Goal: Transaction & Acquisition: Purchase product/service

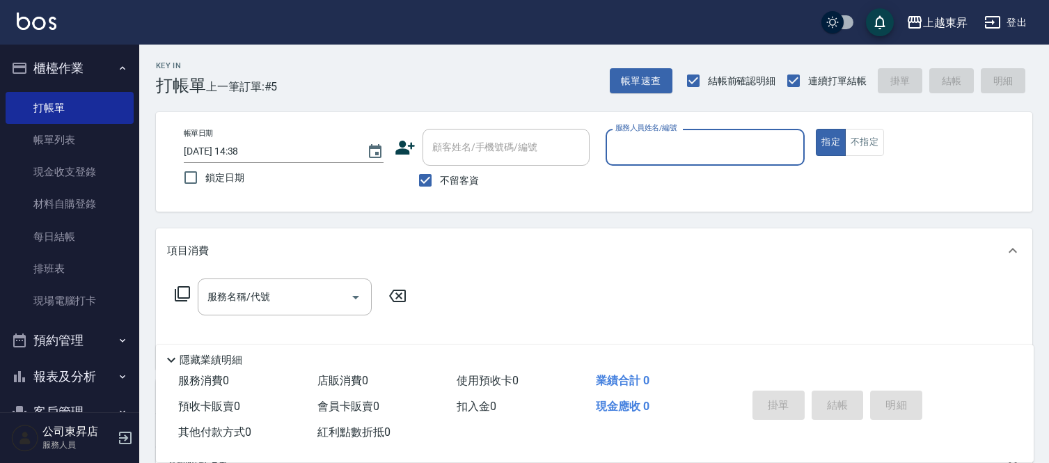
scroll to position [77, 0]
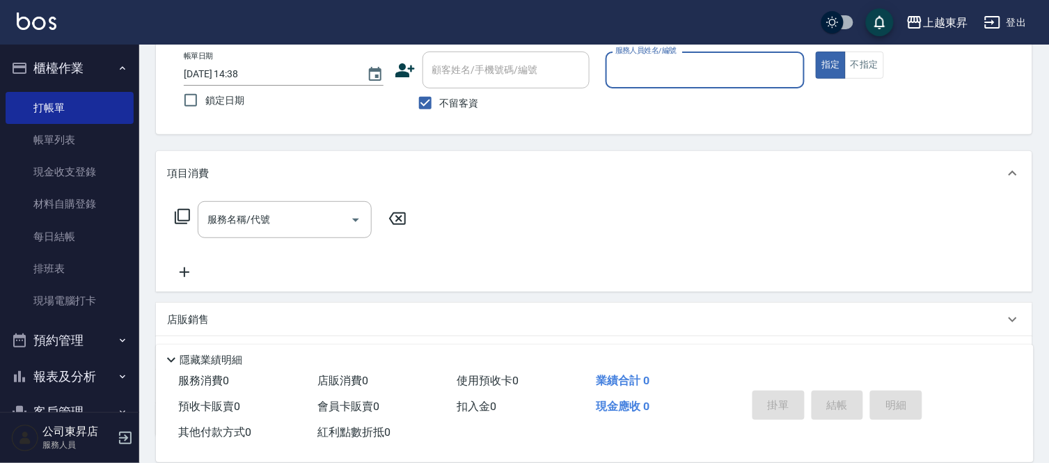
click at [444, 105] on span "不留客資" at bounding box center [459, 103] width 39 height 15
click at [440, 105] on input "不留客資" at bounding box center [425, 102] width 29 height 29
checkbox input "false"
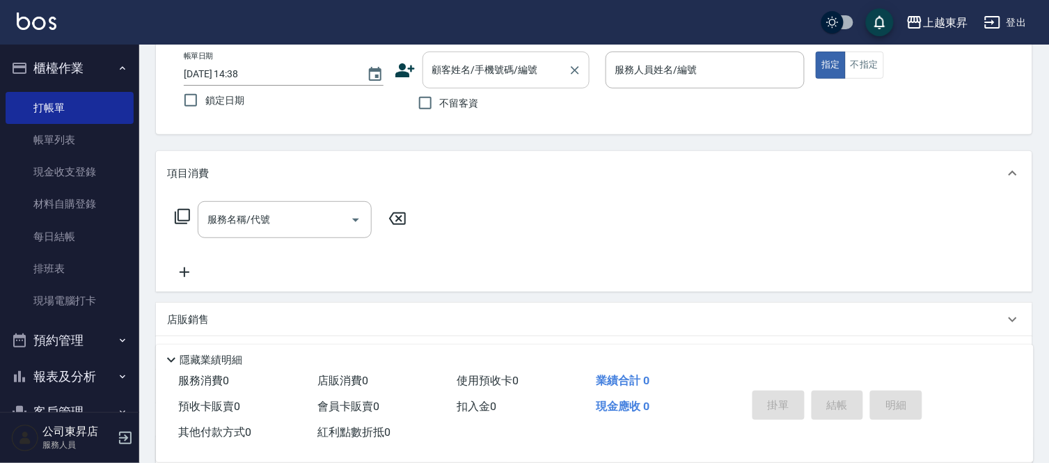
click at [458, 81] on input "顧客姓名/手機號碼/編號" at bounding box center [496, 70] width 134 height 24
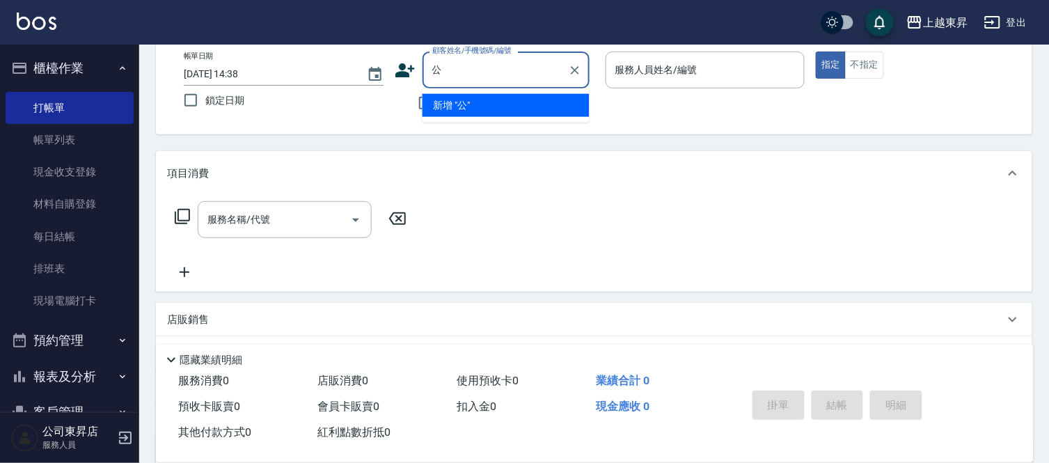
type input "宮"
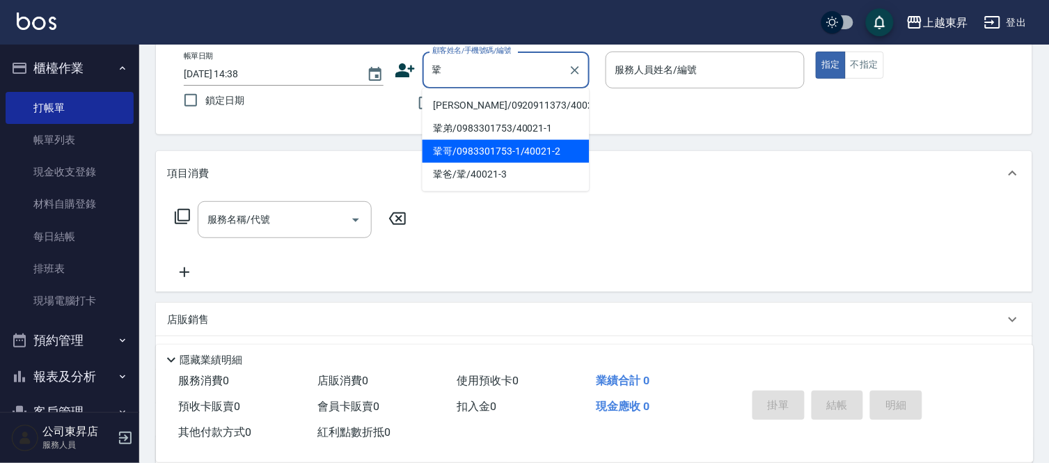
click at [521, 154] on li "鞏哥/0983301753-1/40021-2" at bounding box center [506, 151] width 167 height 23
type input "鞏哥/0983301753-1/40021-2"
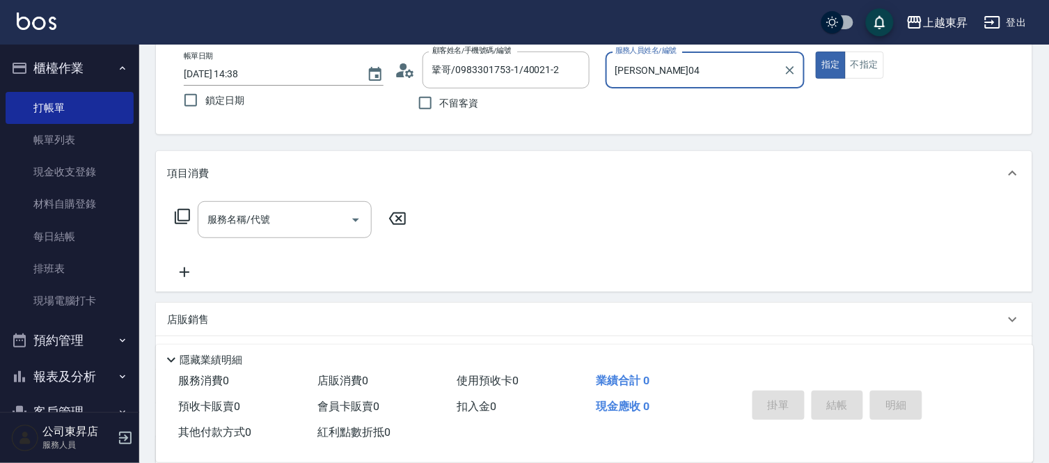
type input "[PERSON_NAME]04"
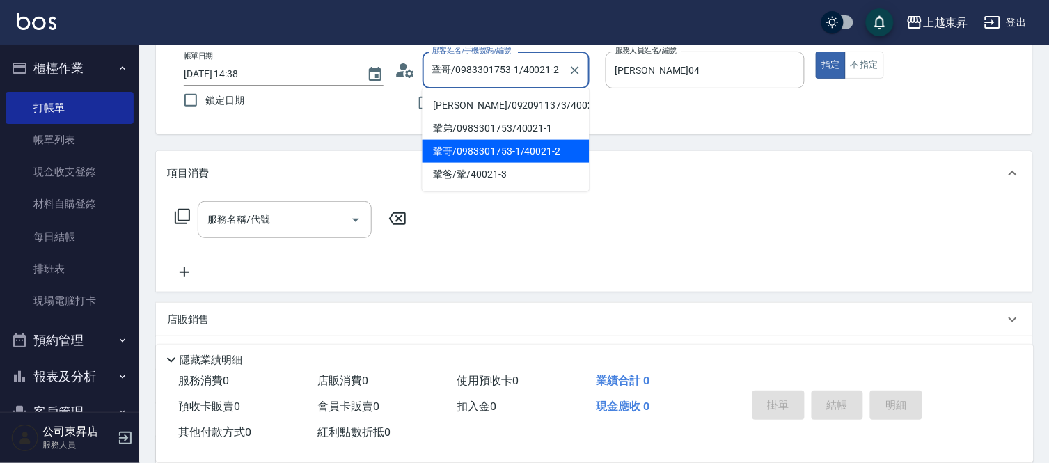
click at [465, 72] on input "鞏哥/0983301753-1/40021-2" at bounding box center [496, 70] width 134 height 24
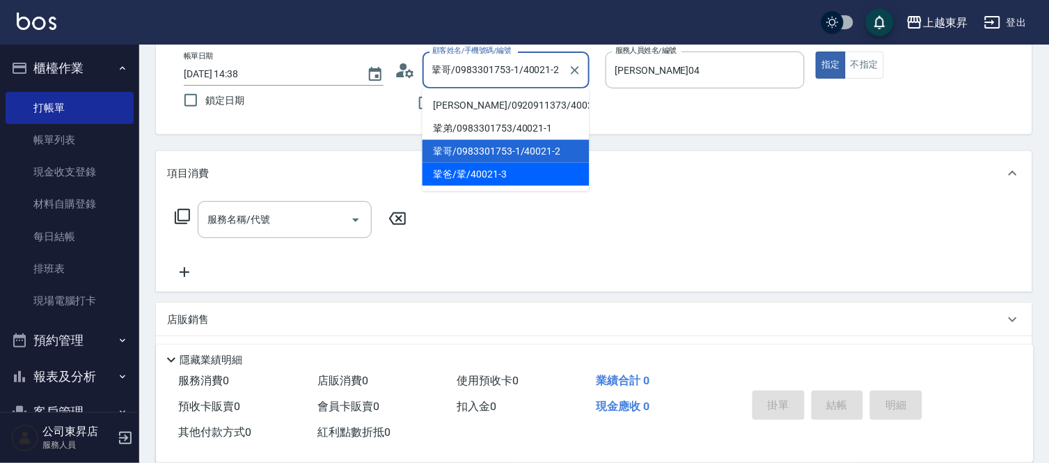
click at [482, 167] on li "鞏爸/鞏/40021-3" at bounding box center [506, 174] width 167 height 23
type input "鞏爸/鞏/40021-3"
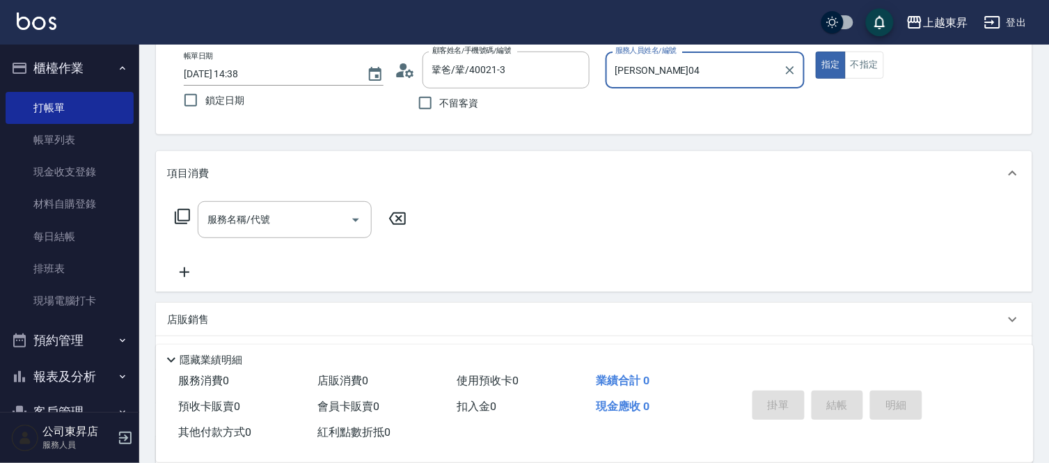
click at [276, 240] on div "服務名稱/代號 服務名稱/代號" at bounding box center [291, 240] width 248 height 79
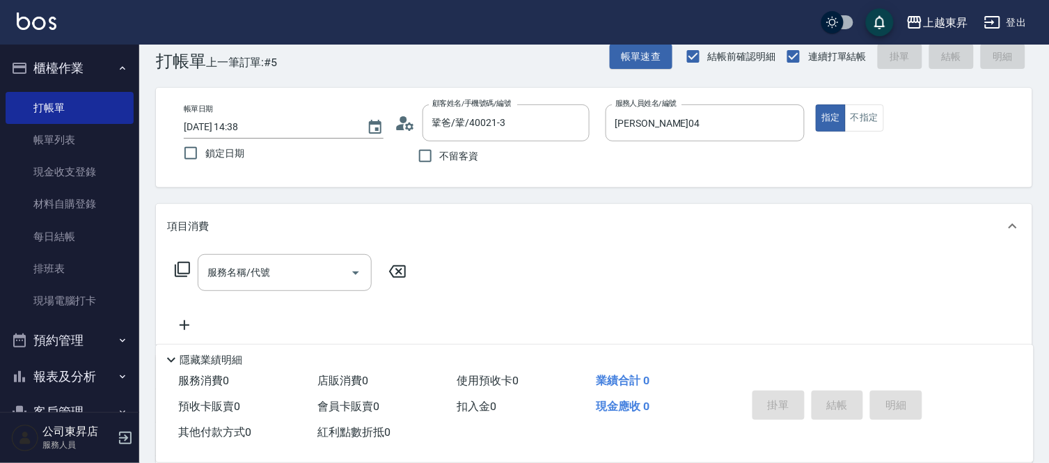
scroll to position [0, 0]
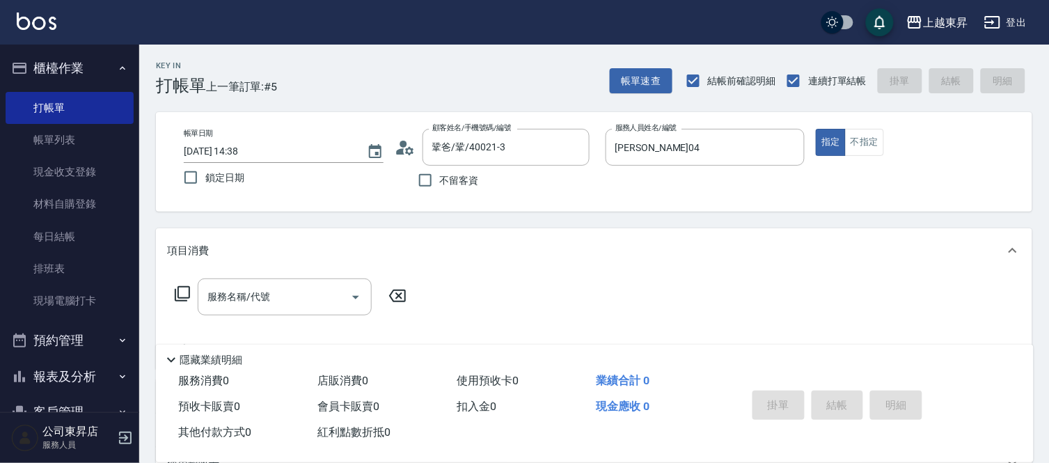
click at [184, 289] on icon at bounding box center [182, 294] width 17 height 17
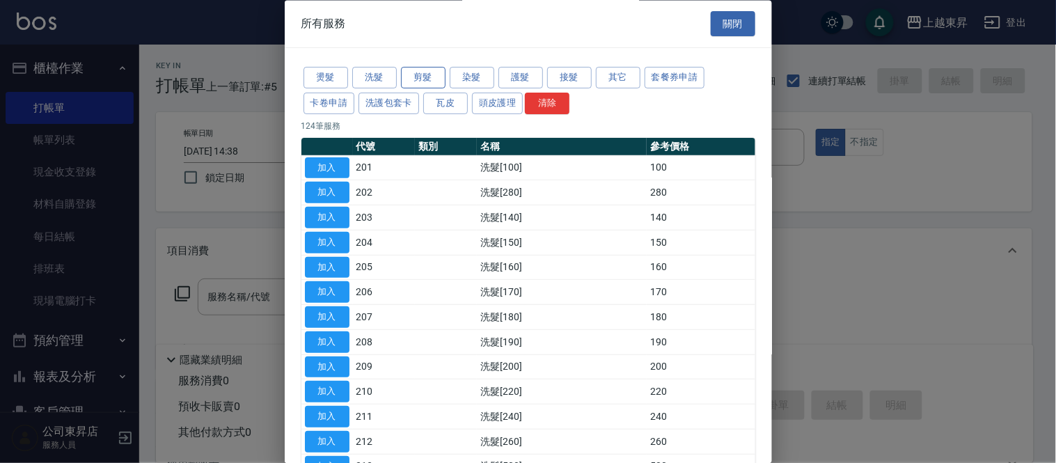
click at [429, 75] on button "剪髮" at bounding box center [423, 79] width 45 height 22
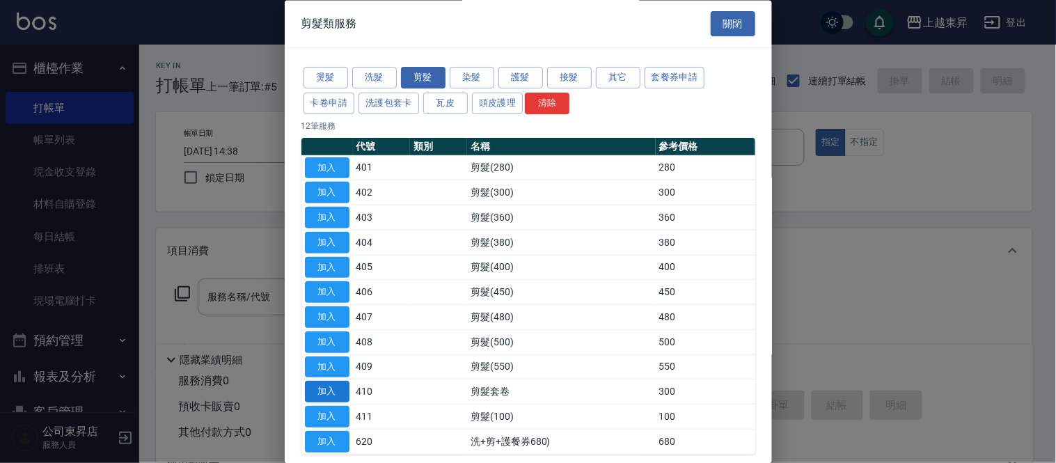
click at [318, 392] on button "加入" at bounding box center [327, 393] width 45 height 22
type input "剪髮套卷(410)"
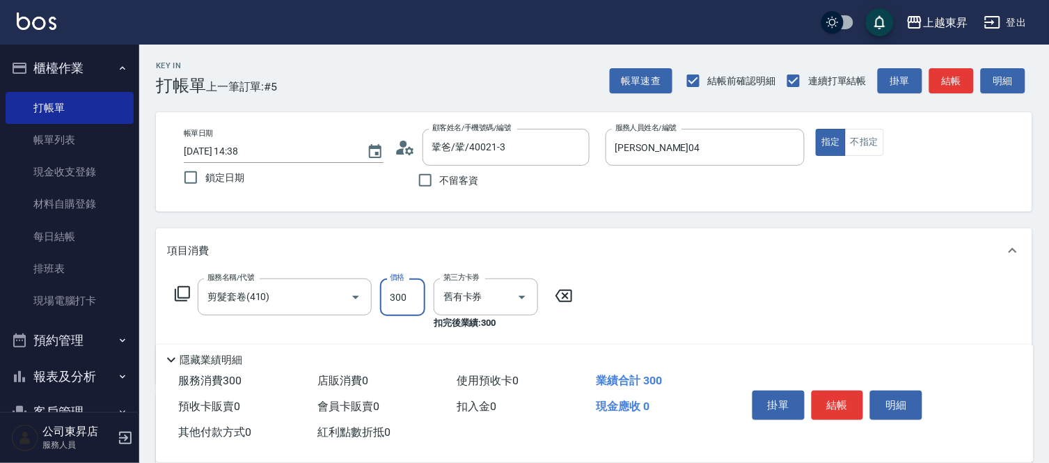
click at [398, 309] on input "300" at bounding box center [402, 298] width 45 height 38
type input "550"
click at [843, 398] on button "結帳" at bounding box center [838, 405] width 52 height 29
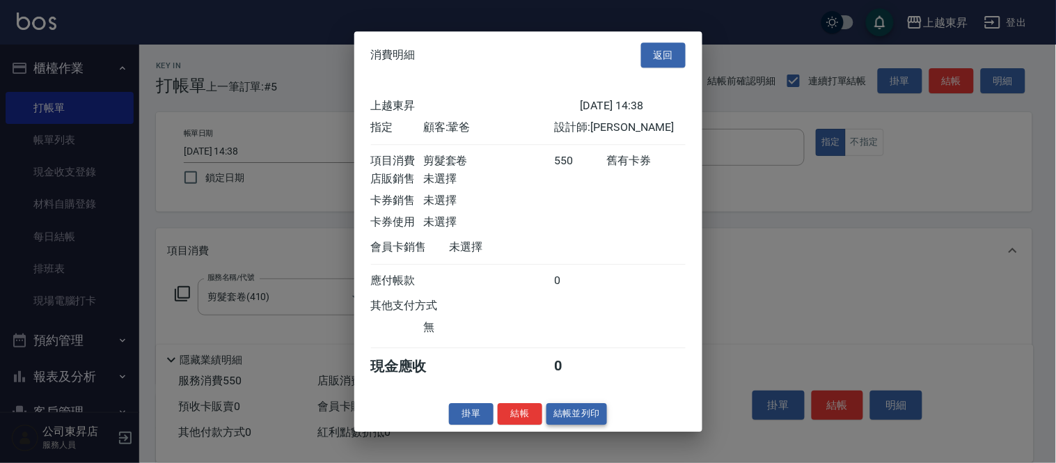
click at [597, 421] on button "結帳並列印" at bounding box center [577, 414] width 61 height 22
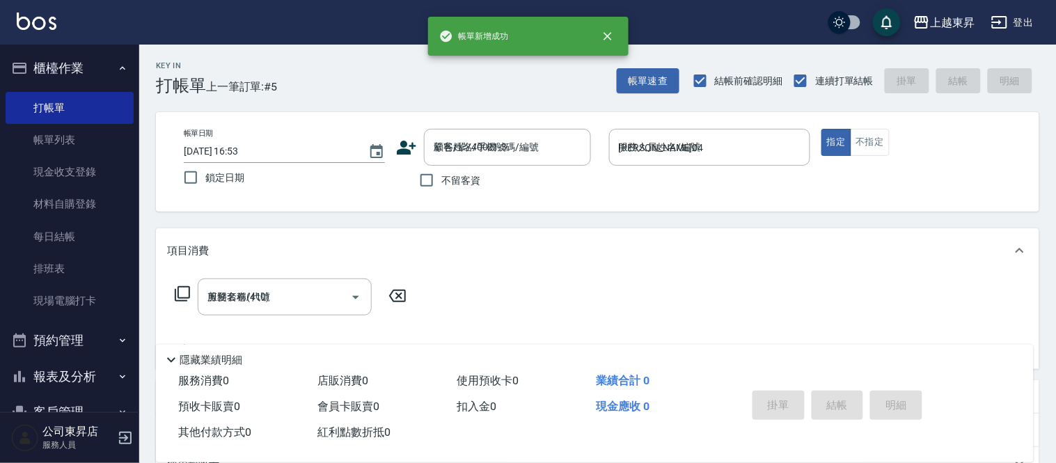
type input "[DATE] 16:53"
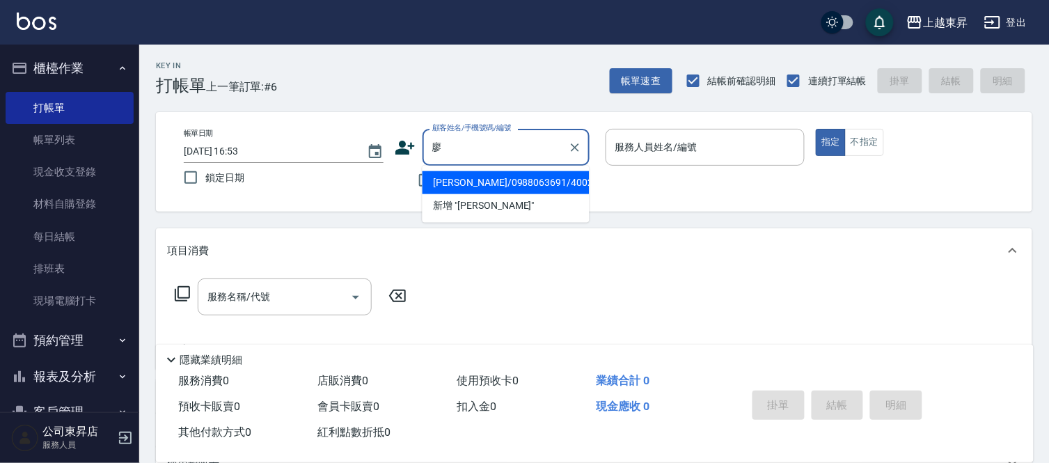
click at [462, 178] on li "[PERSON_NAME]/0988063691/40024" at bounding box center [506, 182] width 167 height 23
type input "[PERSON_NAME]/0988063691/40024"
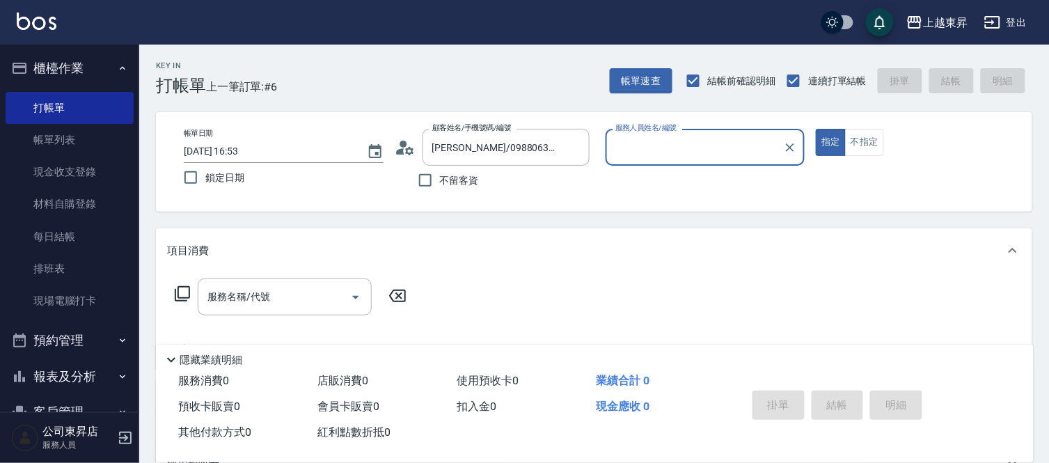
type input "[PERSON_NAME]04"
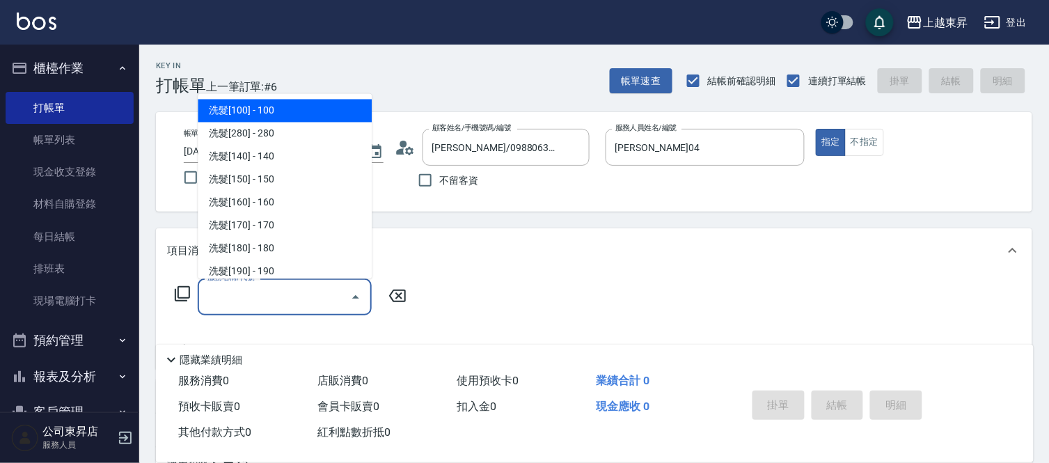
click at [287, 306] on input "服務名稱/代號" at bounding box center [274, 297] width 141 height 24
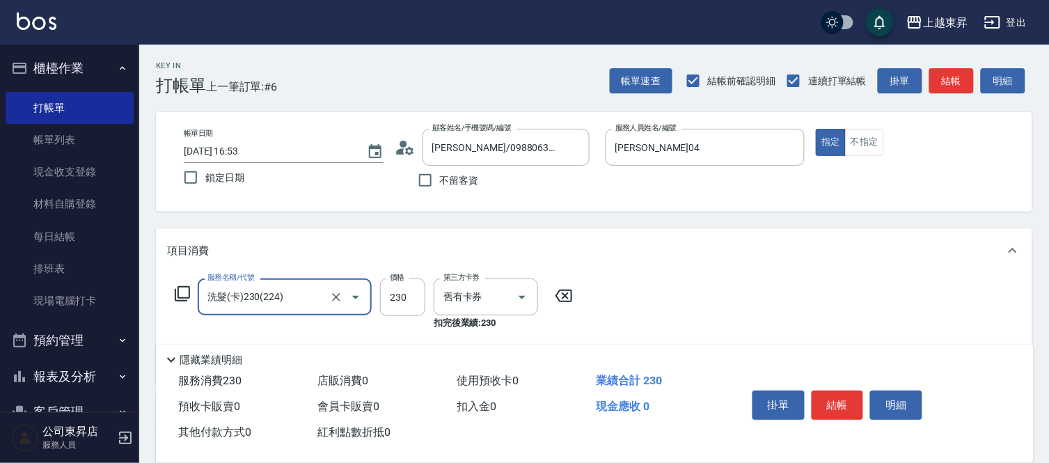
type input "洗髮(卡)230(224)"
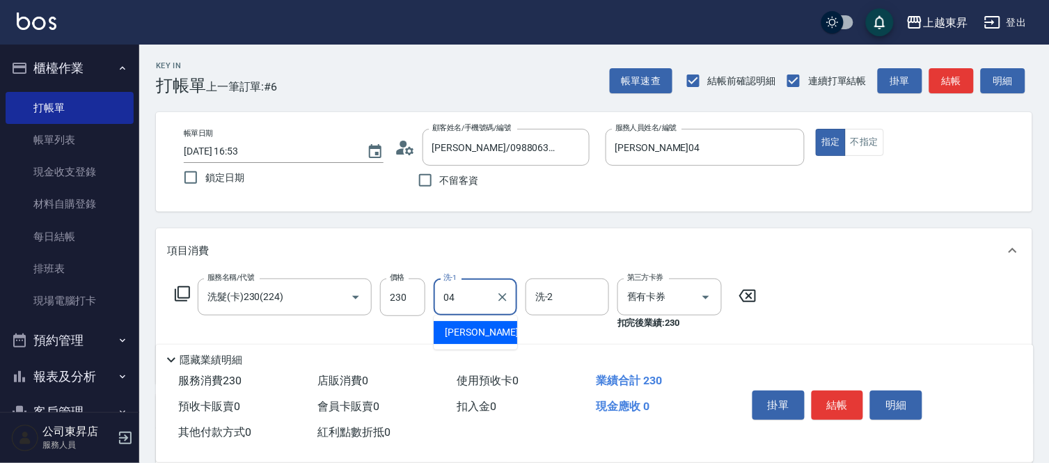
type input "0"
type input "林芯彤-20"
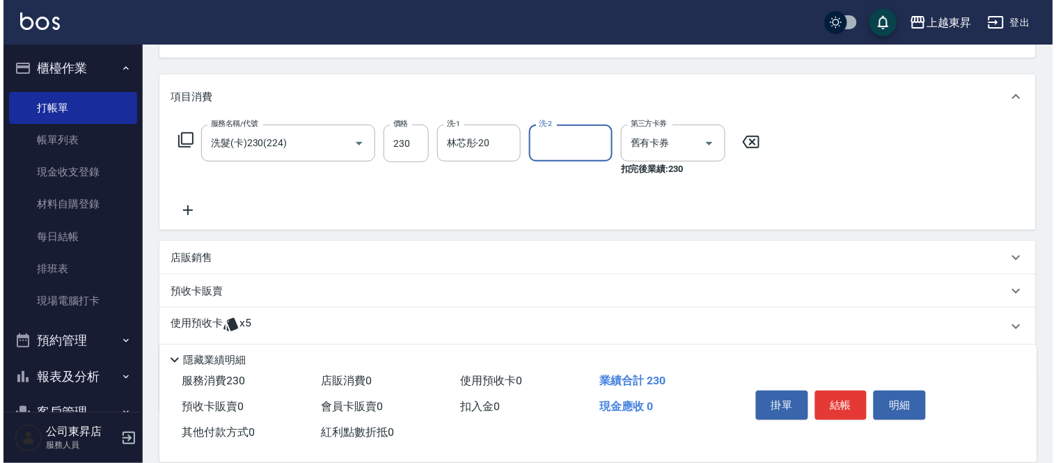
scroll to position [155, 0]
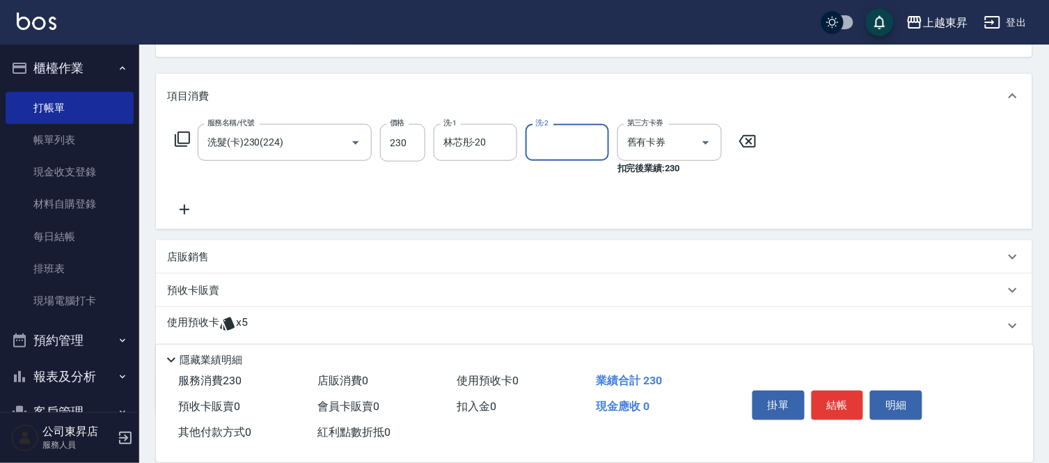
click at [185, 212] on icon at bounding box center [185, 210] width 10 height 10
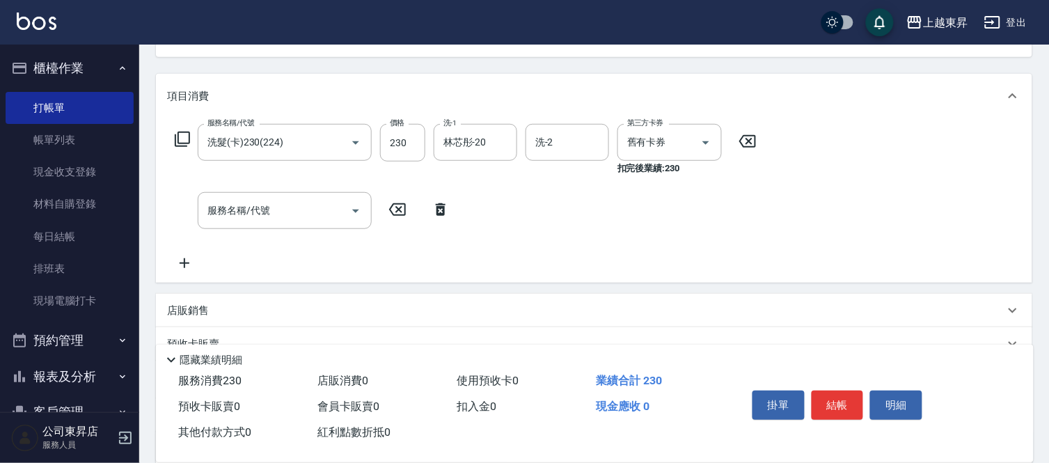
click at [175, 136] on icon at bounding box center [182, 139] width 15 height 15
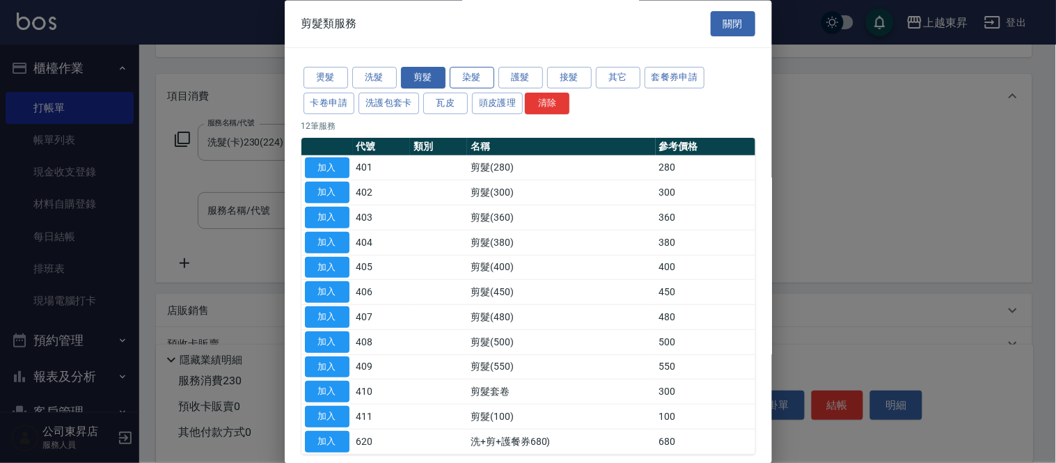
click at [483, 72] on button "染髮" at bounding box center [472, 79] width 45 height 22
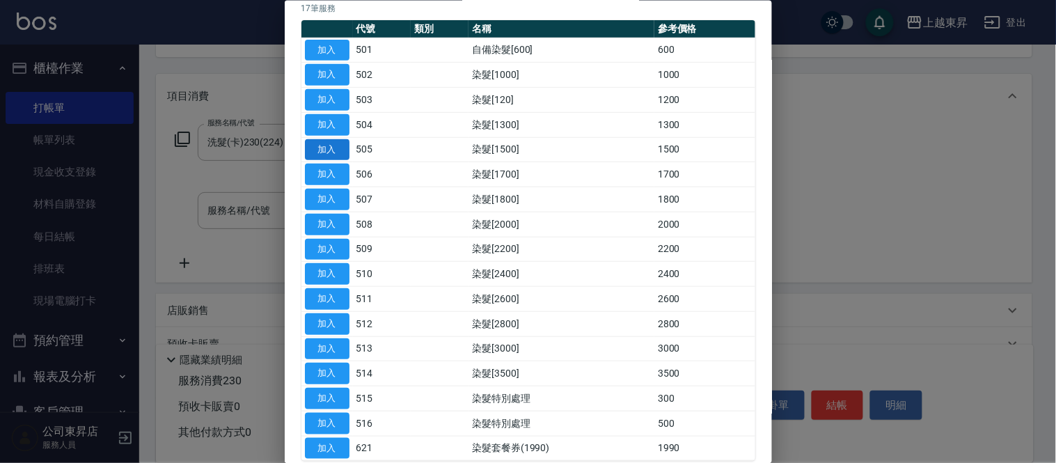
scroll to position [193, 0]
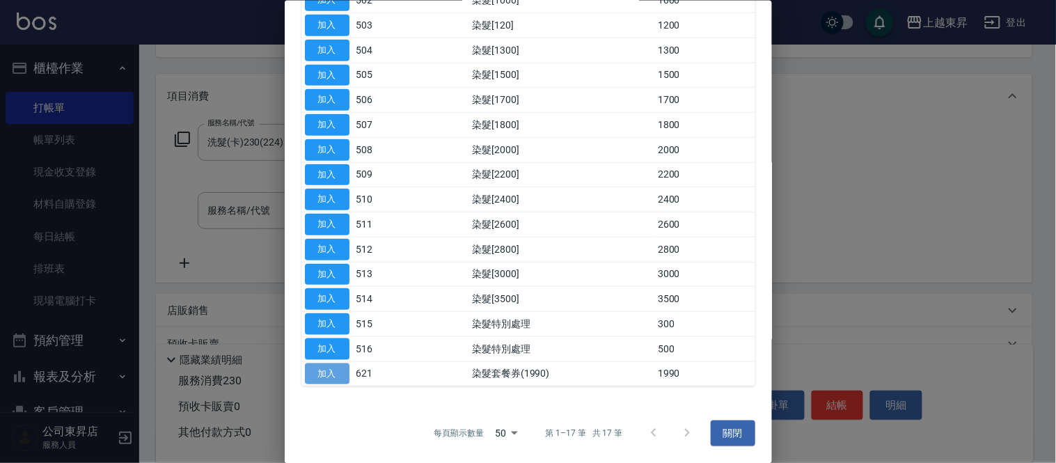
click at [334, 368] on button "加入" at bounding box center [327, 374] width 45 height 22
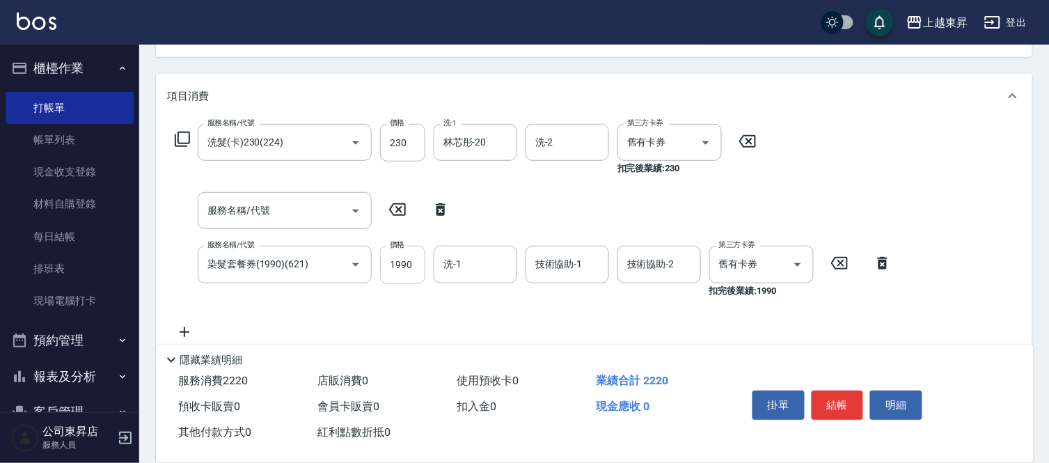
click at [396, 261] on input "1990" at bounding box center [402, 265] width 45 height 38
type input "1000"
type input "[PERSON_NAME]04"
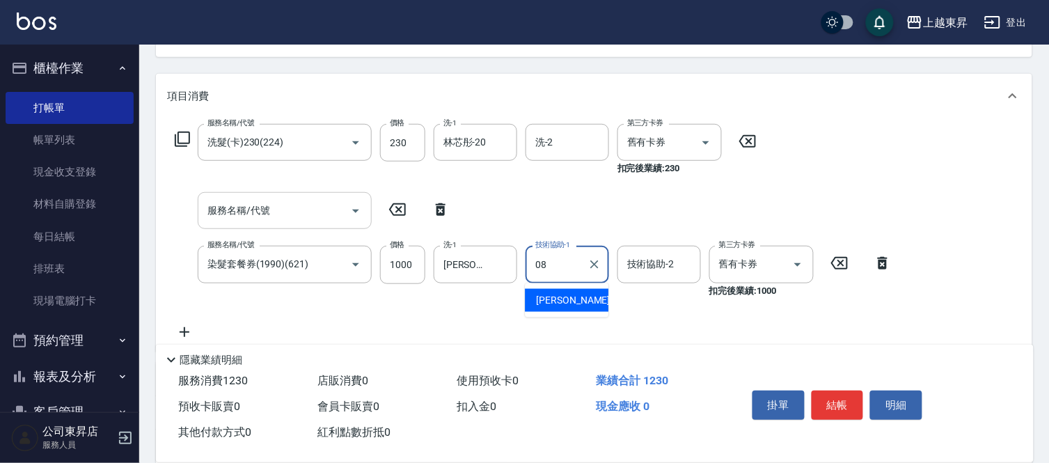
type input "[PERSON_NAME]-08"
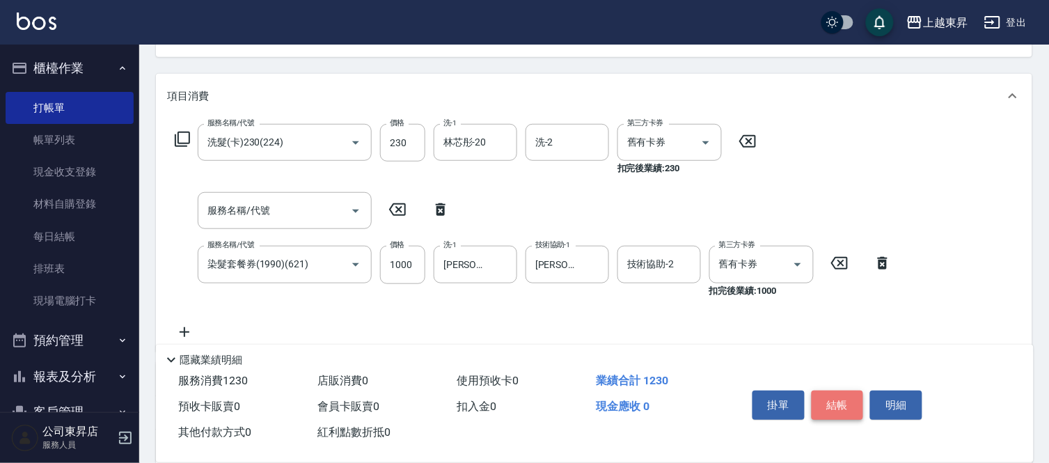
click at [841, 400] on button "結帳" at bounding box center [838, 405] width 52 height 29
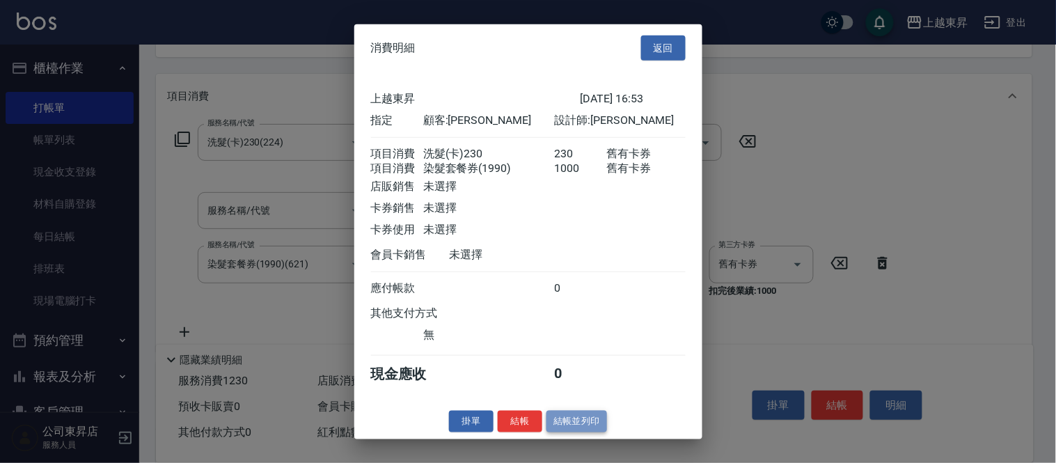
click at [578, 430] on button "結帳並列印" at bounding box center [577, 422] width 61 height 22
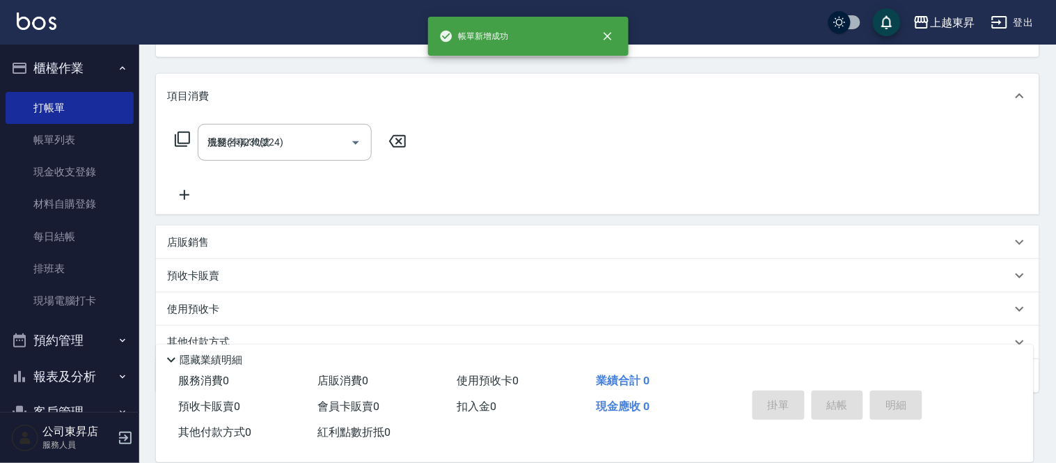
type input "[DATE] 16:54"
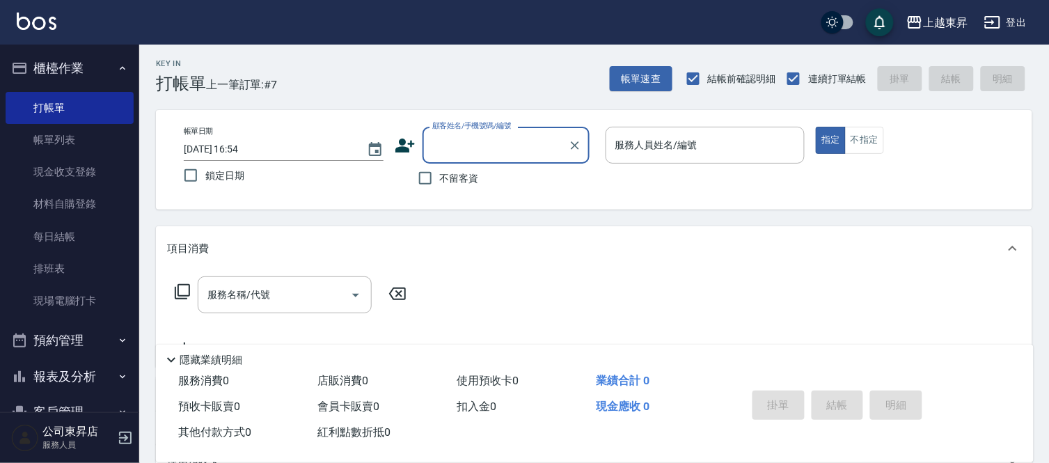
scroll to position [0, 0]
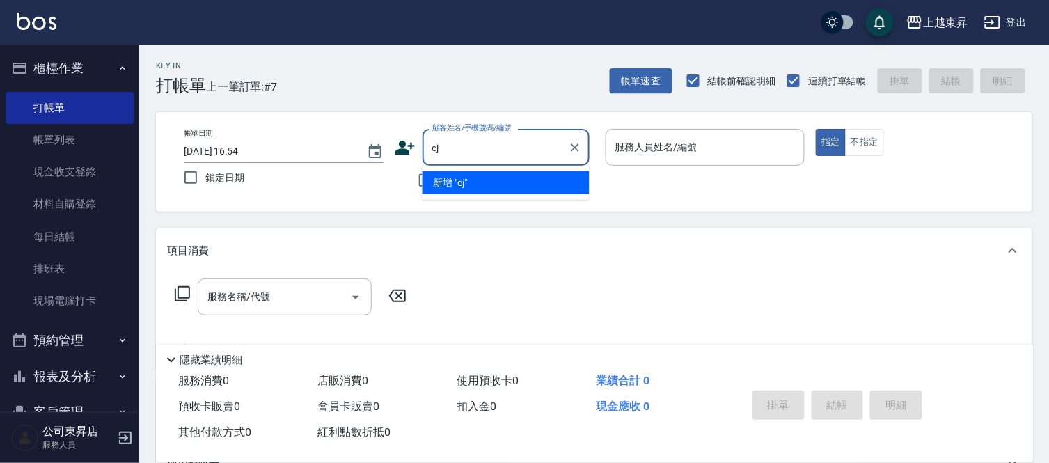
type input "c"
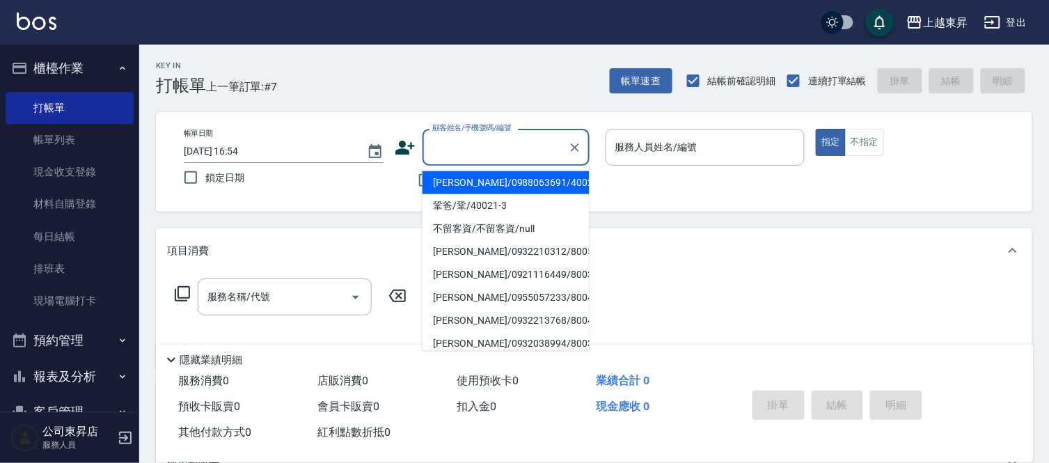
click at [500, 146] on input "顧客姓名/手機號碼/編號" at bounding box center [496, 147] width 134 height 24
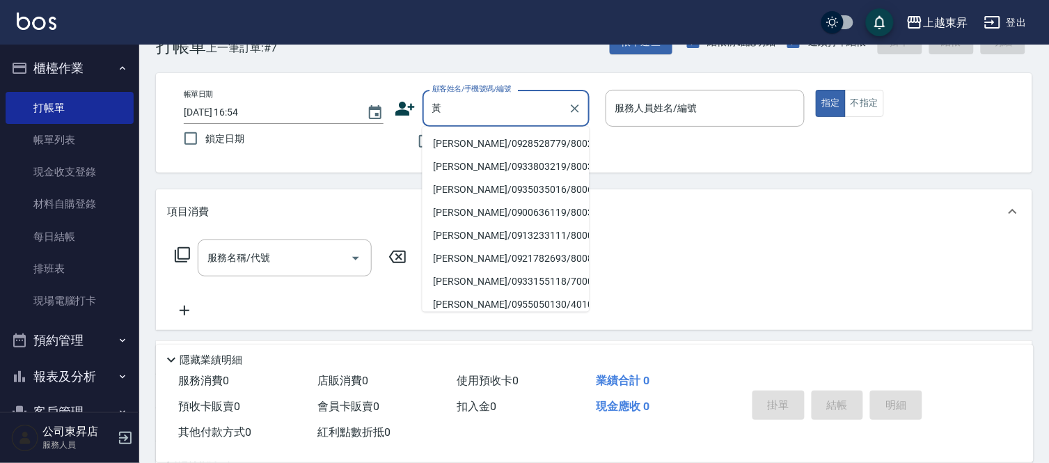
scroll to position [77, 0]
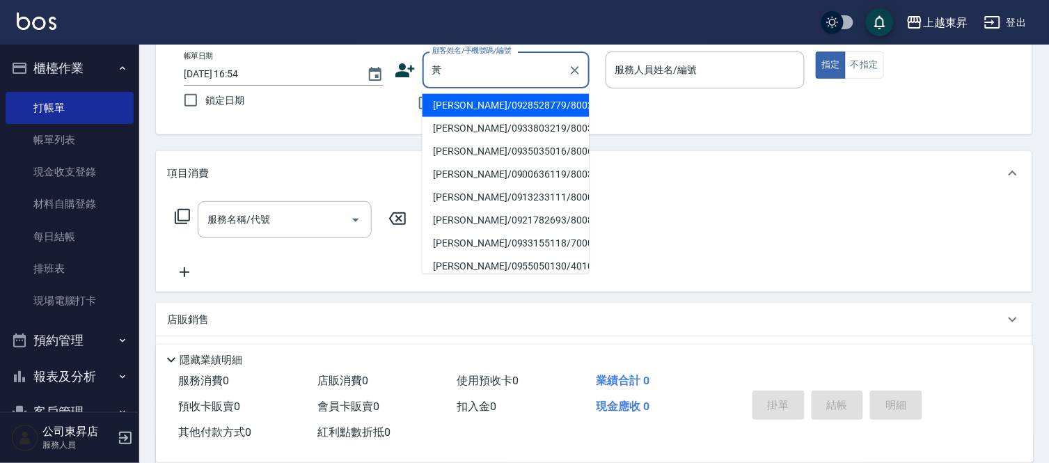
click at [502, 266] on li "[PERSON_NAME]/0955050130/40104" at bounding box center [506, 266] width 167 height 23
type input "[PERSON_NAME]/0955050130/40104"
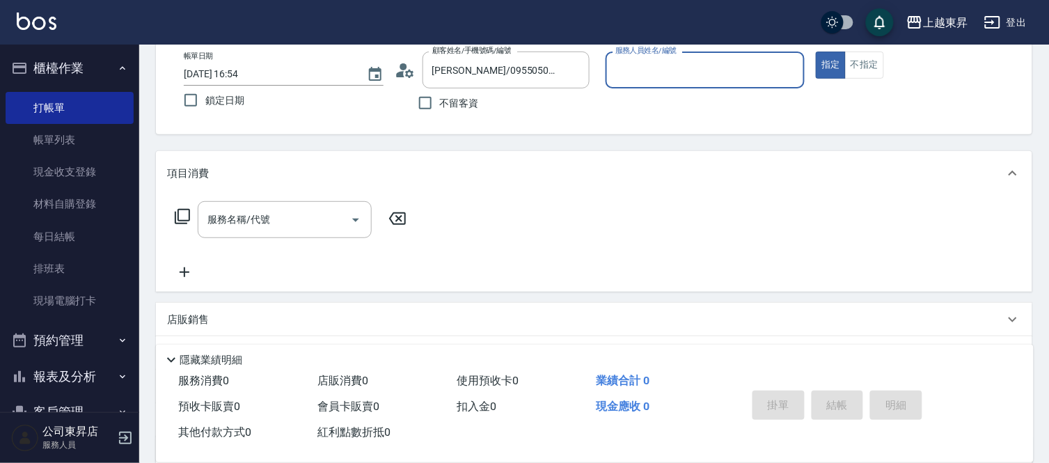
type input "[PERSON_NAME]04"
drag, startPoint x: 234, startPoint y: 196, endPoint x: 235, endPoint y: 214, distance: 18.1
click at [235, 205] on div "服務名稱/代號 服務名稱/代號" at bounding box center [594, 244] width 877 height 96
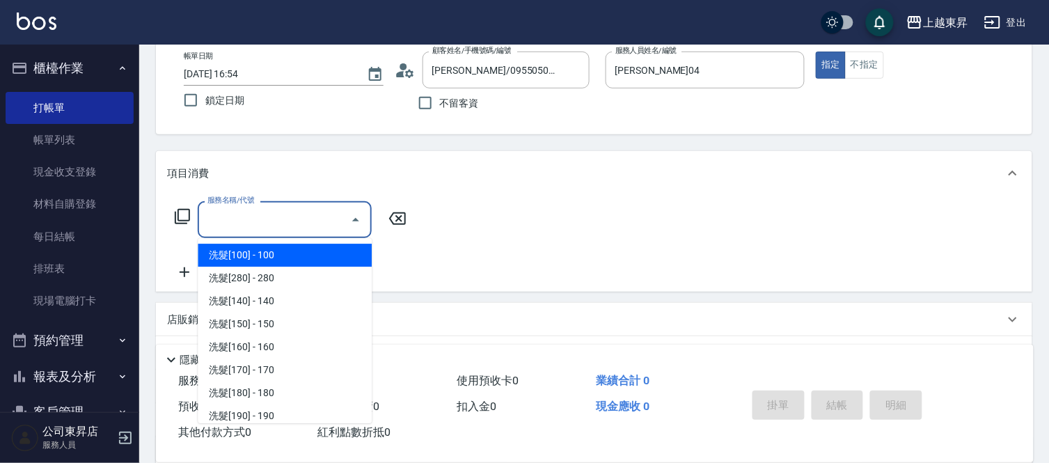
click at [235, 214] on input "服務名稱/代號" at bounding box center [274, 220] width 141 height 24
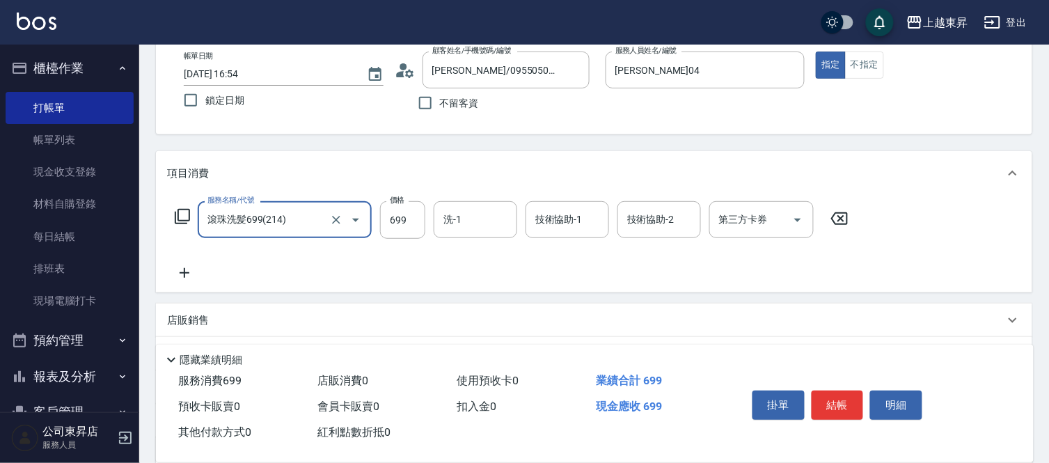
type input "滾珠洗髪699(214)"
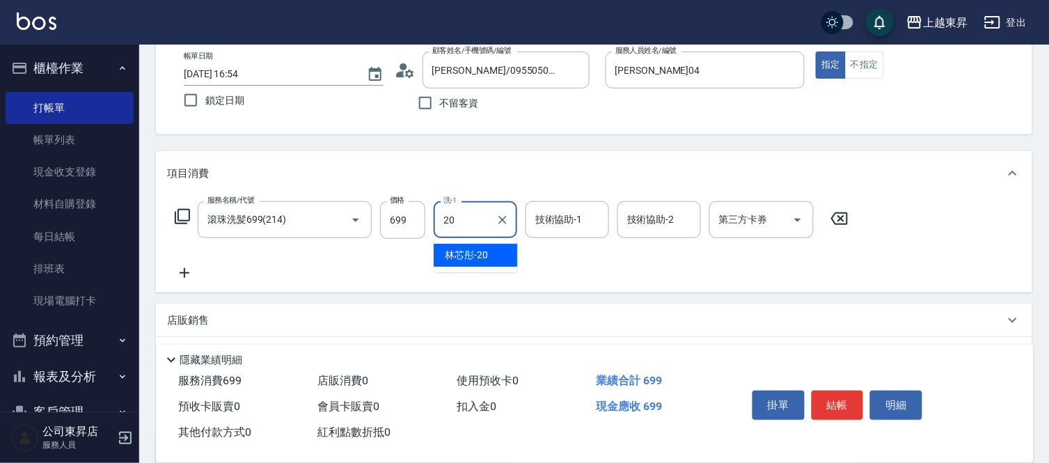
type input "林芯彤-20"
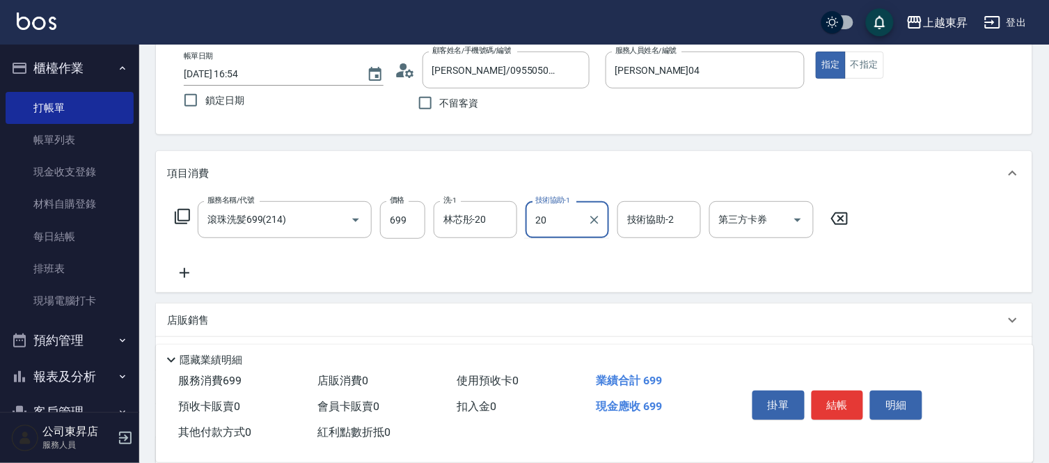
type input "林芯彤-20"
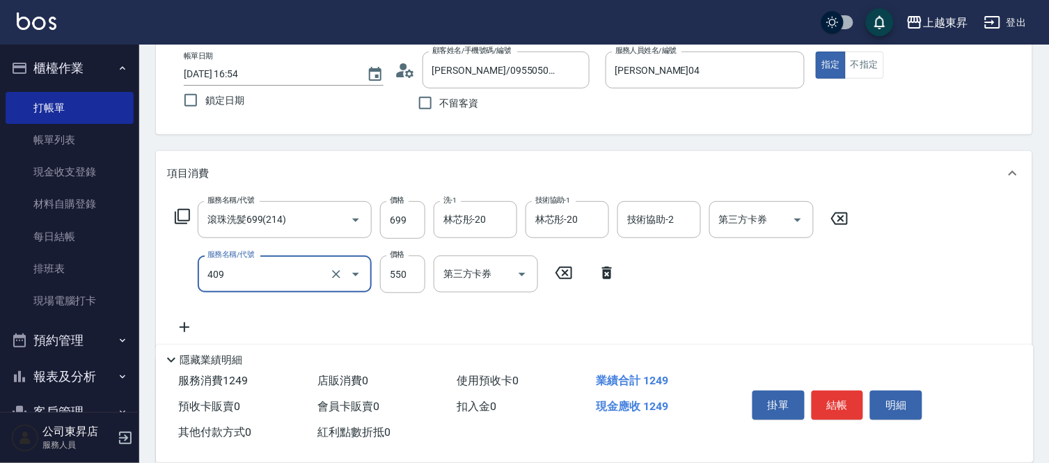
type input "剪髮(550)(409)"
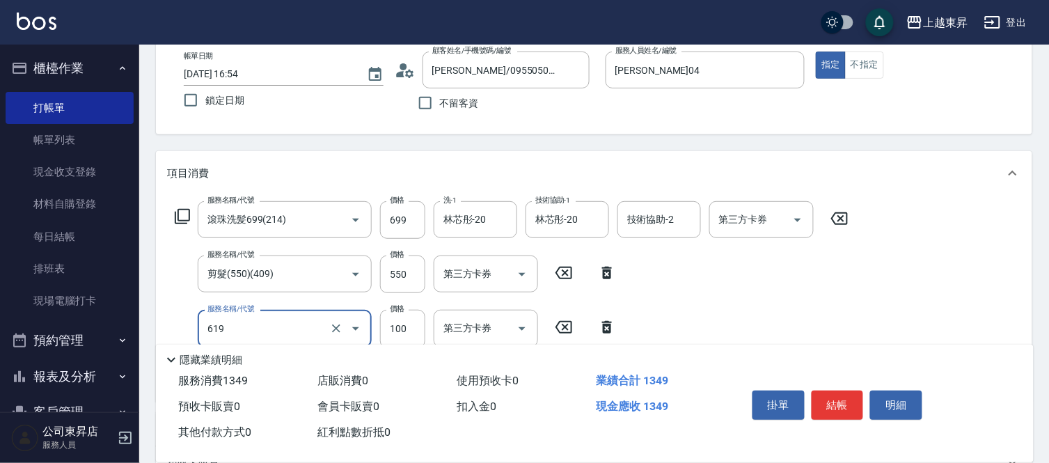
type input "[PERSON_NAME].玻酸.晶膜.水療(619)"
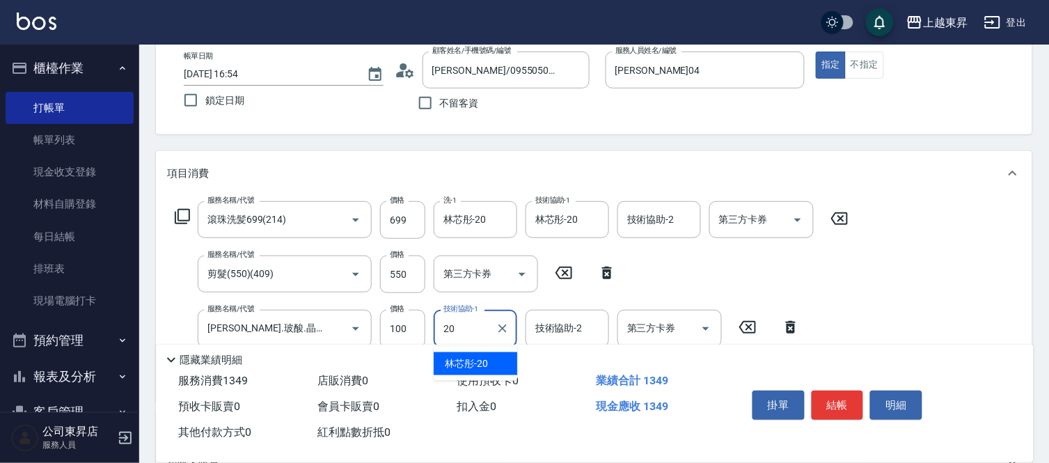
type input "林芯彤-20"
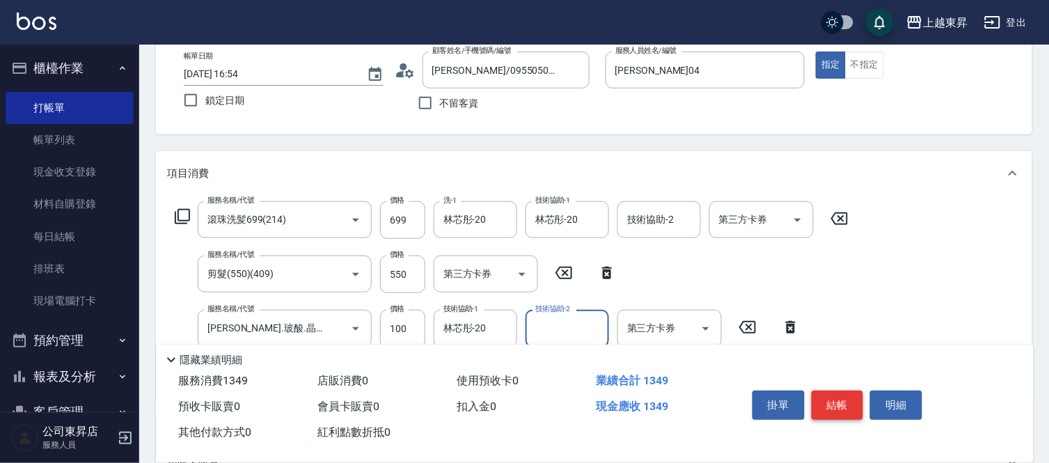
click at [837, 405] on button "結帳" at bounding box center [838, 405] width 52 height 29
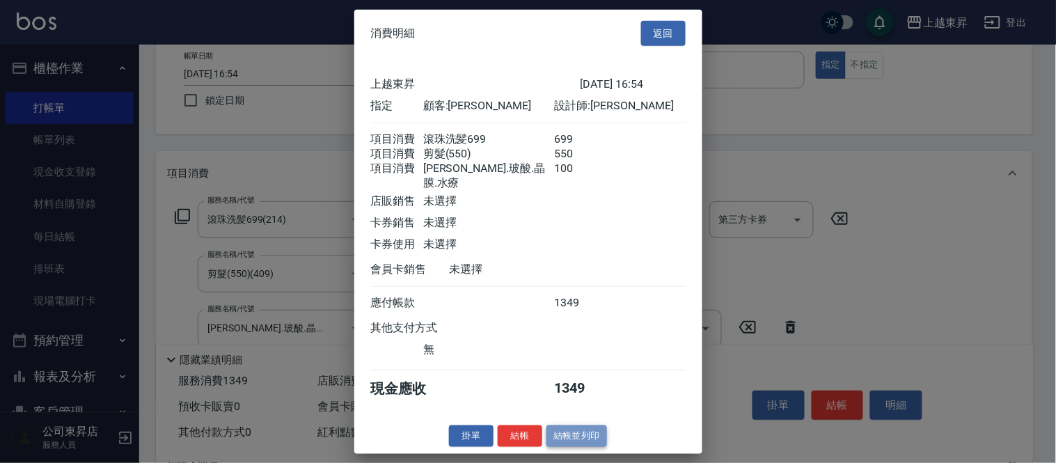
click at [590, 442] on button "結帳並列印" at bounding box center [577, 436] width 61 height 22
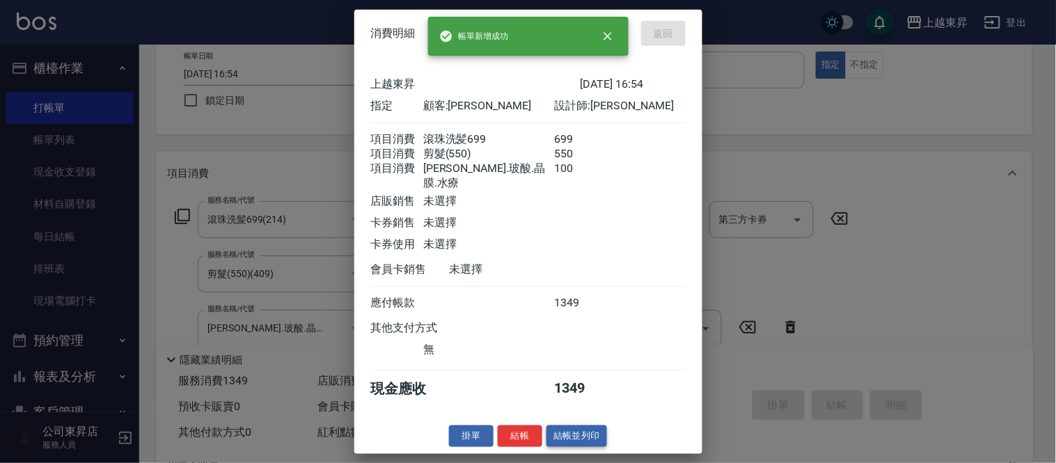
type input "[DATE] 16:55"
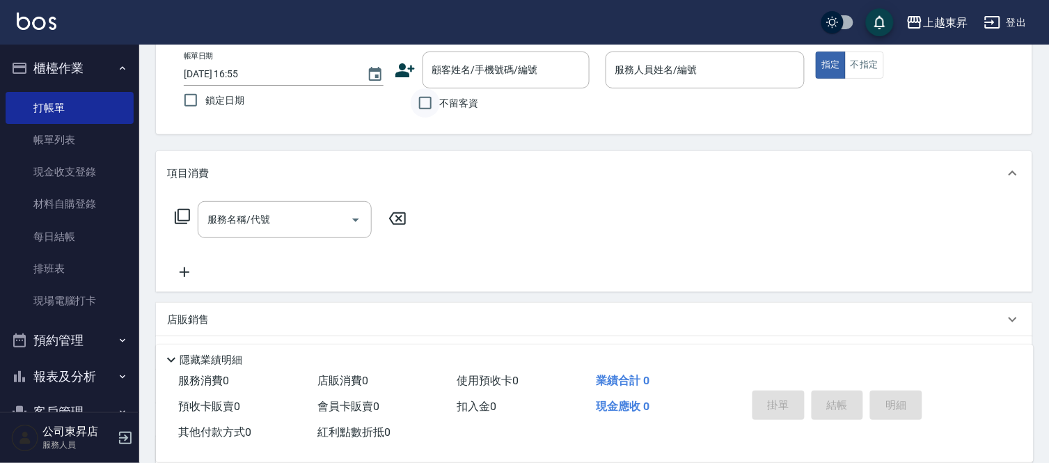
click at [419, 100] on input "不留客資" at bounding box center [425, 102] width 29 height 29
checkbox input "true"
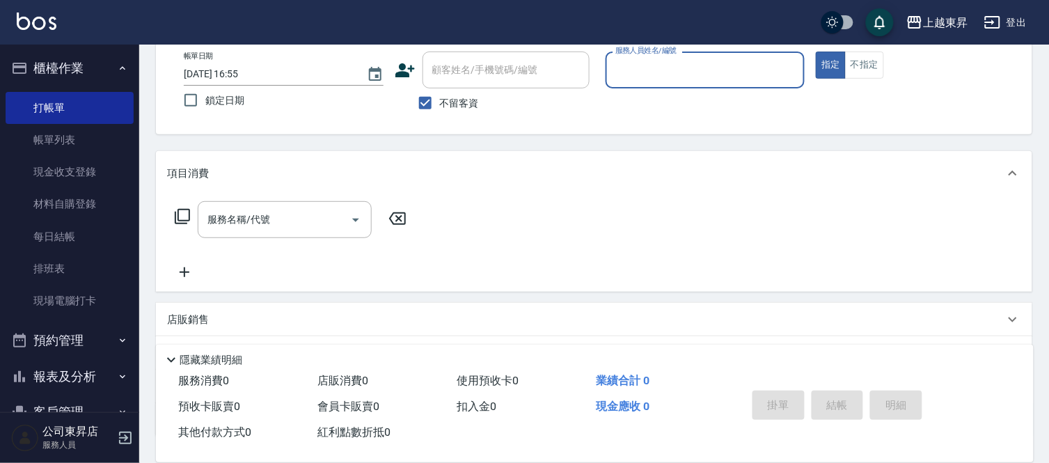
click at [636, 64] on input "服務人員姓名/編號" at bounding box center [705, 70] width 187 height 24
type input "支援-19"
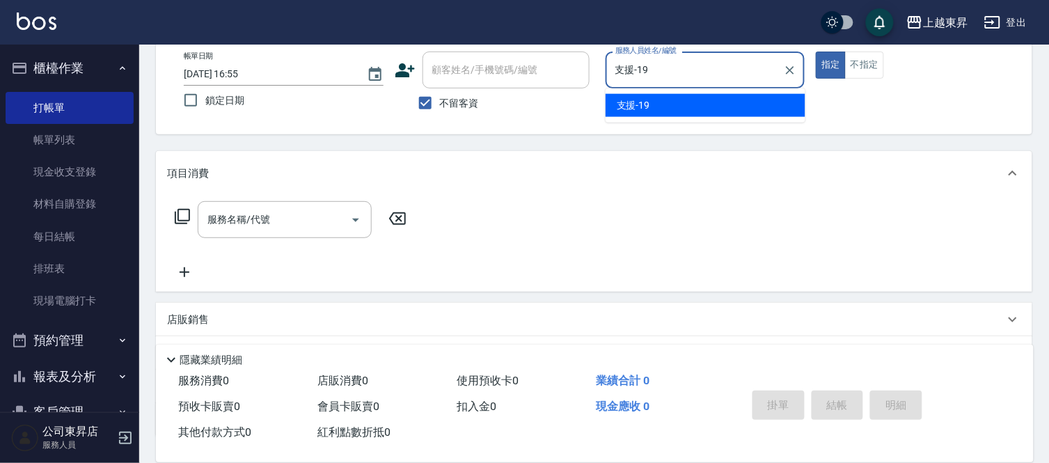
type button "true"
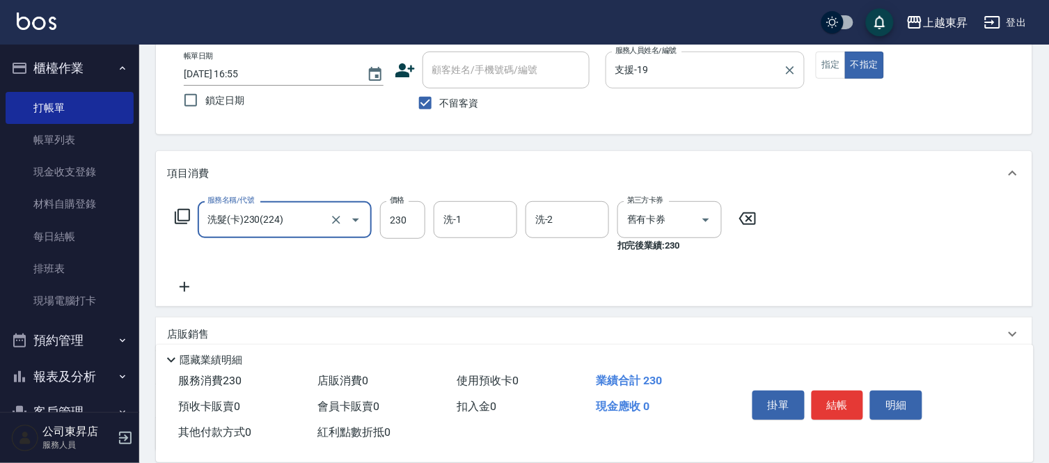
type input "洗髮(卡)230(224)"
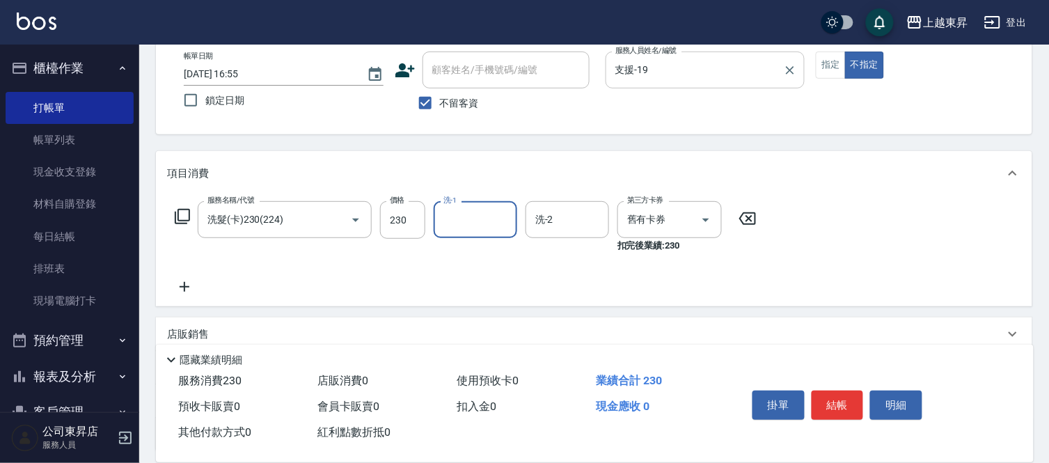
type input "1"
type input "林芯彤-20"
click at [820, 400] on button "結帳" at bounding box center [838, 405] width 52 height 29
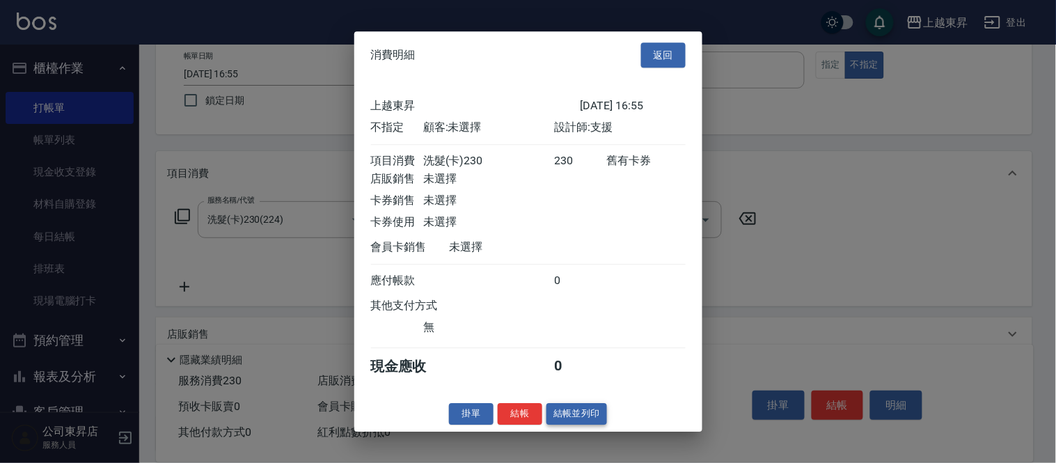
drag, startPoint x: 584, startPoint y: 408, endPoint x: 581, endPoint y: 418, distance: 10.0
click at [583, 413] on div "消費明細 返回 上越東昇 [DATE] 16:55 不指定 顧客: 未選擇 設計師: 支援 項目消費 洗髮(卡)230 230 舊有卡券 店販銷售 未選擇 卡…" at bounding box center [528, 231] width 348 height 400
drag, startPoint x: 581, startPoint y: 415, endPoint x: 584, endPoint y: 400, distance: 15.5
click at [584, 400] on div "消費明細 返回 上越東昇 [DATE] 16:55 不指定 顧客: 未選擇 設計師: 支援 項目消費 洗髮(卡)230 230 舊有卡券 店販銷售 未選擇 卡…" at bounding box center [528, 231] width 348 height 400
click at [588, 416] on button "結帳並列印" at bounding box center [577, 414] width 61 height 22
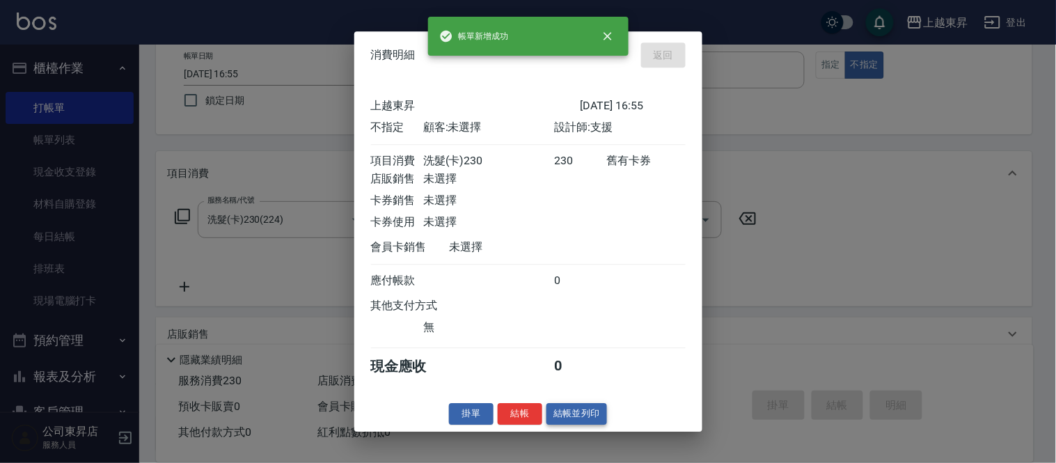
type input "[DATE] 16:56"
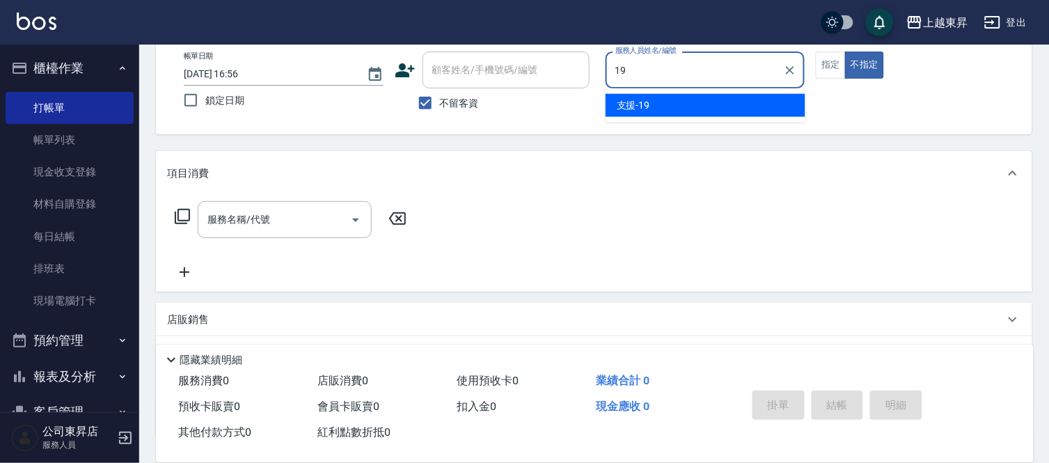
type input "支援-19"
type button "false"
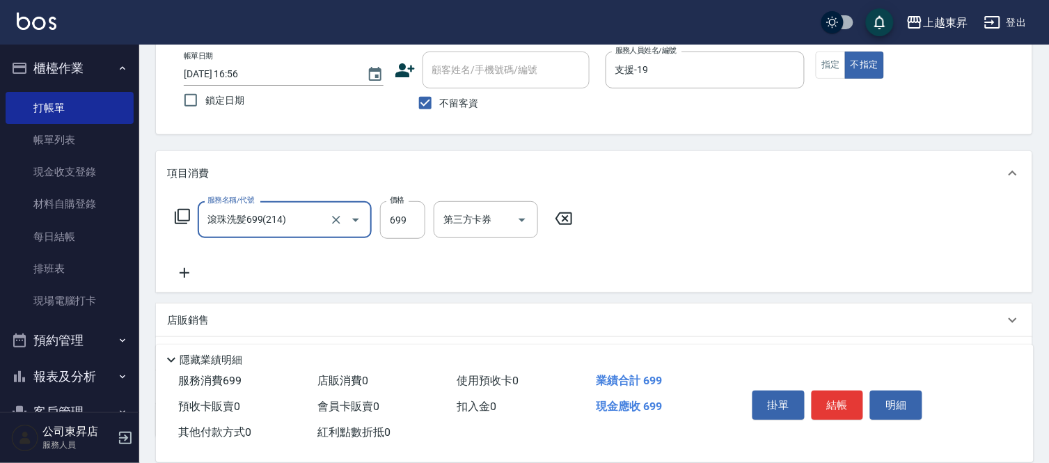
type input "滾珠洗髪699(214)"
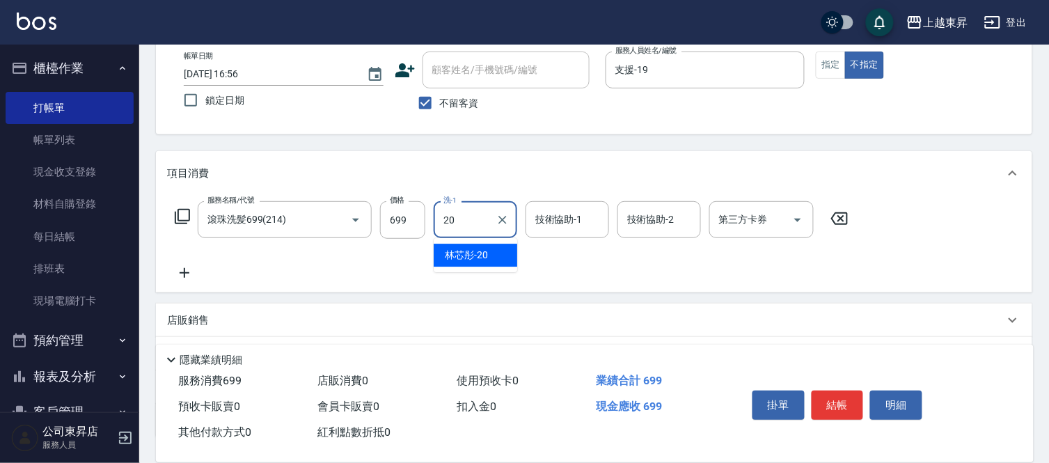
type input "林芯彤-20"
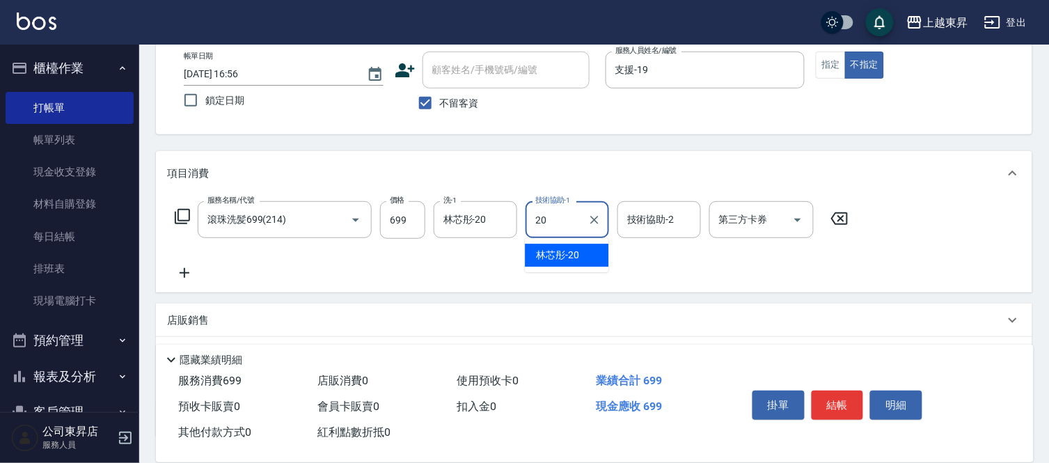
type input "林芯彤-20"
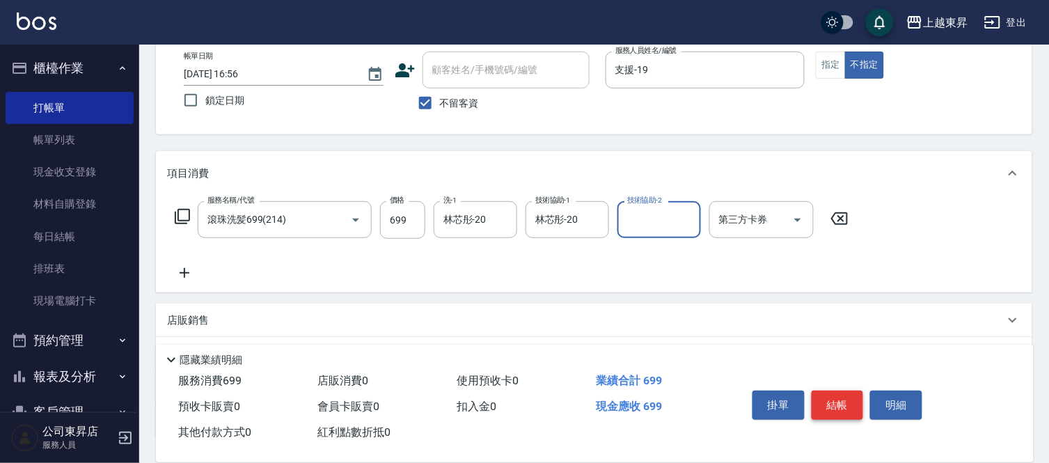
click at [850, 391] on button "結帳" at bounding box center [838, 405] width 52 height 29
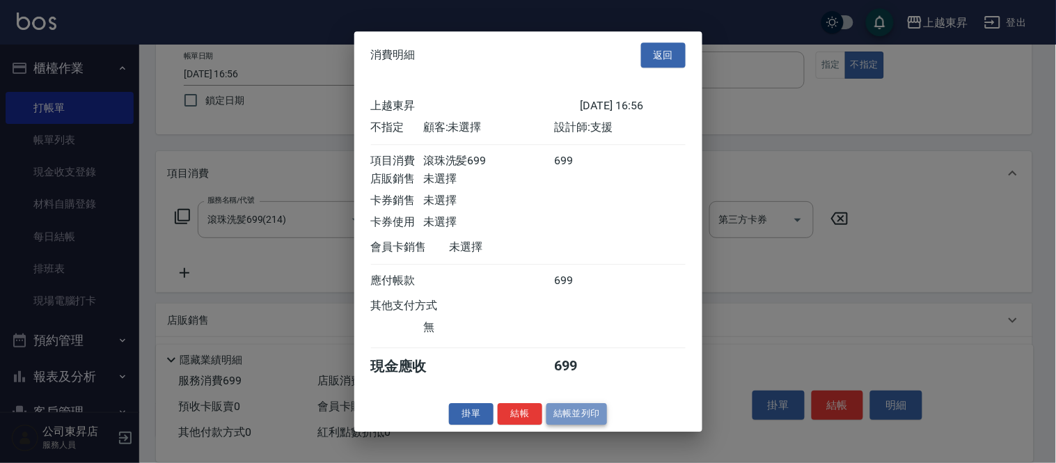
click at [568, 421] on button "結帳並列印" at bounding box center [577, 414] width 61 height 22
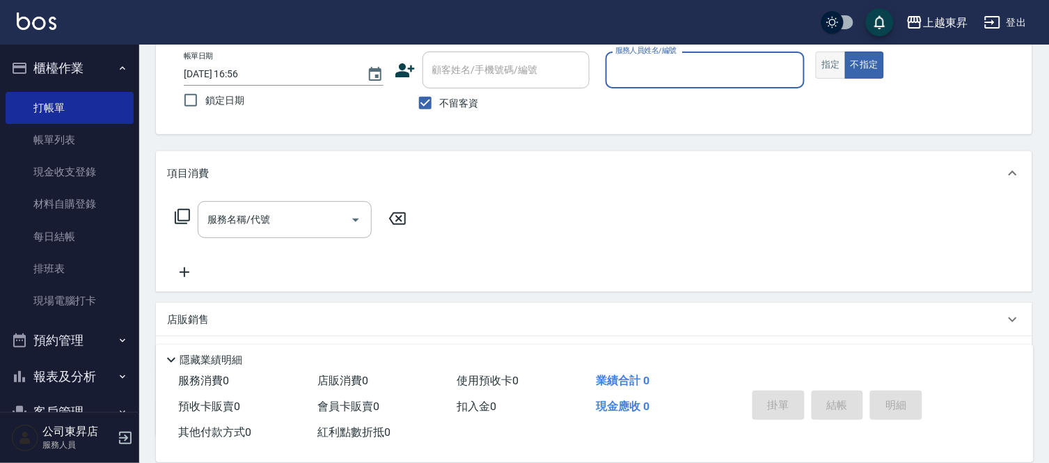
click at [832, 65] on button "指定" at bounding box center [831, 65] width 30 height 27
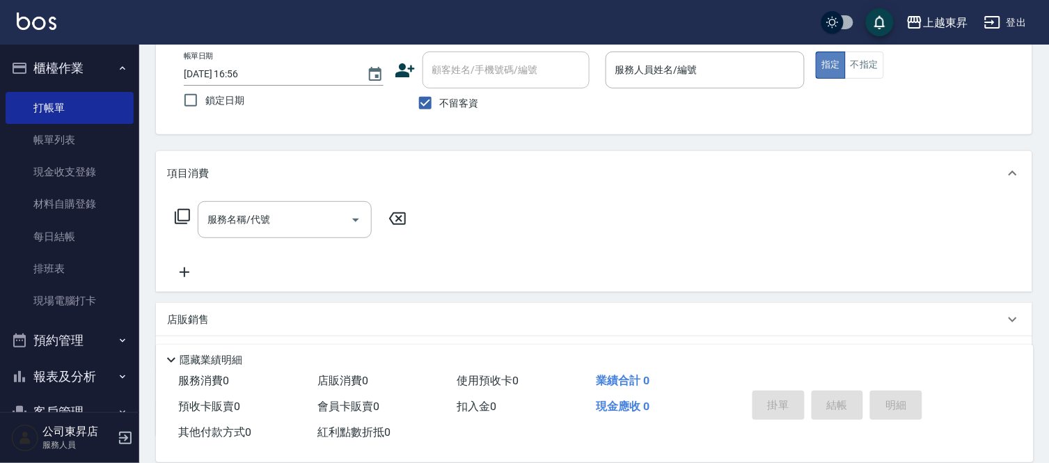
click at [832, 65] on button "指定" at bounding box center [831, 65] width 30 height 27
click at [454, 102] on span "不留客資" at bounding box center [459, 103] width 39 height 15
click at [440, 102] on input "不留客資" at bounding box center [425, 102] width 29 height 29
checkbox input "false"
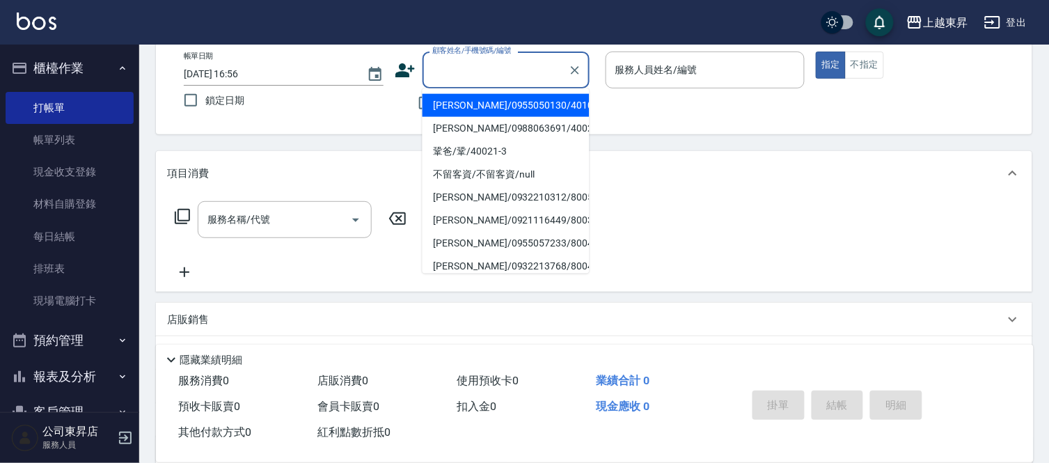
click at [471, 79] on input "顧客姓名/手機號碼/編號" at bounding box center [496, 70] width 134 height 24
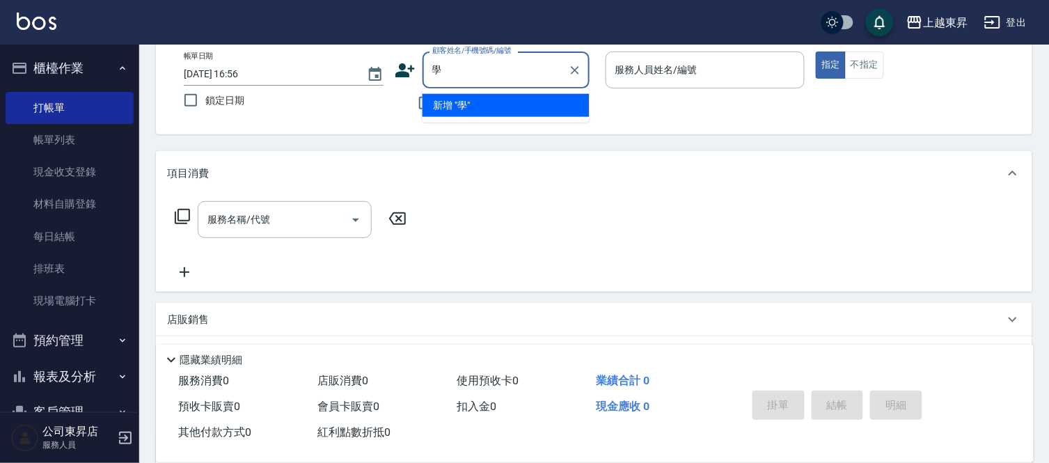
type input "燢"
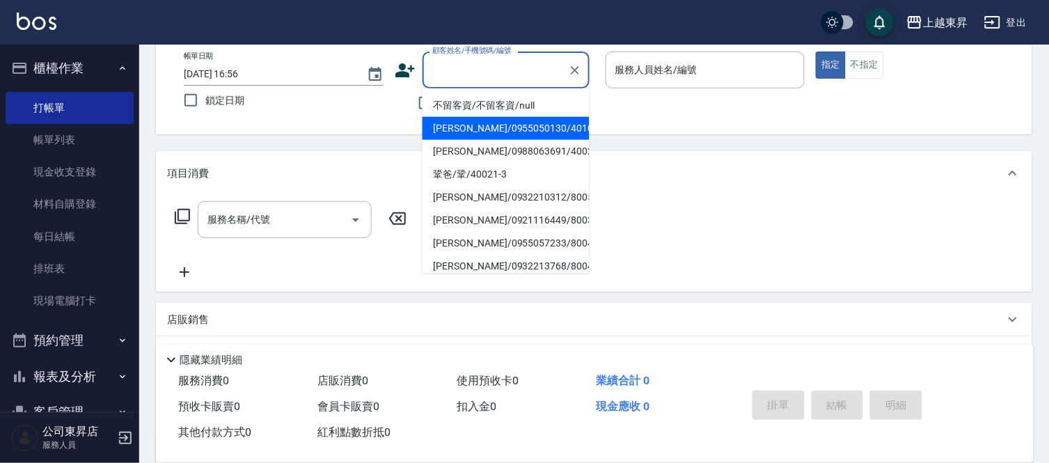
type input "ㄏ"
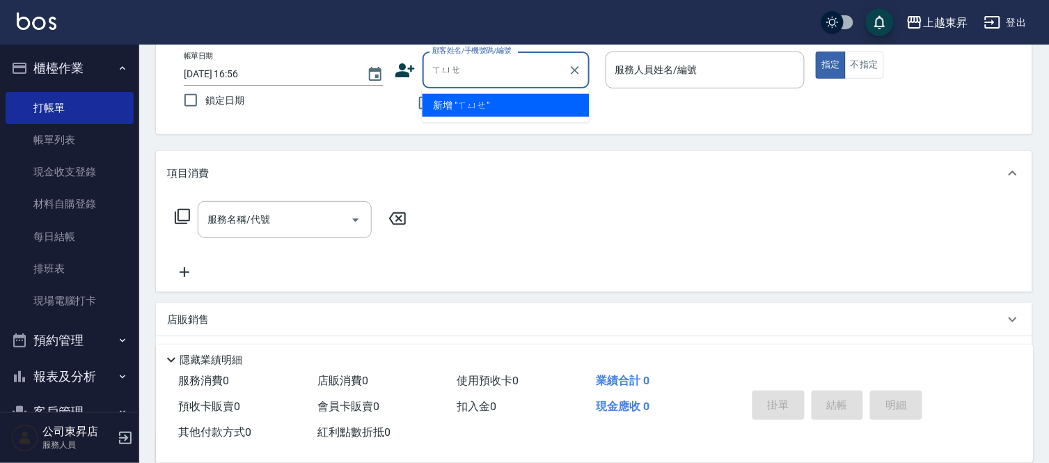
type input "學"
type input "薛"
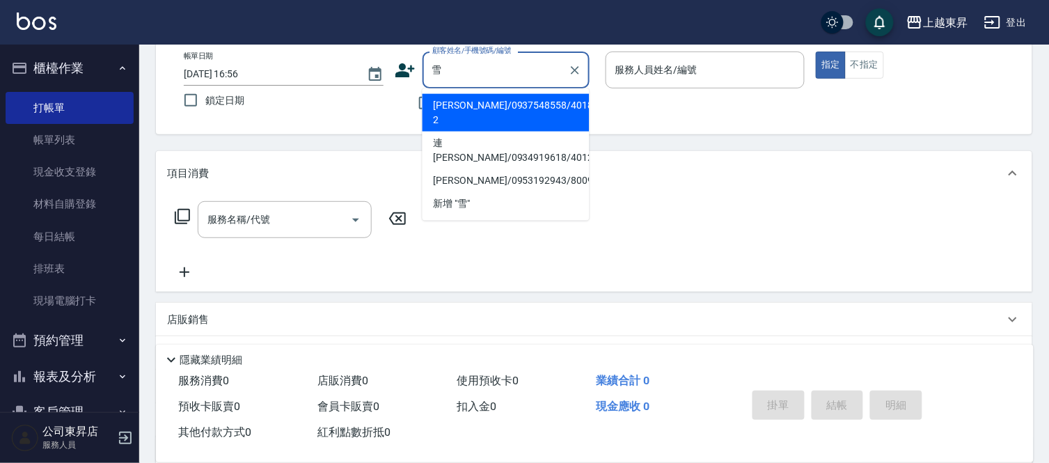
click at [496, 115] on li "[PERSON_NAME]/0937548558/40189-2" at bounding box center [506, 113] width 167 height 38
type input "[PERSON_NAME]/0937548558/40189-2"
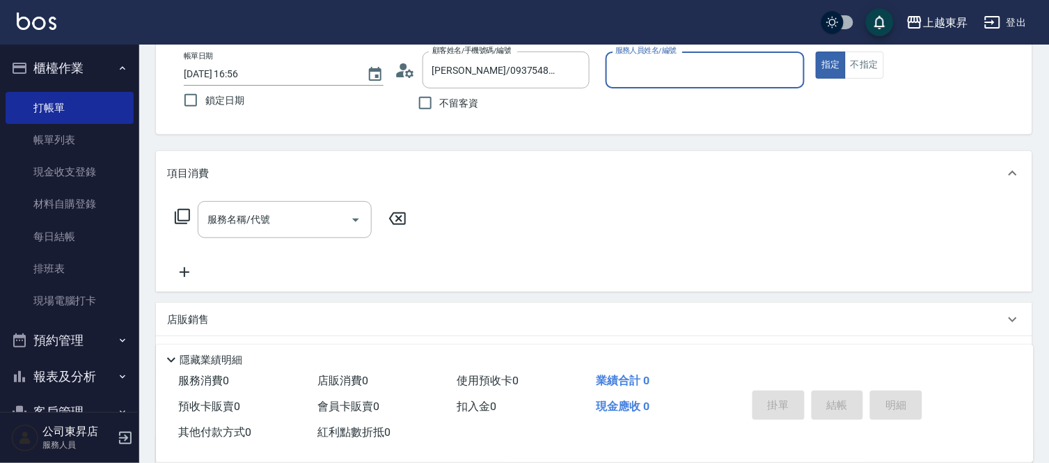
type input "[PERSON_NAME]04"
click at [284, 232] on div "服務名稱/代號" at bounding box center [285, 219] width 174 height 37
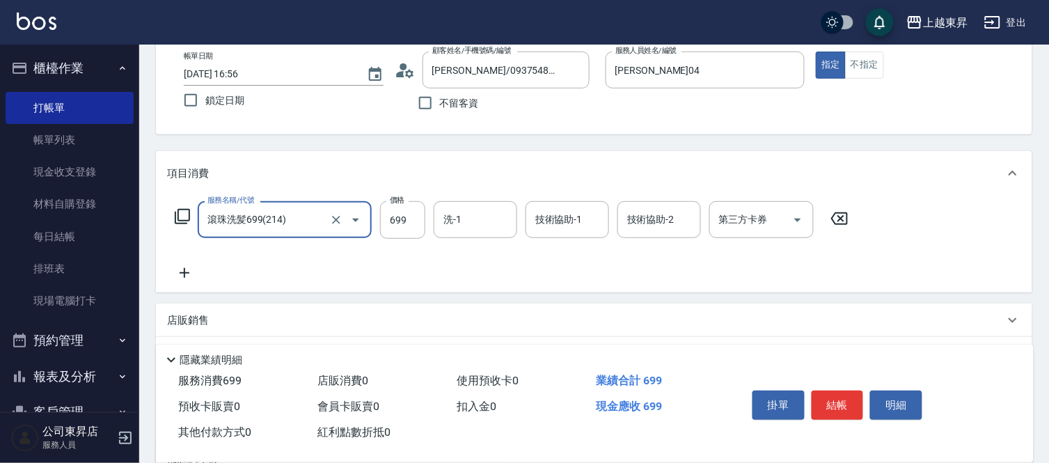
type input "滾珠洗髪699(214)"
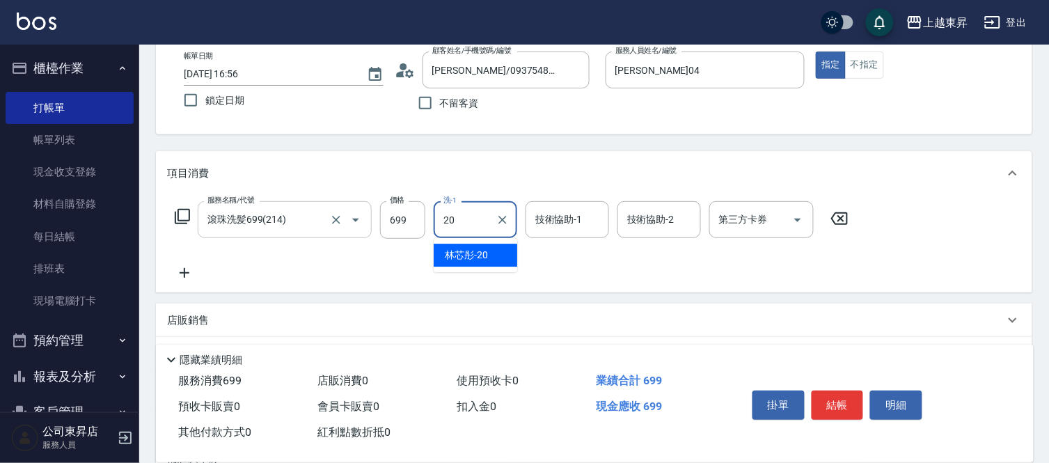
type input "林芯彤-20"
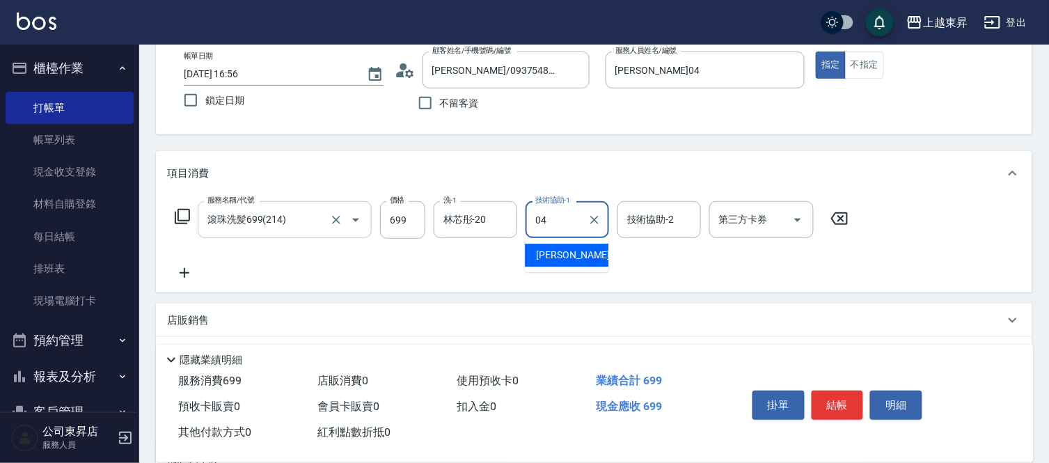
type input "[PERSON_NAME]04"
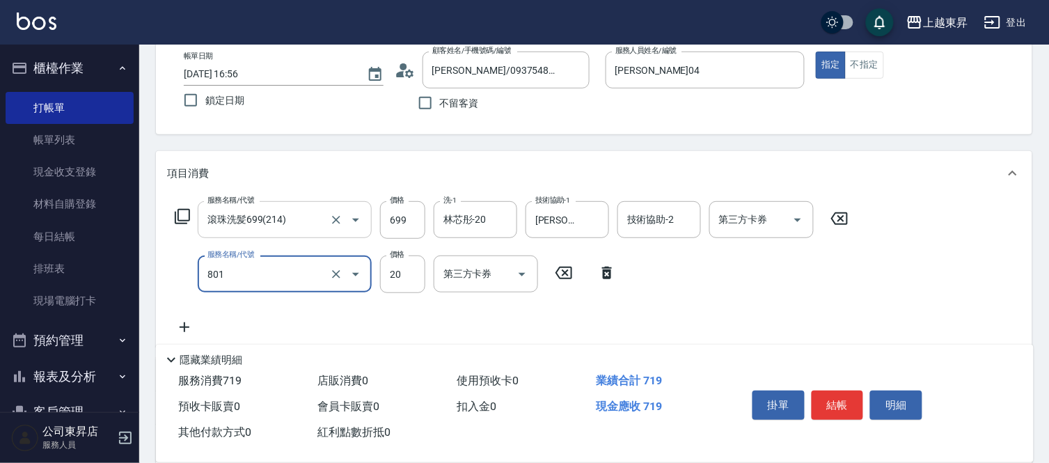
type input "潤絲(801)"
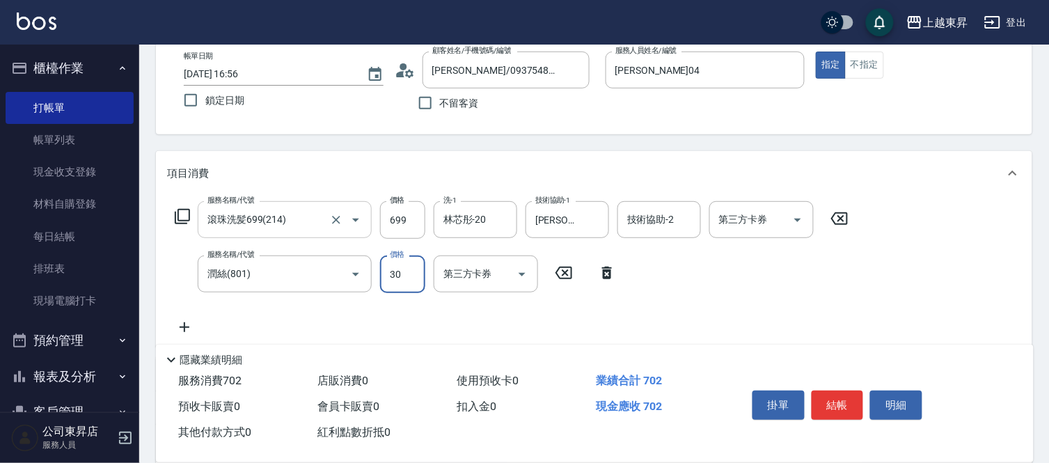
type input "30"
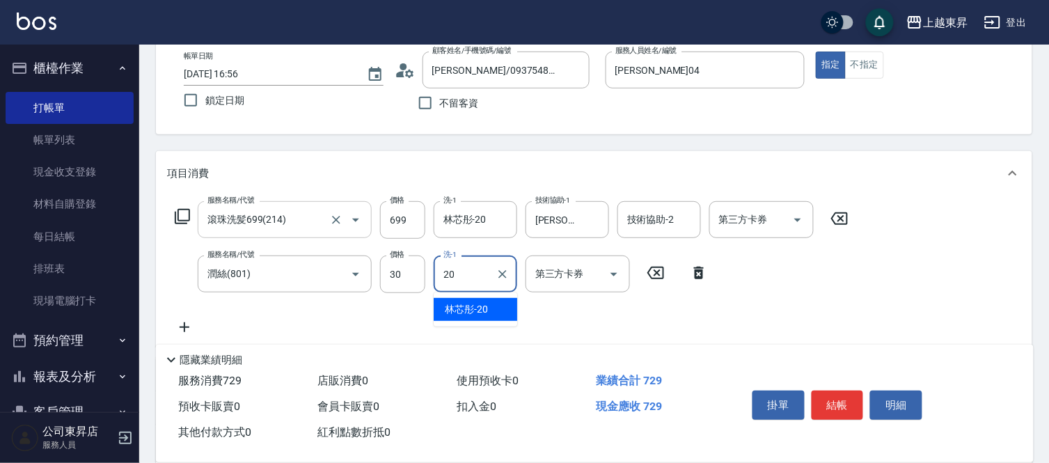
type input "林芯彤-20"
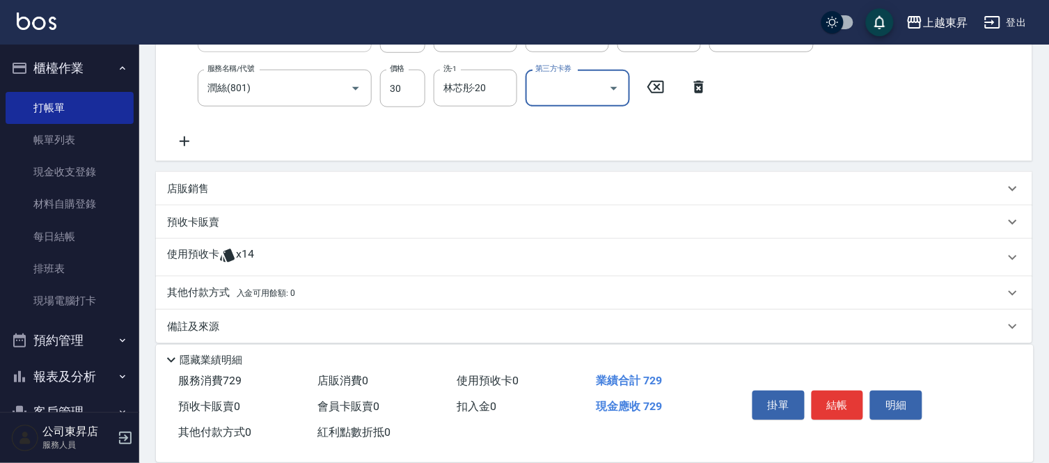
scroll to position [275, 0]
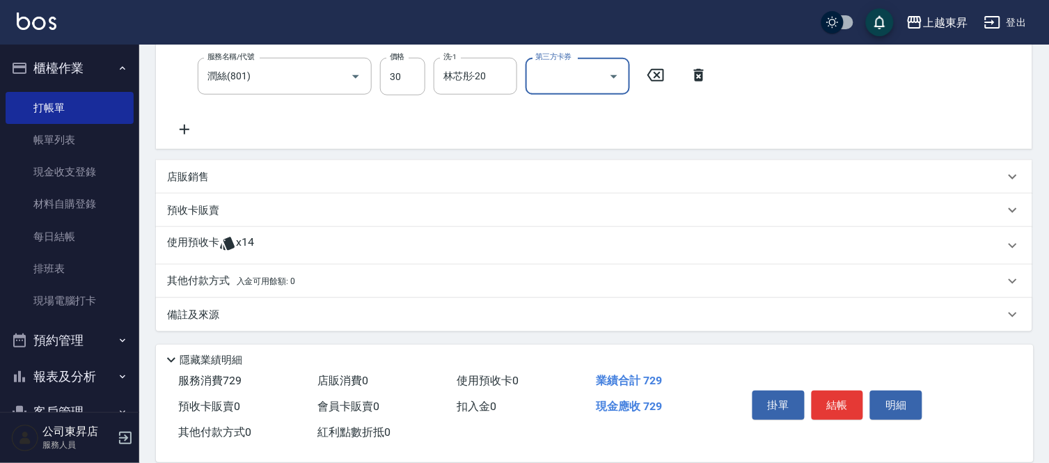
click at [181, 123] on icon at bounding box center [184, 129] width 35 height 17
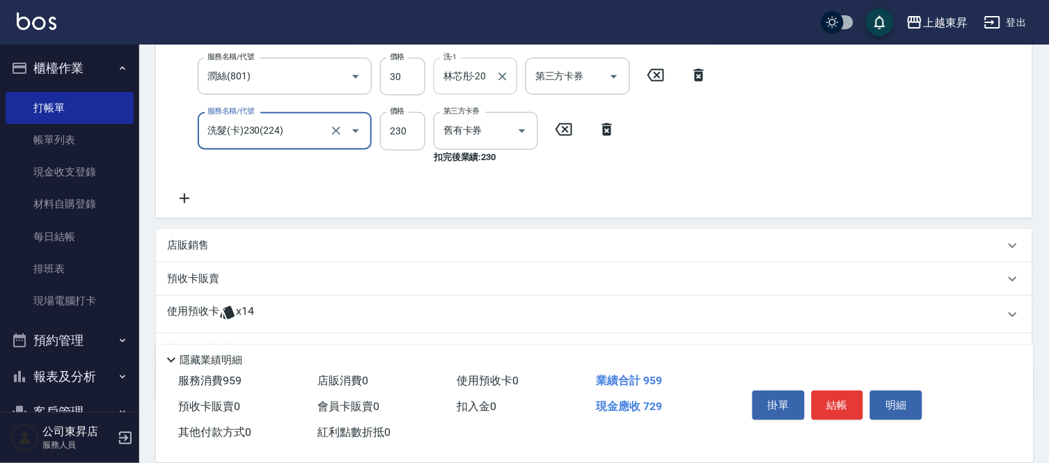
type input "洗髮(卡)230(224)"
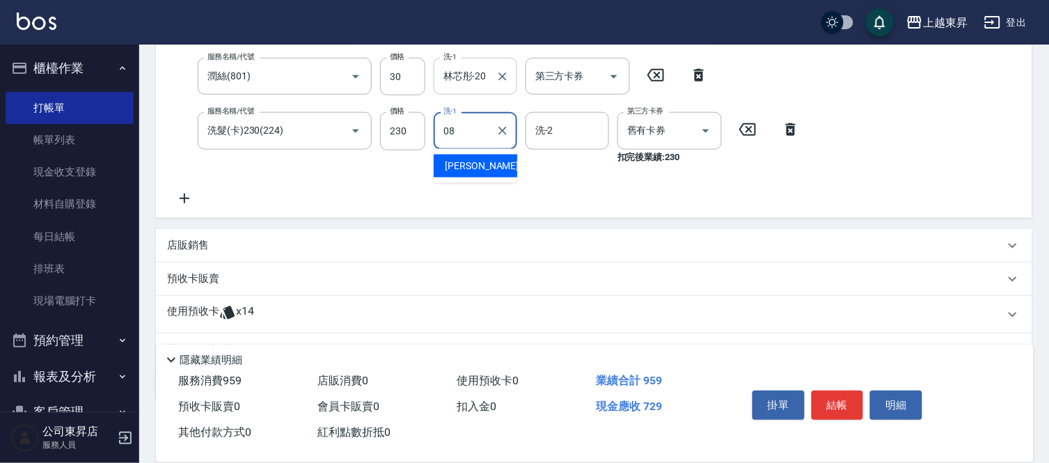
type input "[PERSON_NAME]-08"
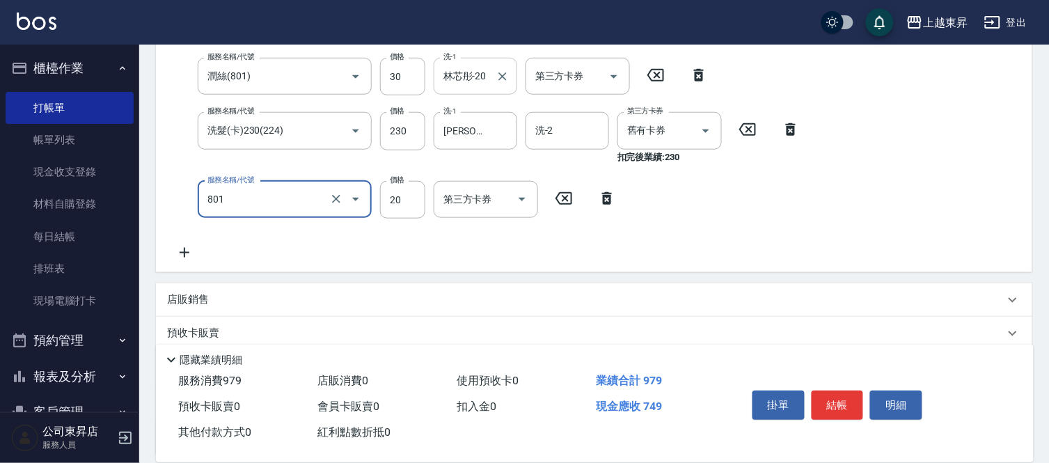
type input "潤絲(801)"
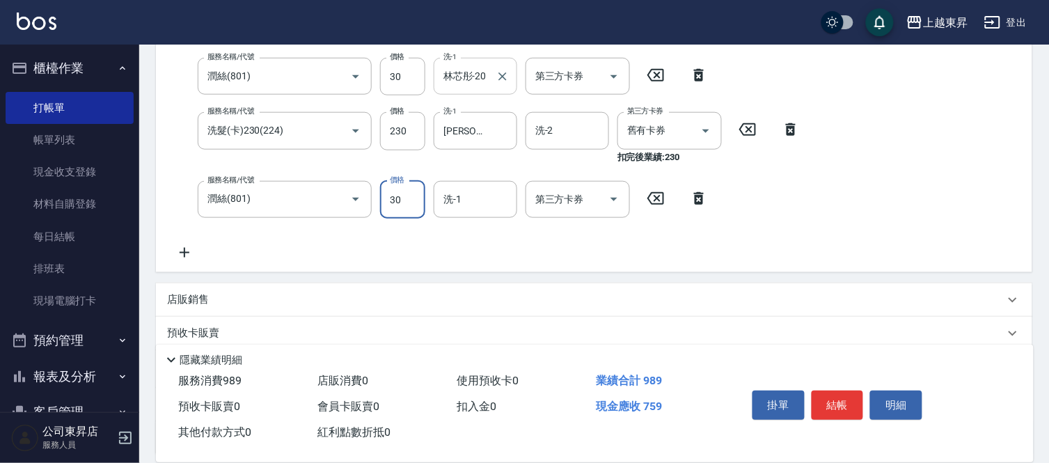
type input "30"
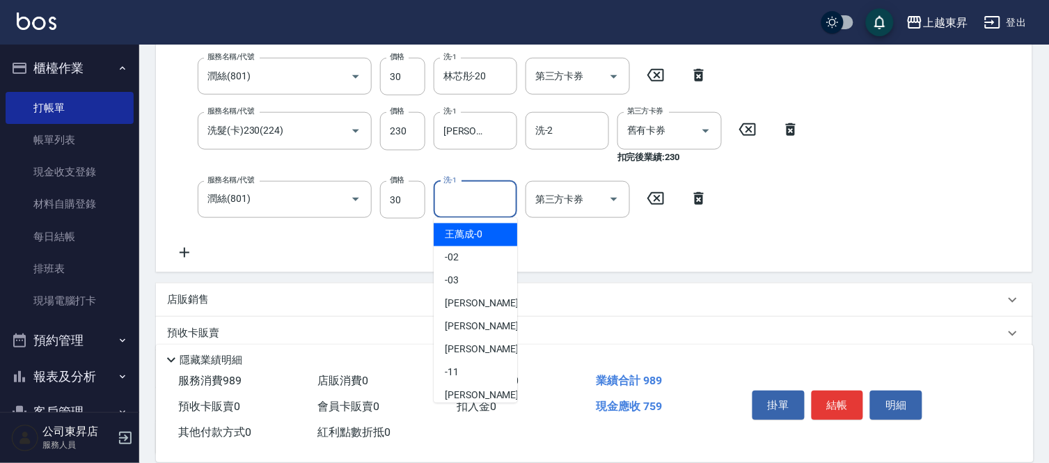
click at [465, 210] on input "洗-1" at bounding box center [475, 199] width 71 height 24
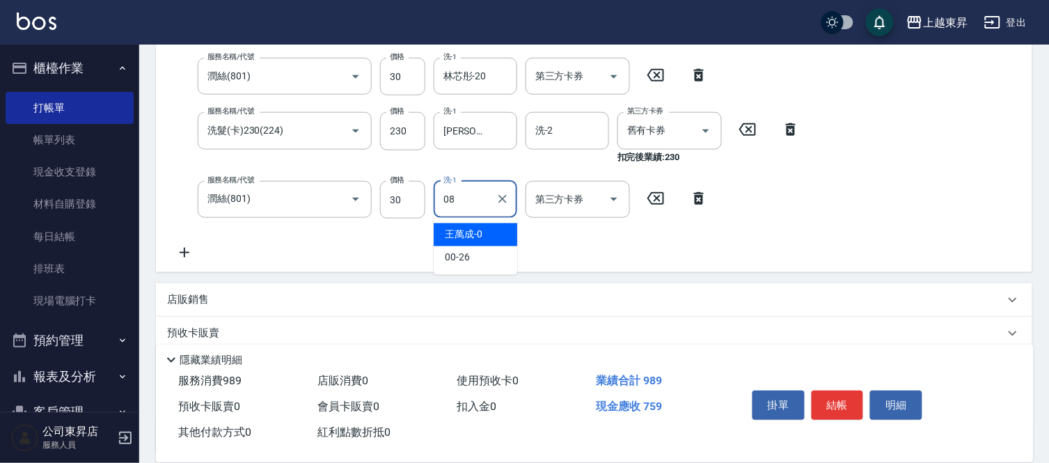
type input "[PERSON_NAME]-08"
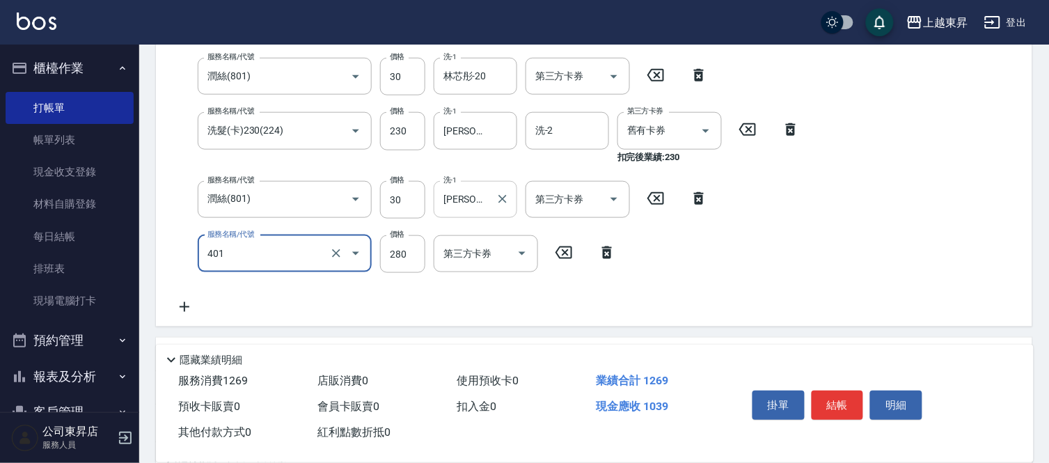
type input "剪髮(280)(401)"
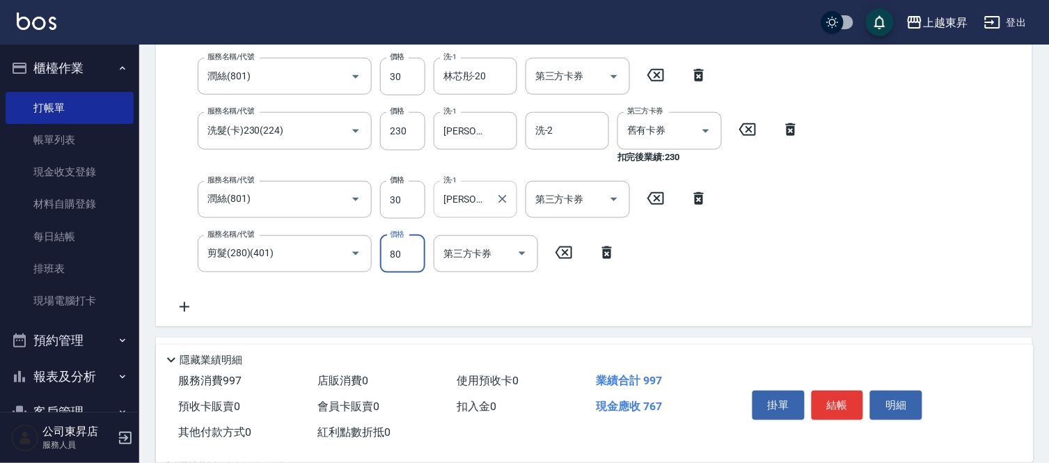
type input "80"
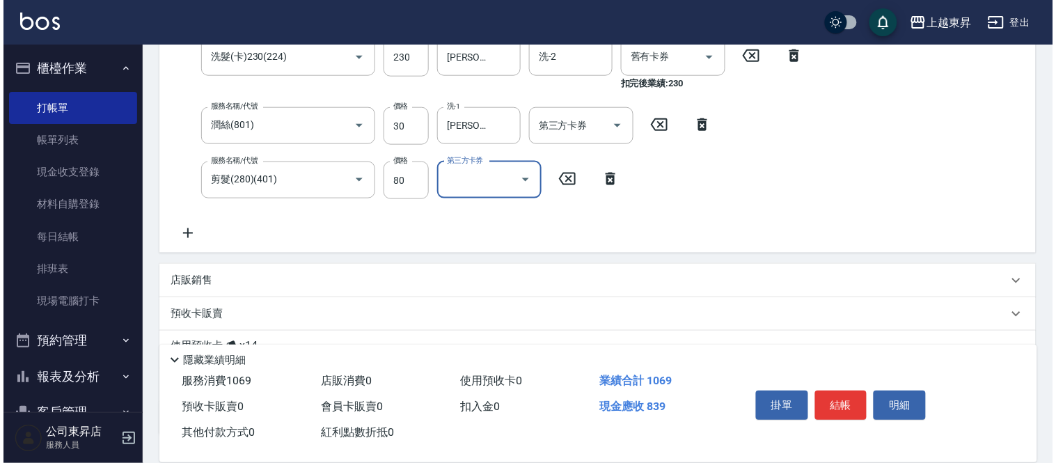
scroll to position [352, 0]
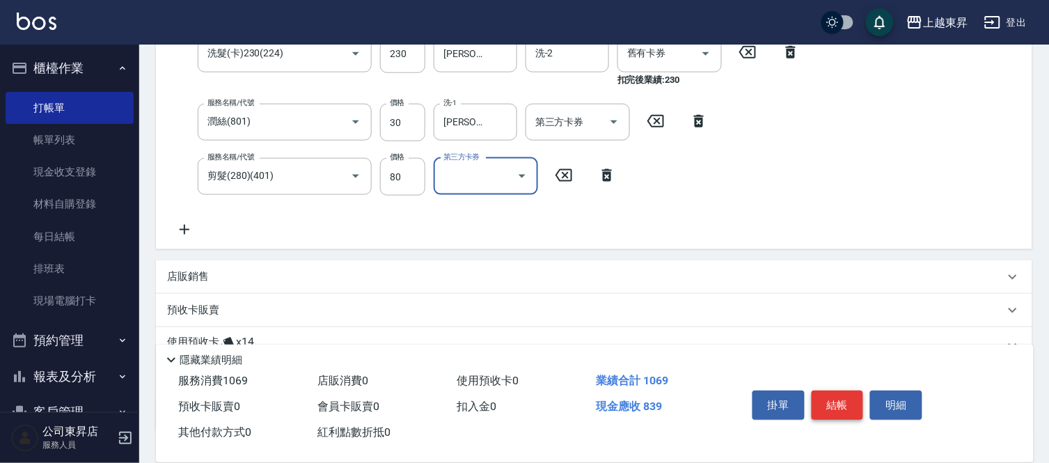
click at [843, 407] on button "結帳" at bounding box center [838, 405] width 52 height 29
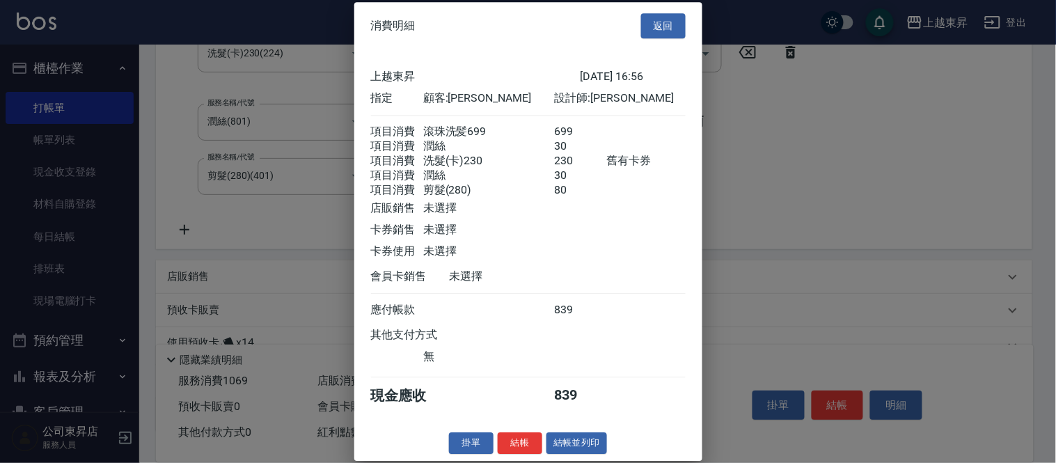
scroll to position [19, 0]
click at [564, 441] on button "結帳並列印" at bounding box center [577, 443] width 61 height 22
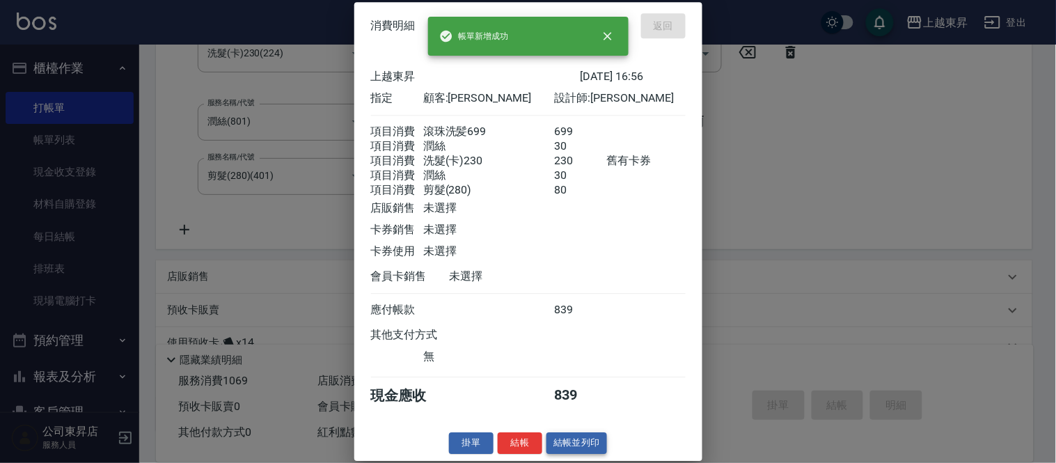
type input "[DATE] 16:59"
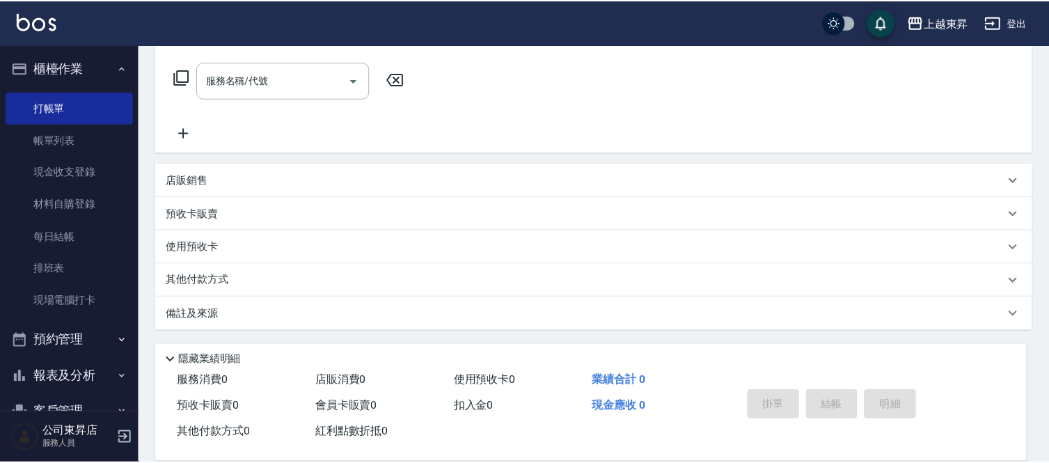
scroll to position [0, 0]
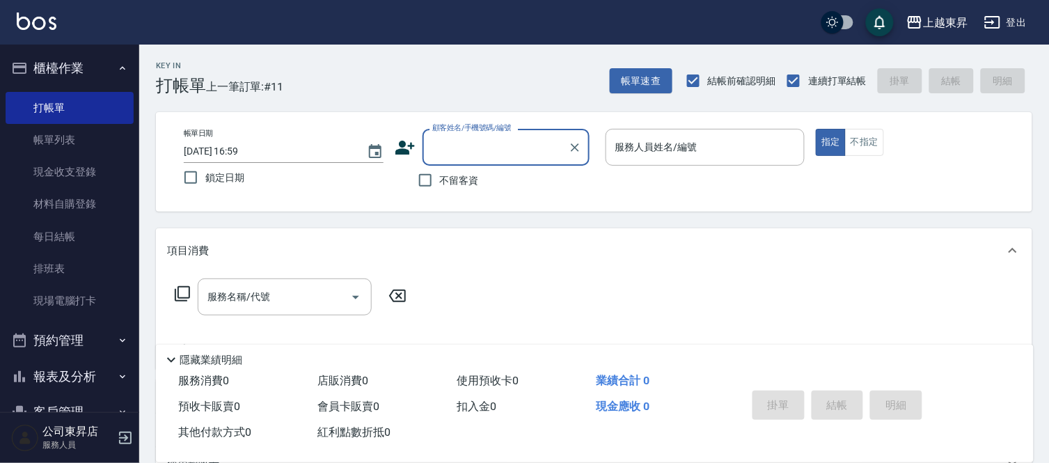
click at [482, 141] on input "顧客姓名/手機號碼/編號" at bounding box center [496, 147] width 134 height 24
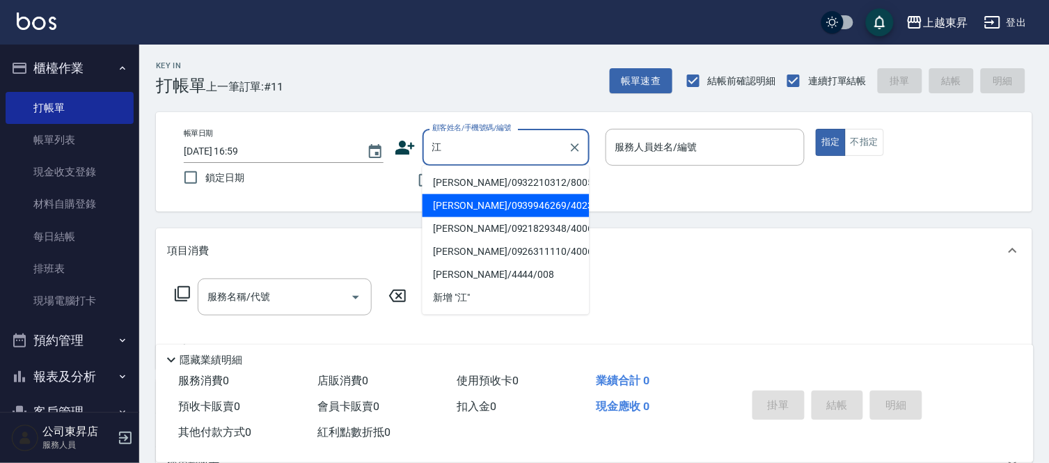
click at [471, 210] on li "[PERSON_NAME]/0939946269/40232" at bounding box center [506, 205] width 167 height 23
type input "[PERSON_NAME]/0939946269/40232"
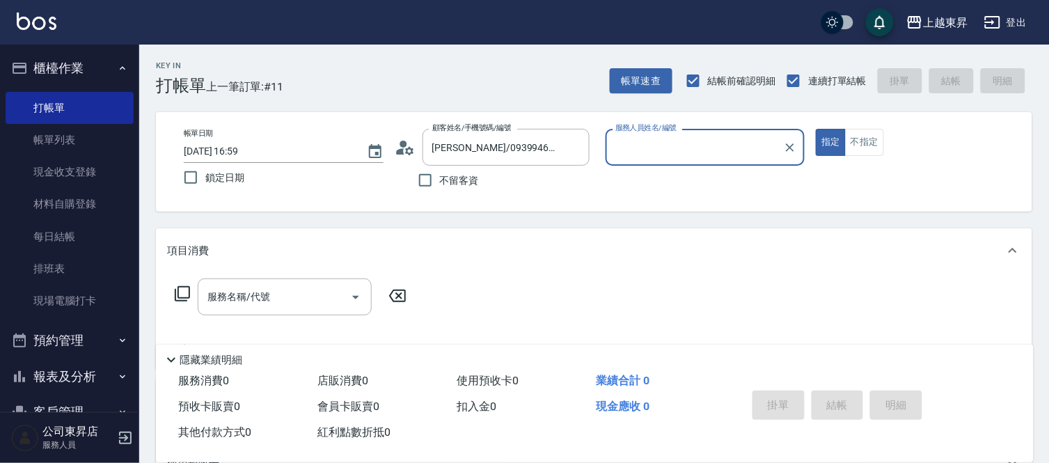
type input "[PERSON_NAME]04"
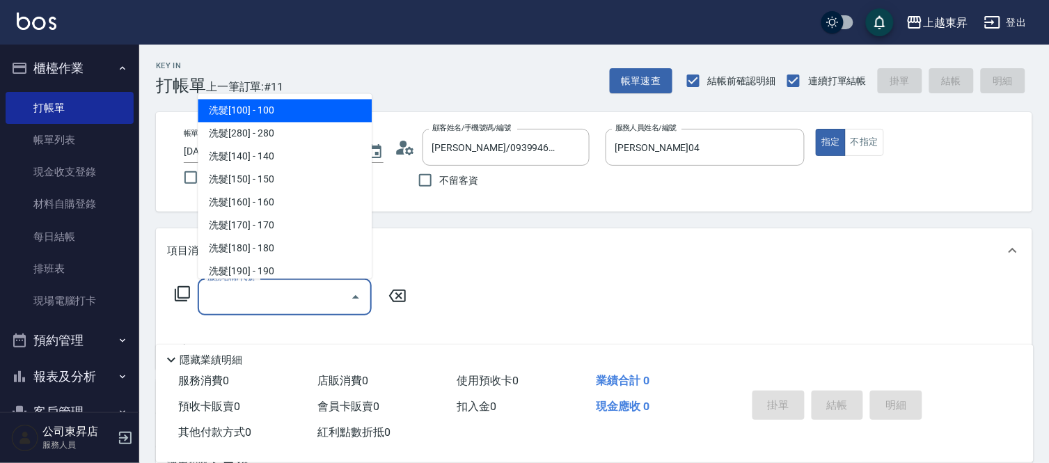
click at [276, 297] on input "服務名稱/代號" at bounding box center [274, 297] width 141 height 24
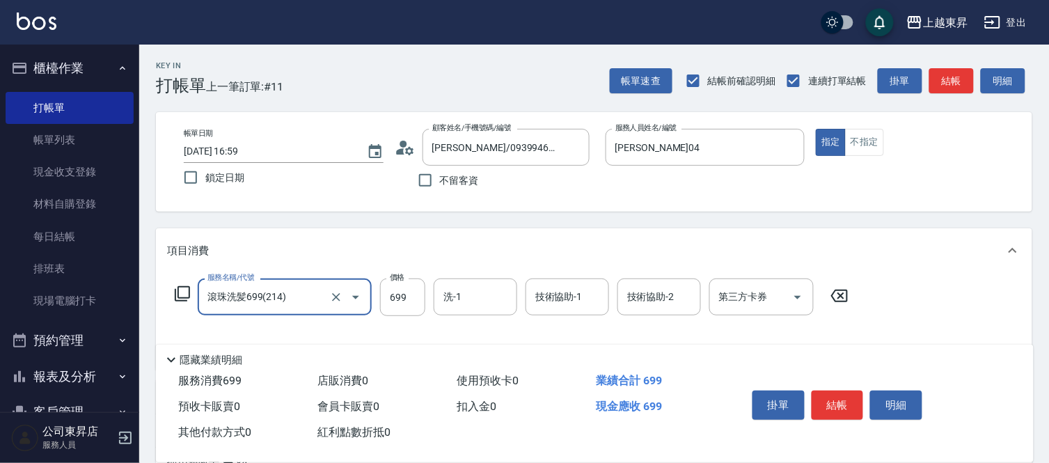
type input "滾珠洗髪699(214)"
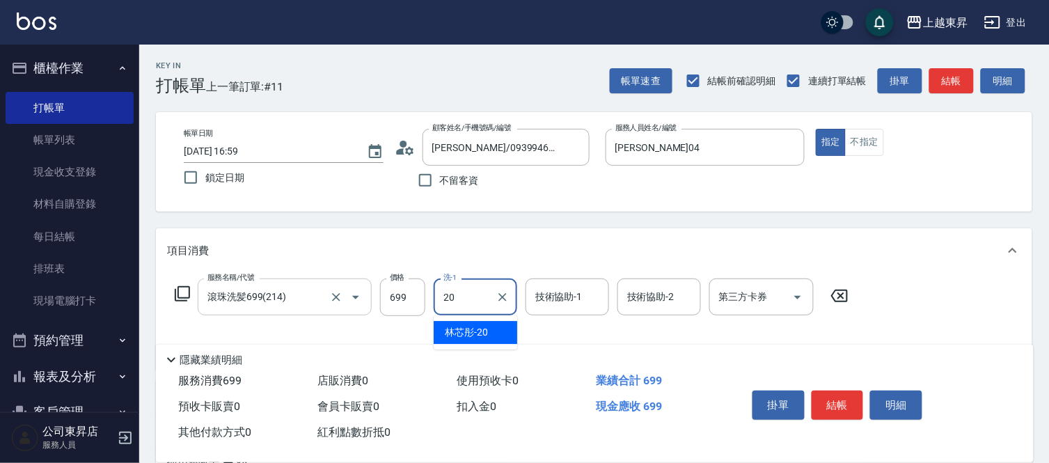
type input "林芯彤-20"
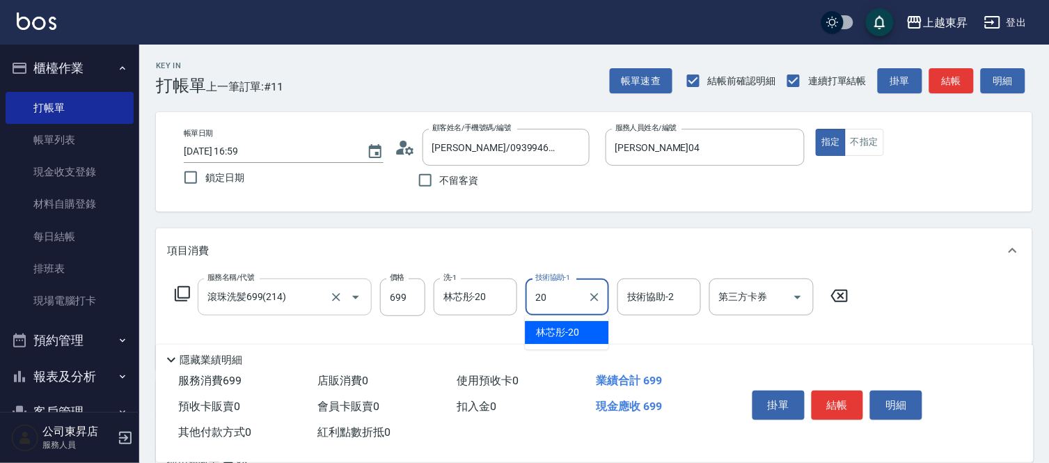
type input "林芯彤-20"
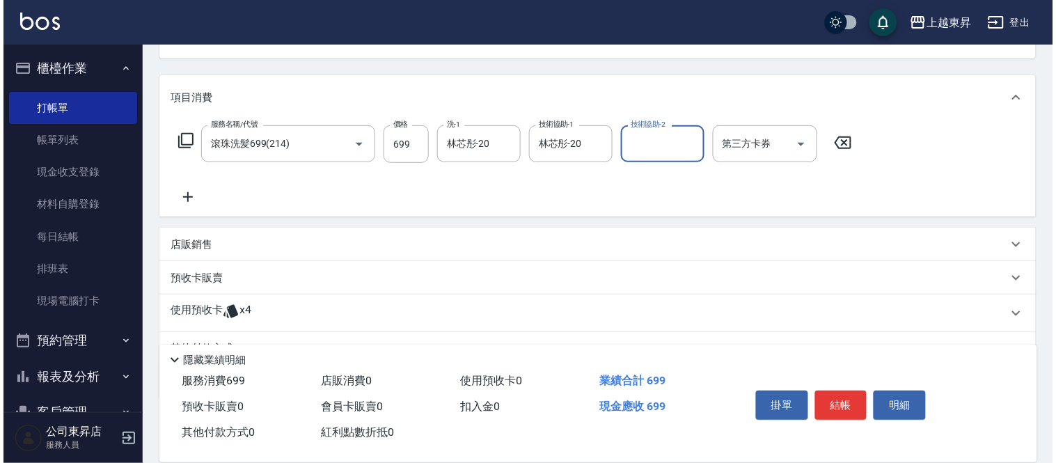
scroll to position [155, 0]
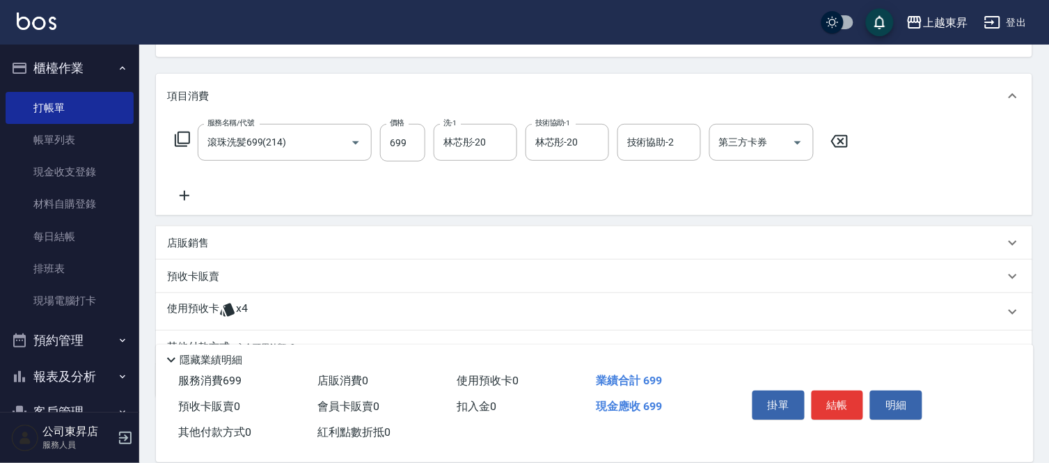
click at [184, 192] on icon at bounding box center [185, 196] width 10 height 10
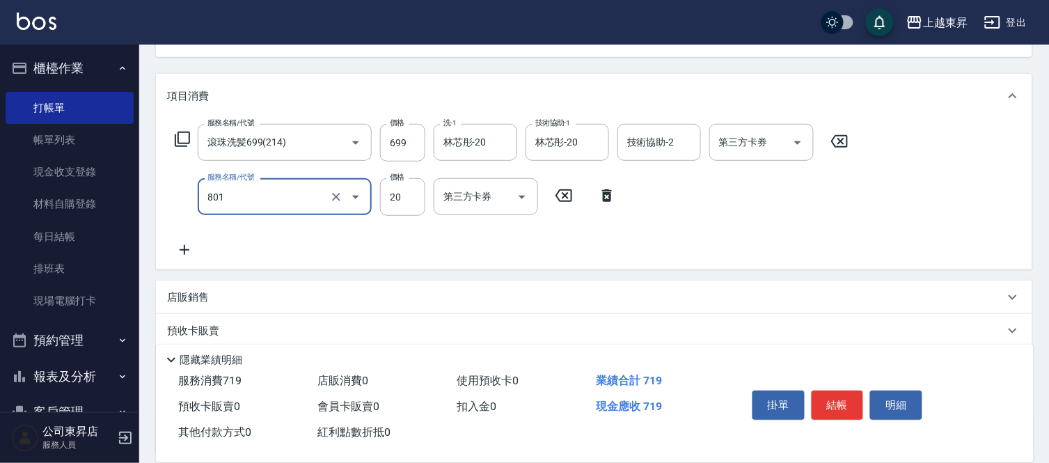
type input "潤絲(801)"
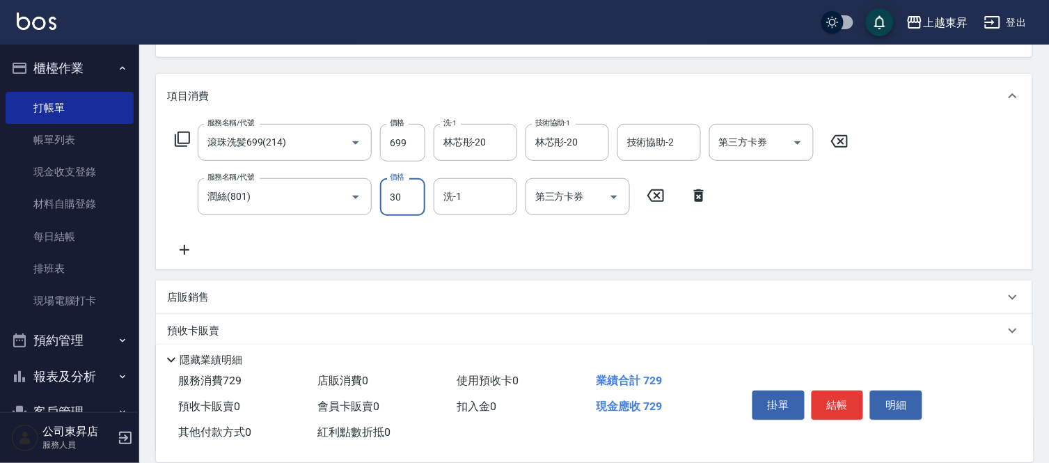
type input "30"
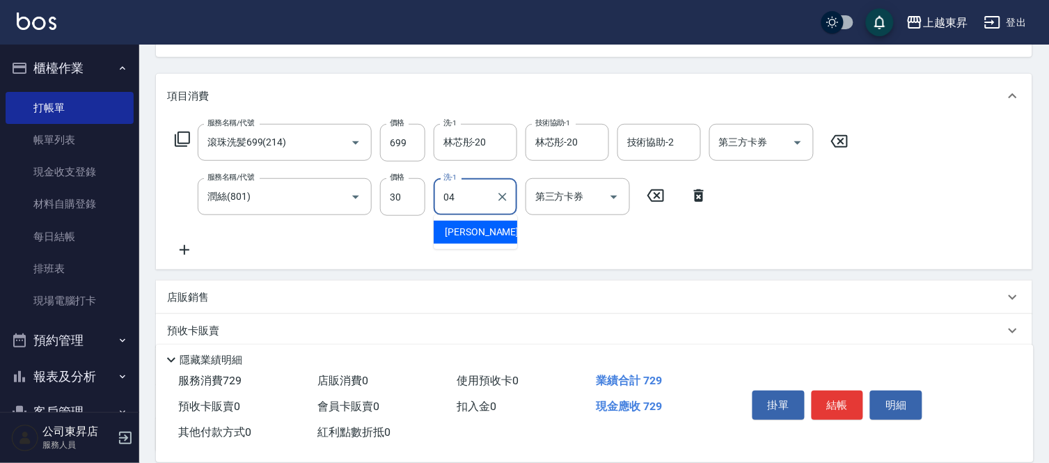
type input "[PERSON_NAME]04"
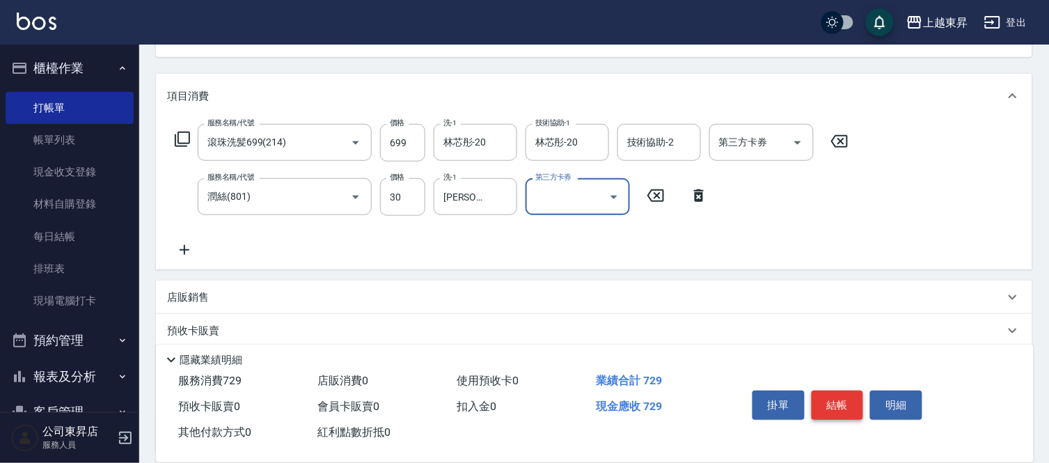
click at [838, 398] on button "結帳" at bounding box center [838, 405] width 52 height 29
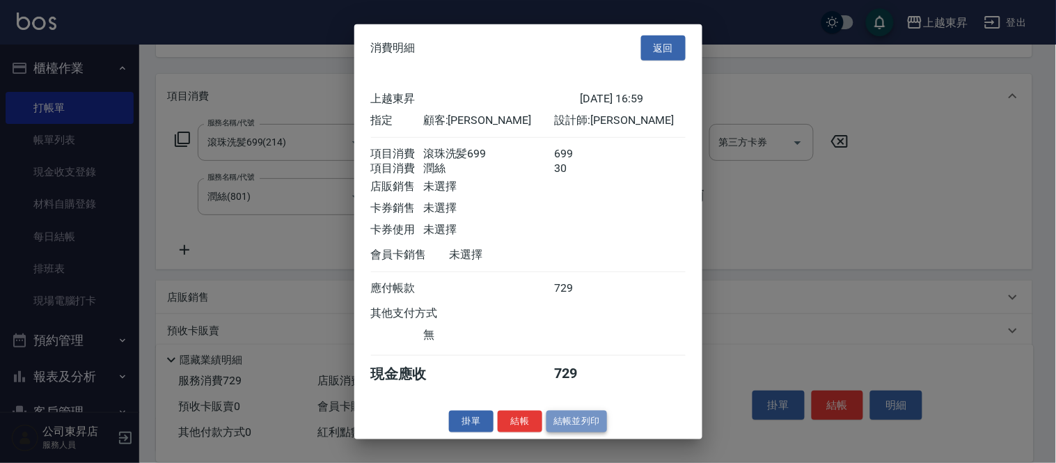
click at [581, 430] on button "結帳並列印" at bounding box center [577, 422] width 61 height 22
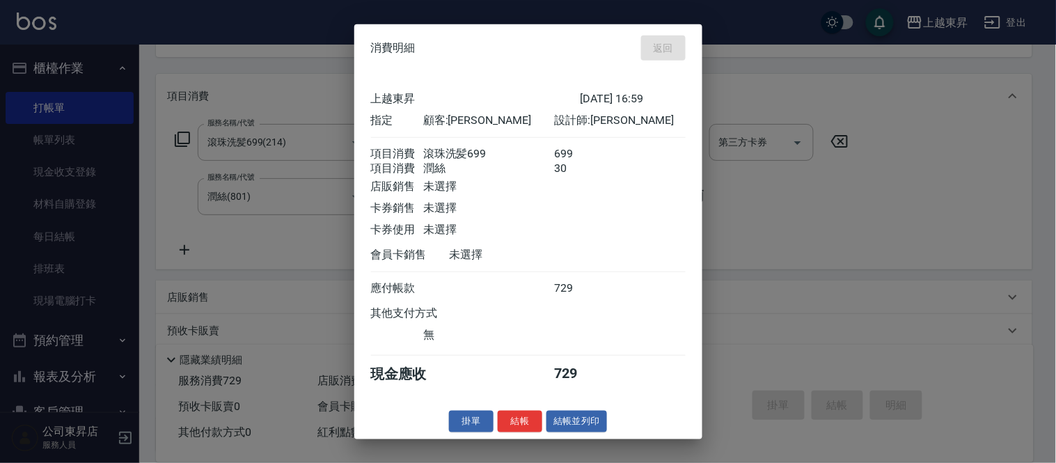
type input "[DATE] 17:00"
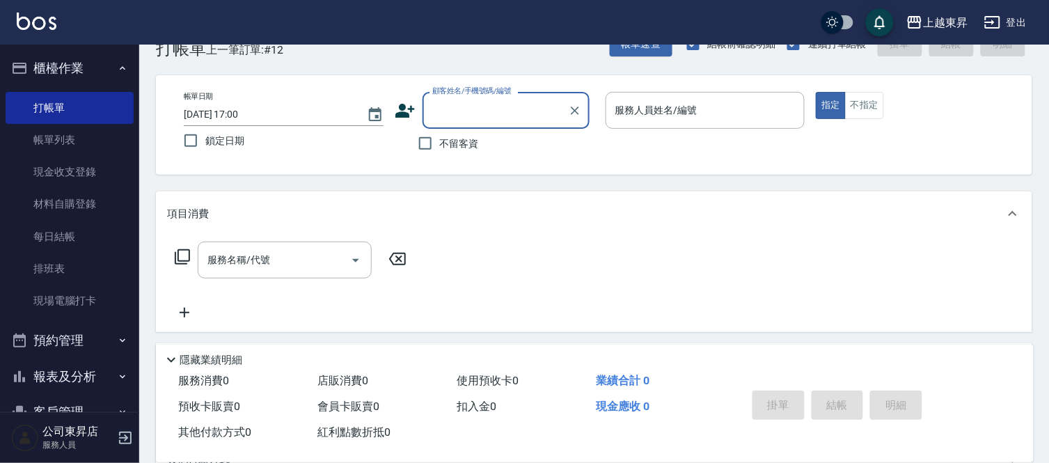
scroll to position [0, 0]
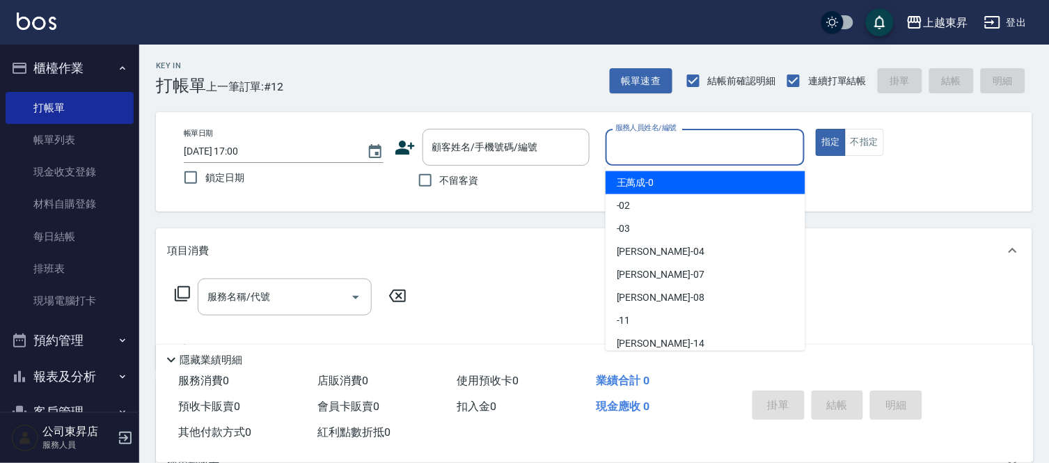
click at [645, 144] on input "服務人員姓名/編號" at bounding box center [705, 147] width 187 height 24
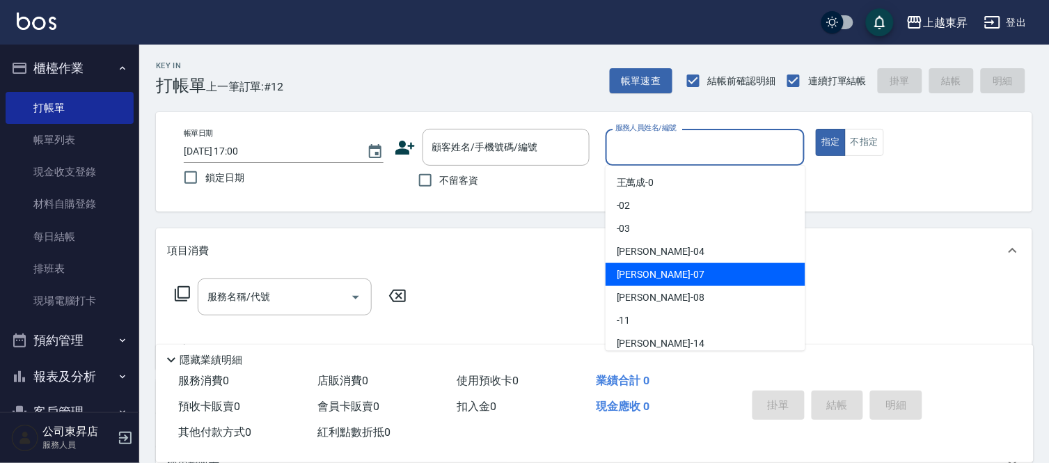
drag, startPoint x: 634, startPoint y: 268, endPoint x: 802, endPoint y: 210, distance: 178.2
click at [635, 268] on span "榮松 -07" at bounding box center [661, 274] width 88 height 15
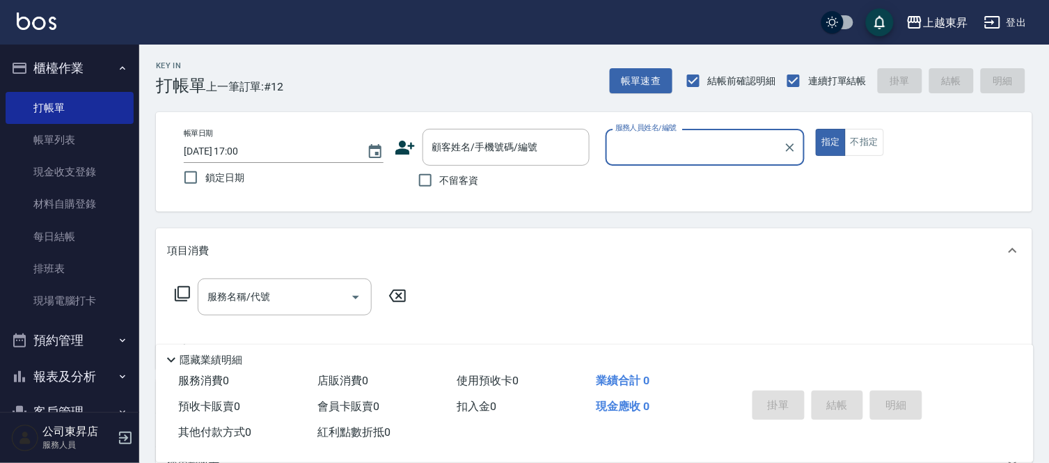
type input "[PERSON_NAME]-07"
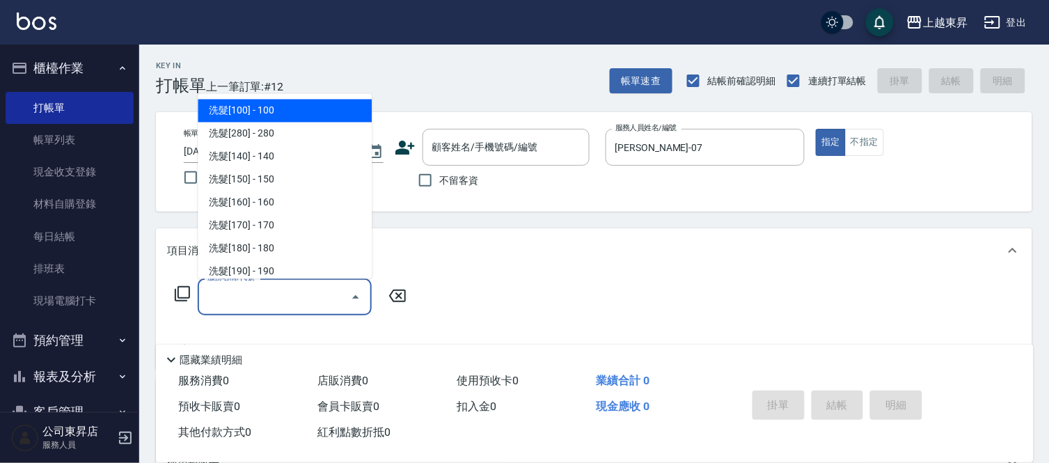
click at [266, 296] on input "服務名稱/代號" at bounding box center [274, 297] width 141 height 24
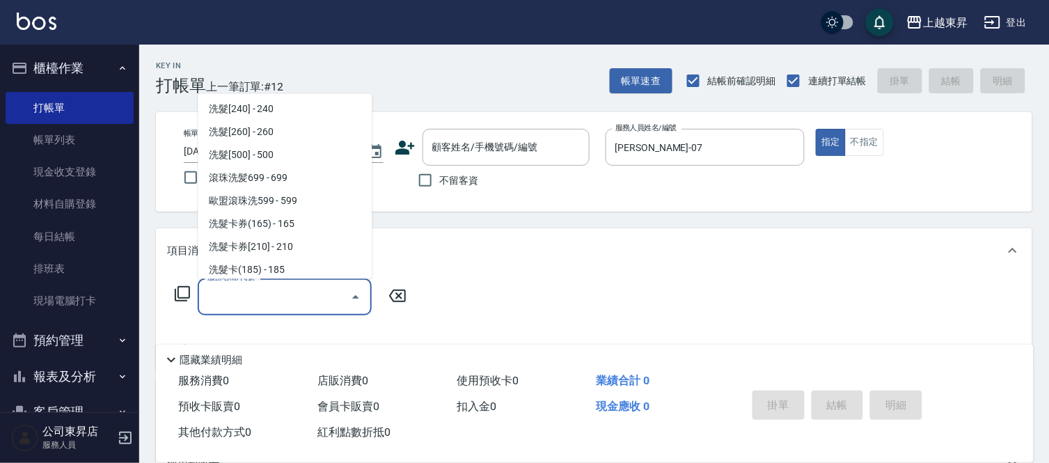
scroll to position [309, 0]
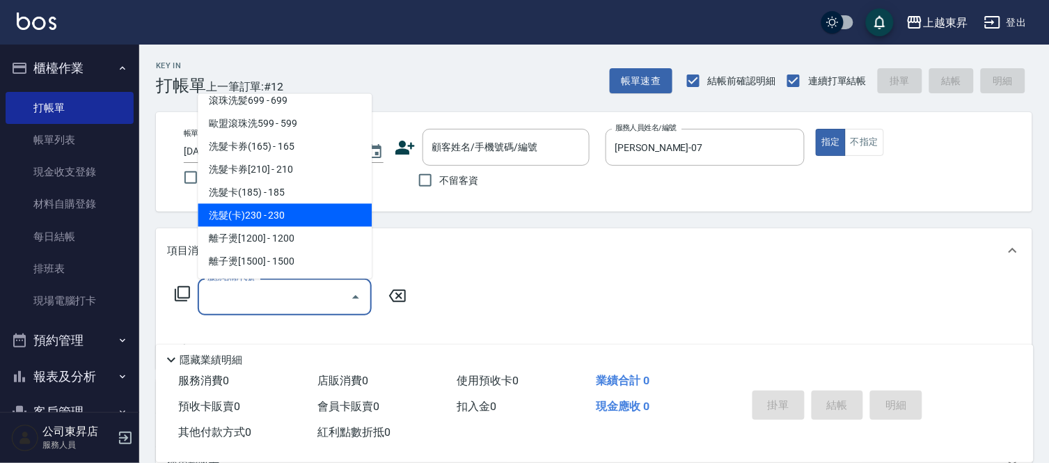
click at [292, 207] on span "洗髮(卡)230 - 230" at bounding box center [285, 215] width 174 height 23
type input "洗髮(卡)230(224)"
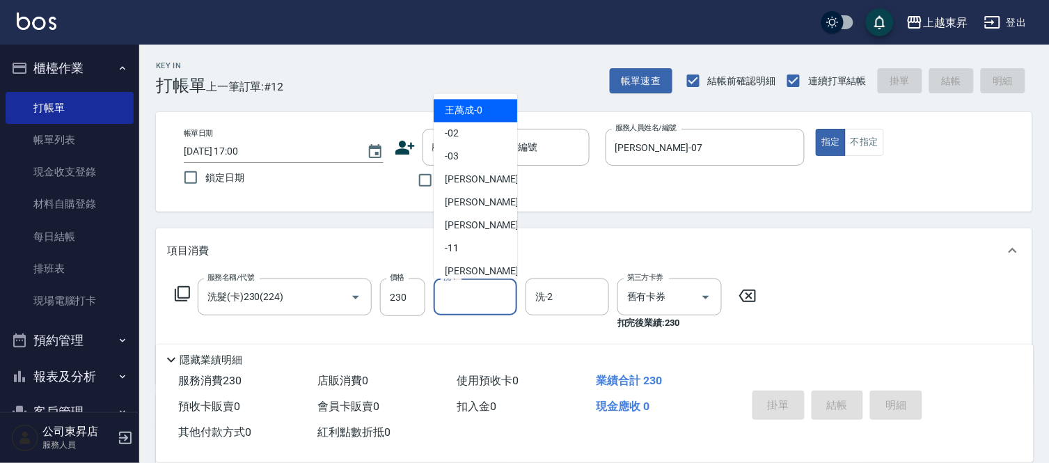
click at [475, 295] on input "洗-1" at bounding box center [475, 297] width 71 height 24
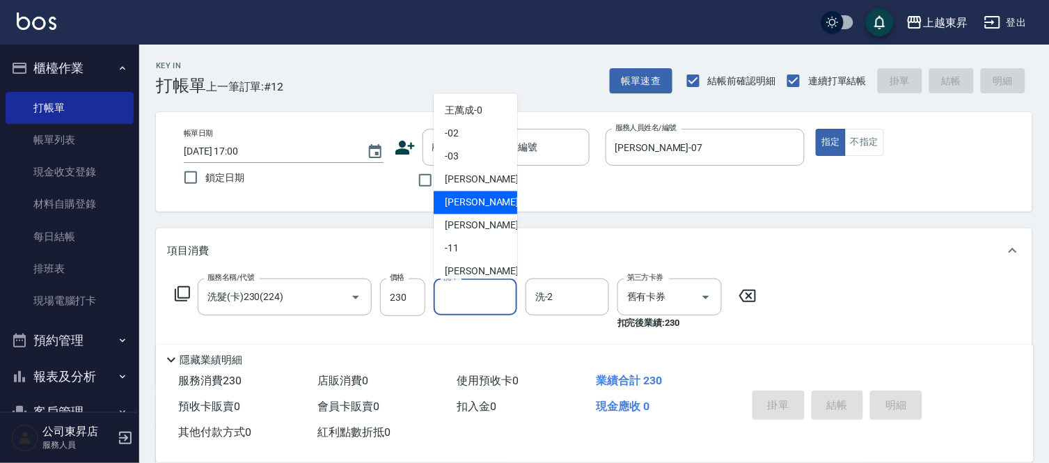
click at [481, 198] on div "榮松 -07" at bounding box center [476, 203] width 84 height 23
type input "[PERSON_NAME]-07"
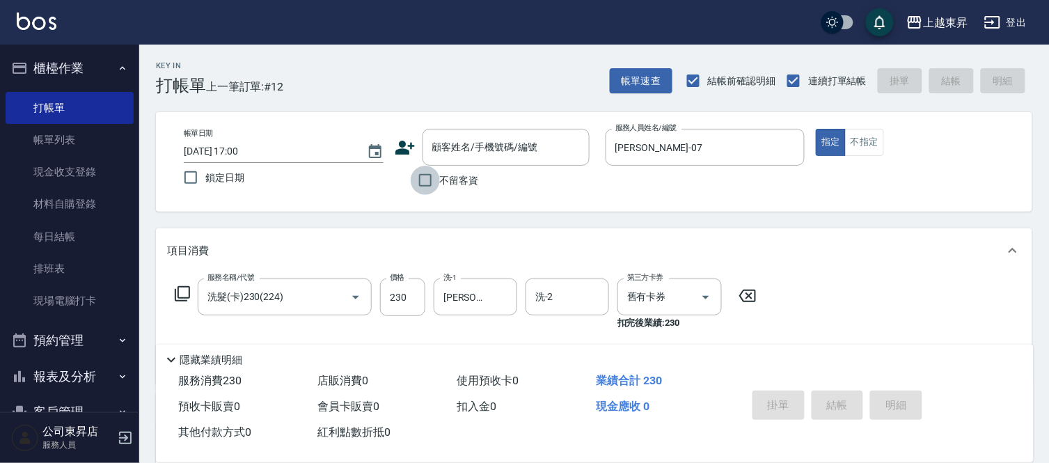
click at [430, 189] on input "不留客資" at bounding box center [425, 180] width 29 height 29
checkbox input "true"
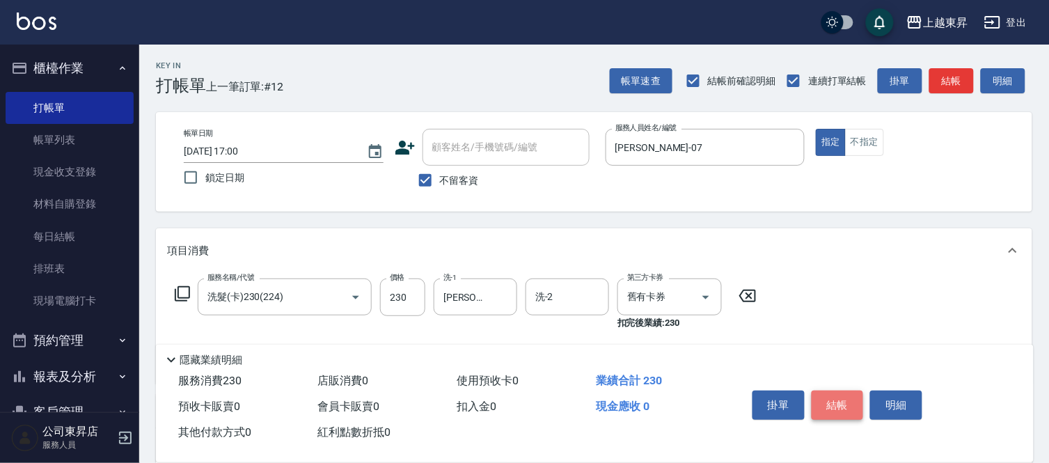
click at [831, 394] on button "結帳" at bounding box center [838, 405] width 52 height 29
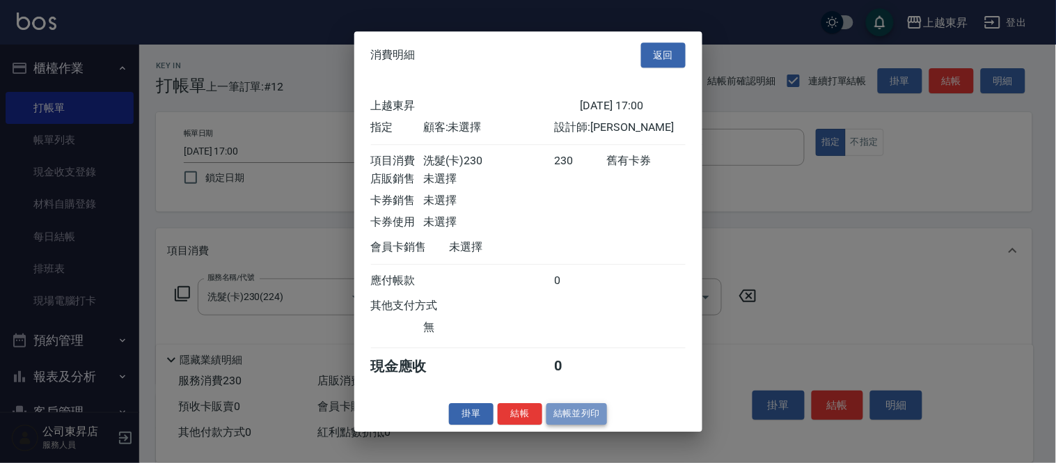
click at [581, 416] on button "結帳並列印" at bounding box center [577, 414] width 61 height 22
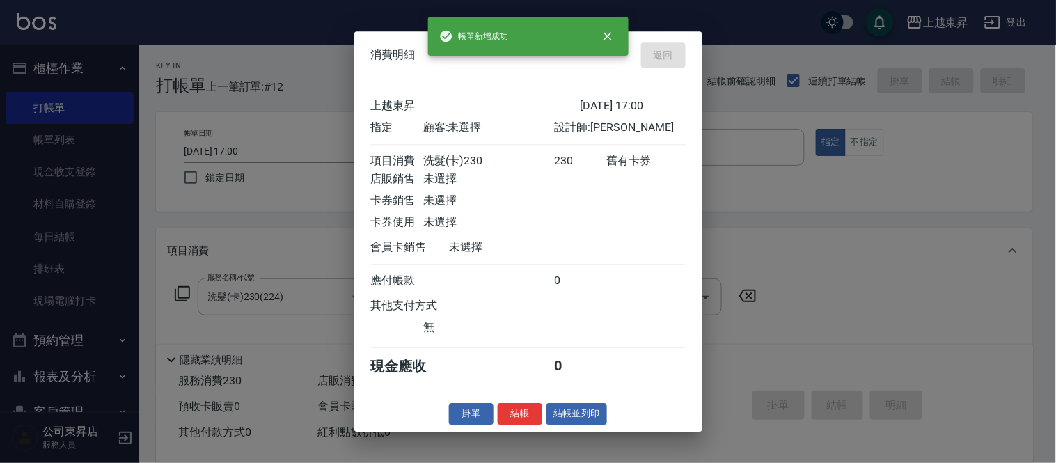
type input "[DATE] 17:07"
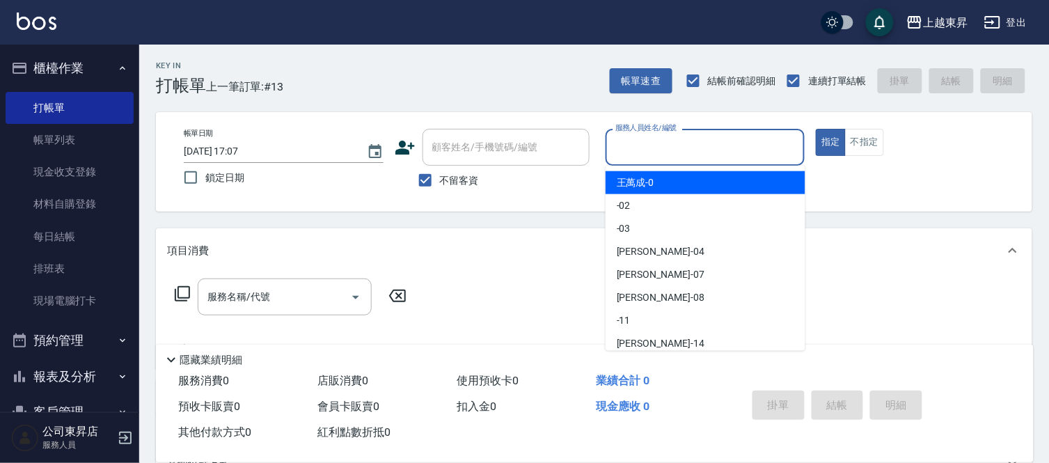
click at [629, 144] on input "服務人員姓名/編號" at bounding box center [705, 147] width 187 height 24
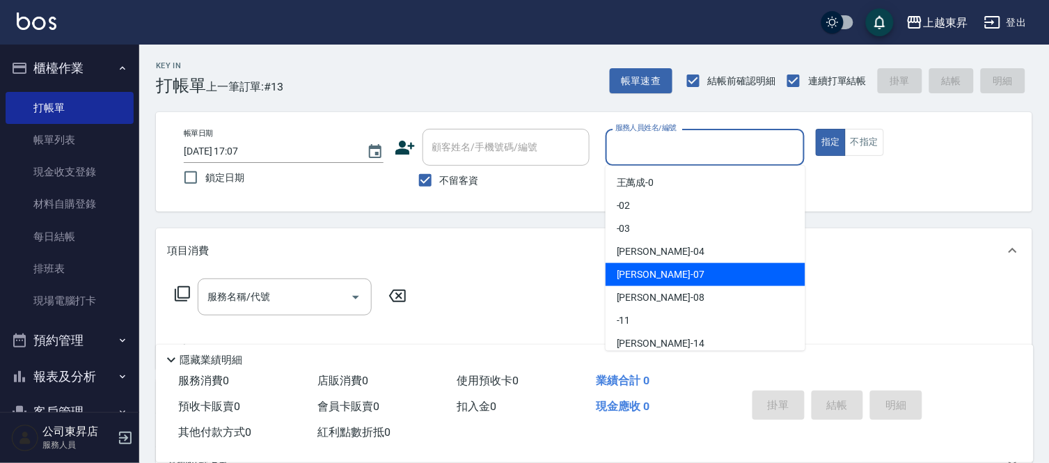
click at [631, 273] on span "榮松 -07" at bounding box center [661, 274] width 88 height 15
type input "[PERSON_NAME]-07"
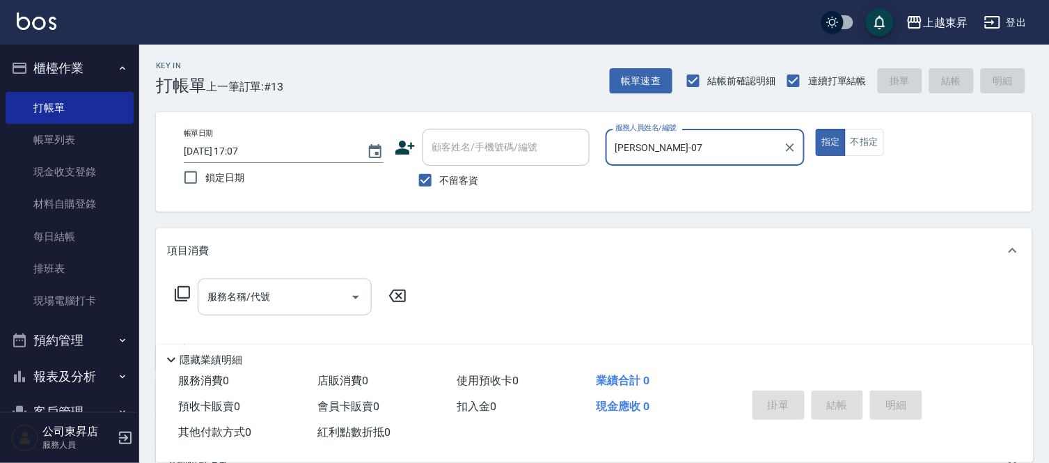
click at [253, 295] on input "服務名稱/代號" at bounding box center [274, 297] width 141 height 24
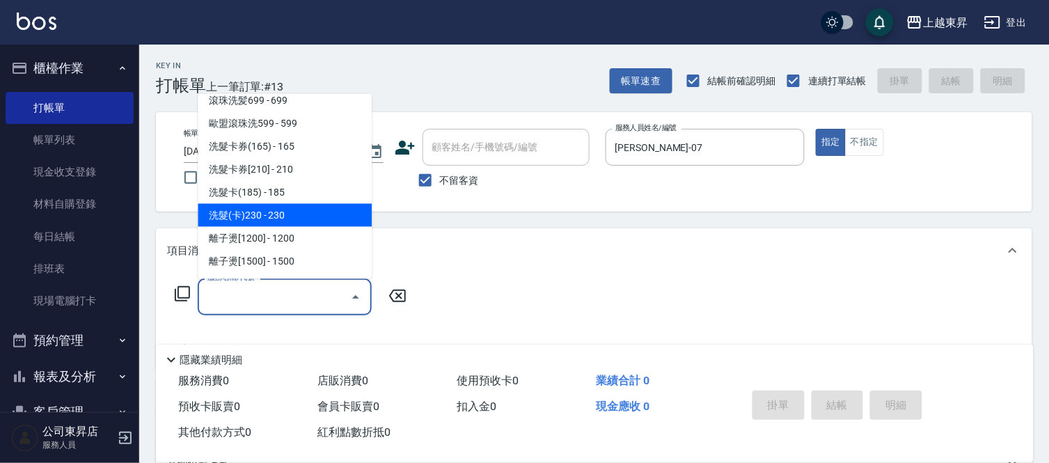
click at [290, 212] on span "洗髮(卡)230 - 230" at bounding box center [285, 215] width 174 height 23
type input "洗髮(卡)230(224)"
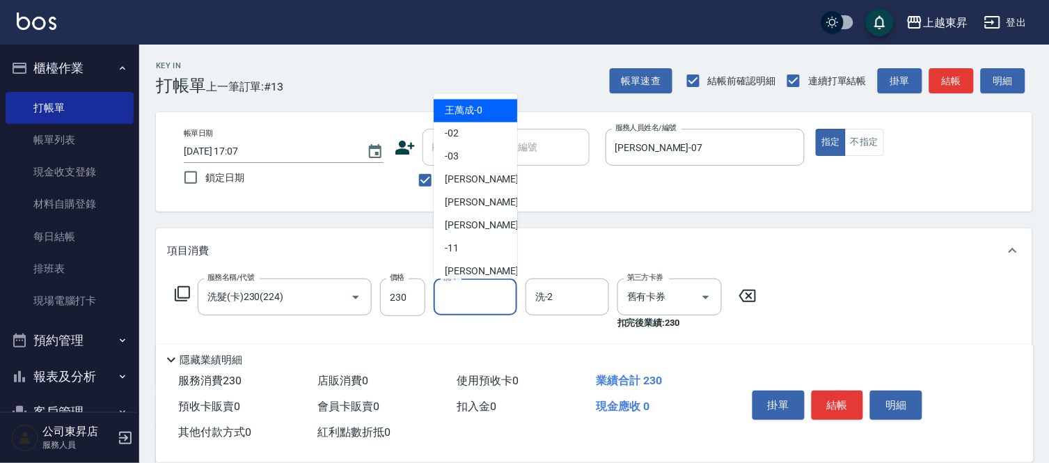
click at [467, 291] on input "洗-1" at bounding box center [475, 297] width 71 height 24
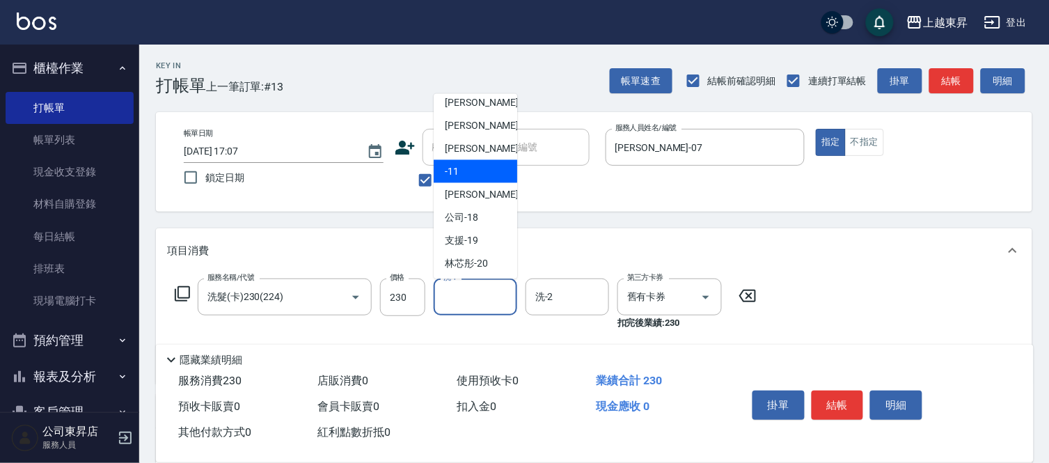
scroll to position [155, 0]
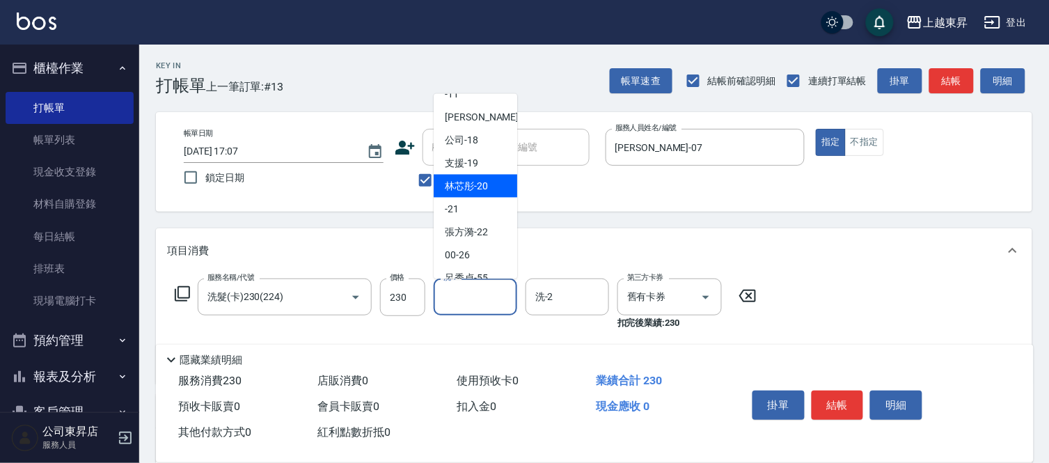
click at [467, 181] on span "林芯彤 -20" at bounding box center [466, 186] width 43 height 15
type input "林芯彤-20"
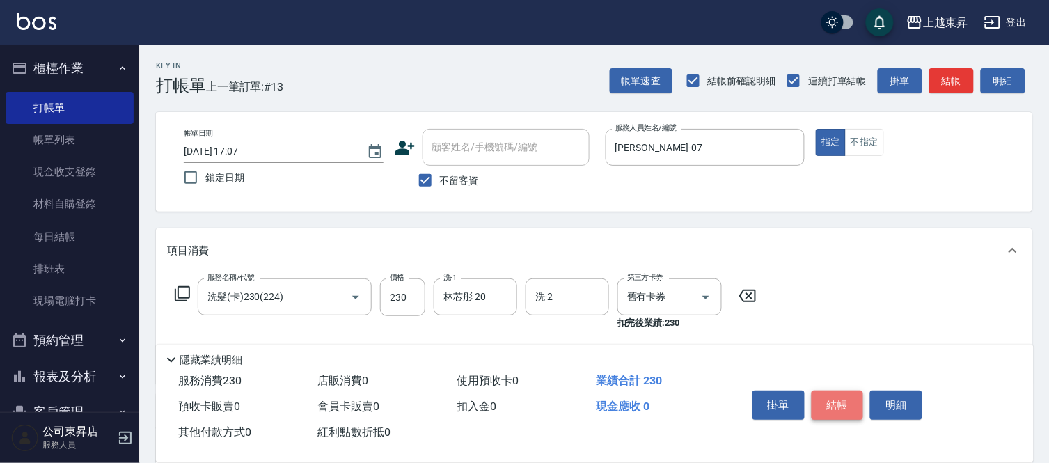
click at [839, 391] on button "結帳" at bounding box center [838, 405] width 52 height 29
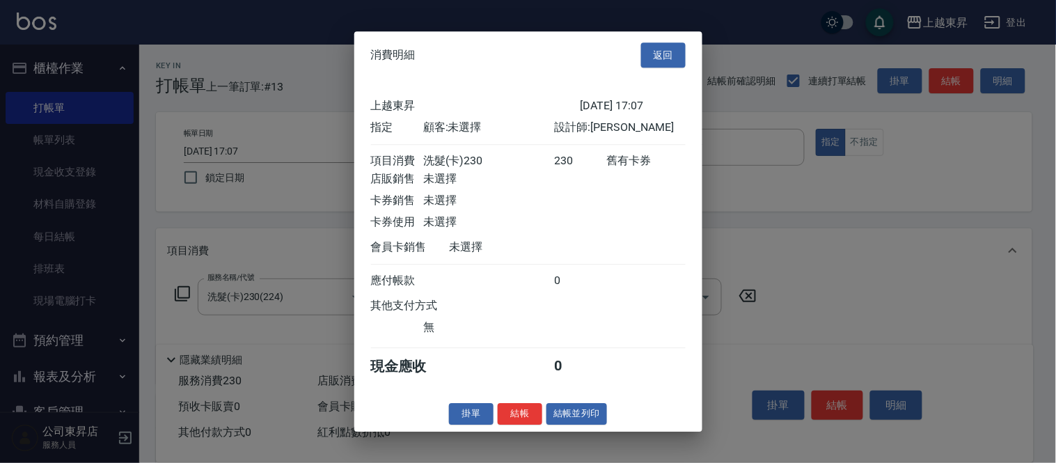
click at [569, 411] on div "消費明細 返回 上越東昇 [DATE] 17:07 指定 顧客: 未選擇 設計師: 榮松 項目消費 洗髮(卡)230 230 舊有卡券 店販銷售 未選擇 卡券…" at bounding box center [528, 231] width 348 height 400
click at [566, 416] on button "結帳並列印" at bounding box center [577, 414] width 61 height 22
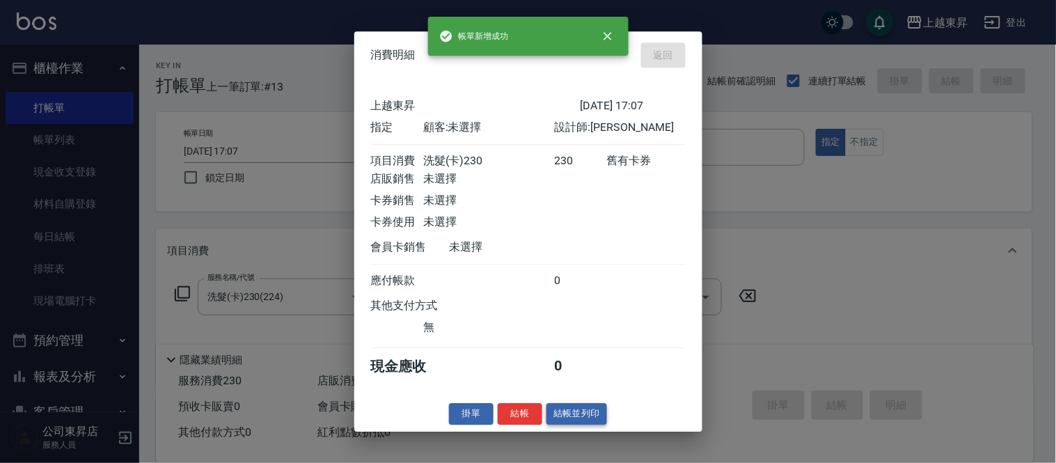
type input "[DATE] 17:08"
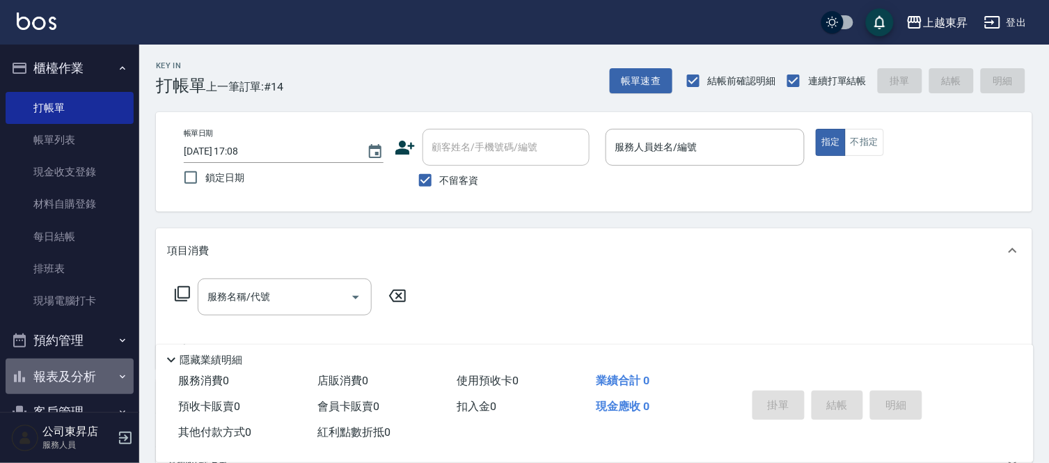
click at [78, 364] on button "報表及分析" at bounding box center [70, 377] width 128 height 36
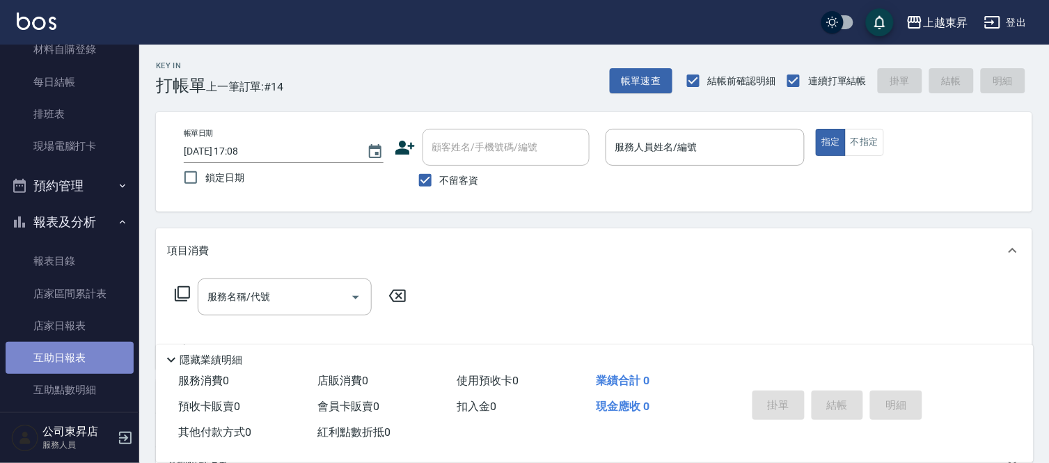
click at [86, 350] on link "互助日報表" at bounding box center [70, 358] width 128 height 32
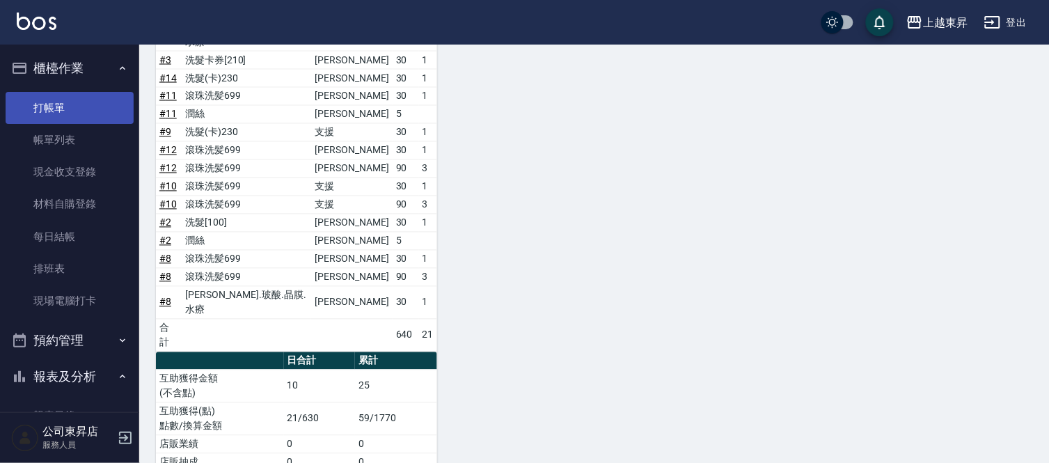
click at [56, 109] on link "打帳單" at bounding box center [70, 108] width 128 height 32
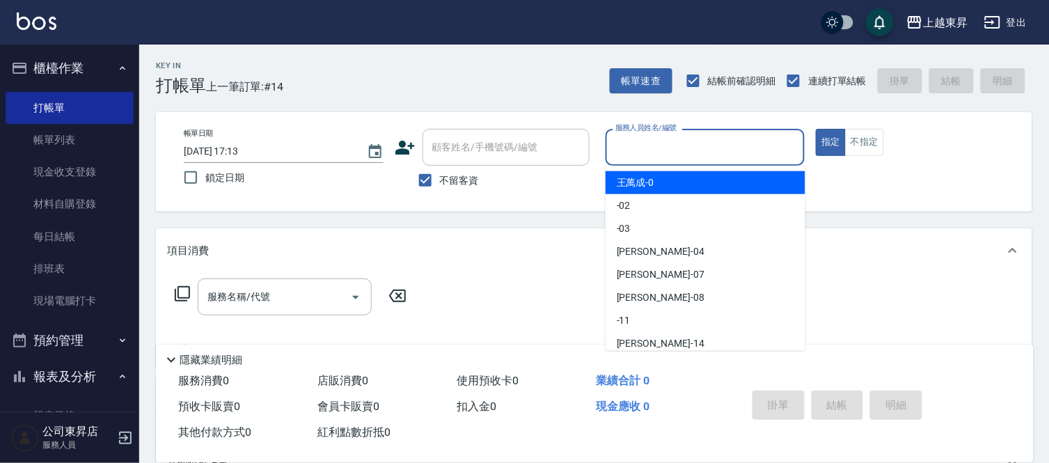
click at [648, 147] on input "服務人員姓名/編號" at bounding box center [705, 147] width 187 height 24
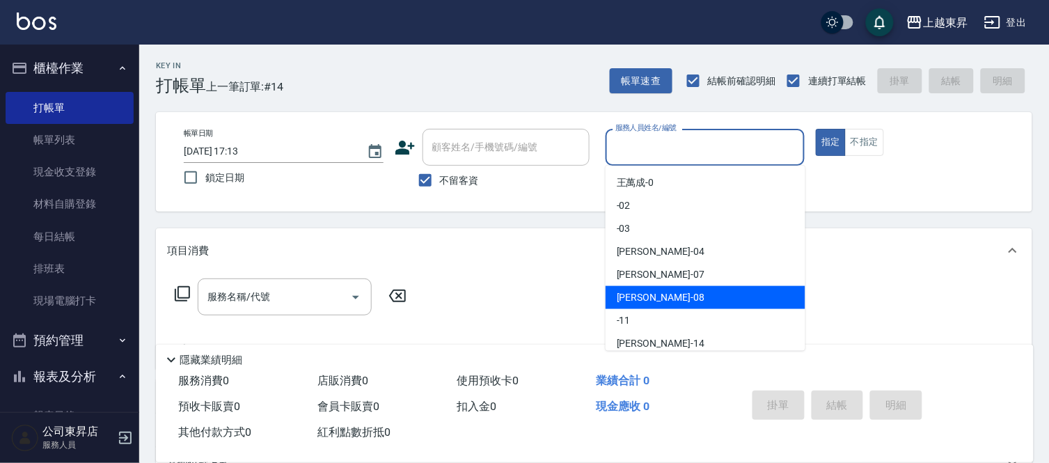
click at [663, 298] on div "[PERSON_NAME]-08" at bounding box center [706, 297] width 200 height 23
type input "[PERSON_NAME]-08"
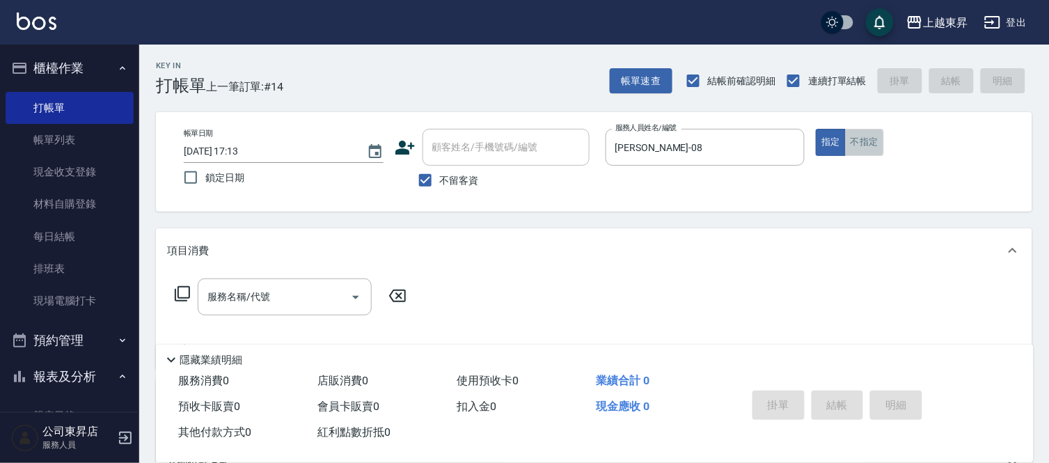
click at [862, 143] on button "不指定" at bounding box center [864, 142] width 39 height 27
click at [311, 297] on input "服務名稱/代號" at bounding box center [274, 297] width 141 height 24
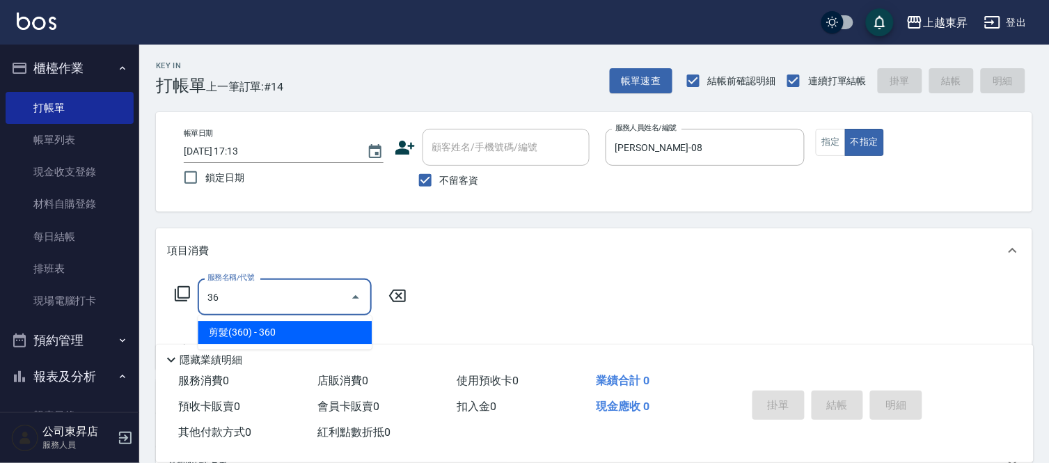
click at [318, 331] on span "剪髮(360) - 360" at bounding box center [285, 332] width 174 height 23
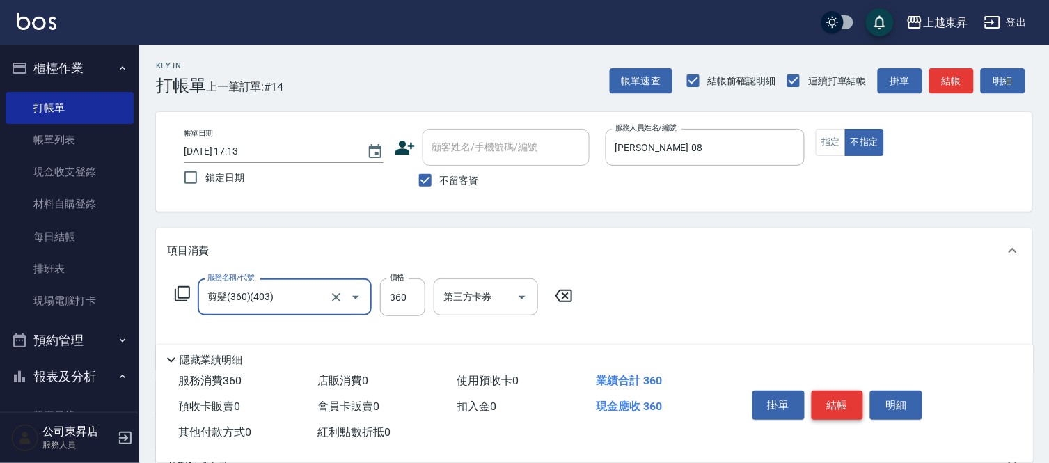
type input "剪髮(360)(403)"
click at [850, 408] on button "結帳" at bounding box center [838, 405] width 52 height 29
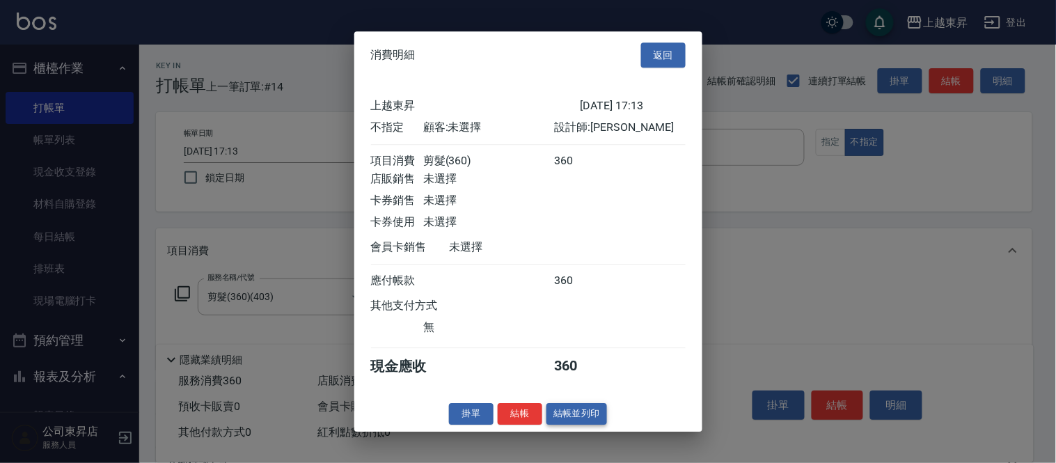
click at [584, 416] on button "結帳並列印" at bounding box center [577, 414] width 61 height 22
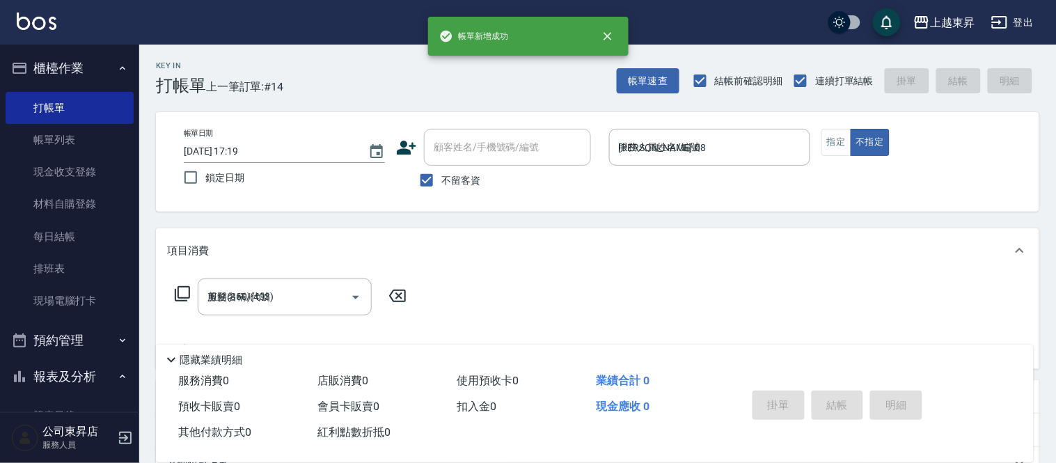
type input "[DATE] 17:19"
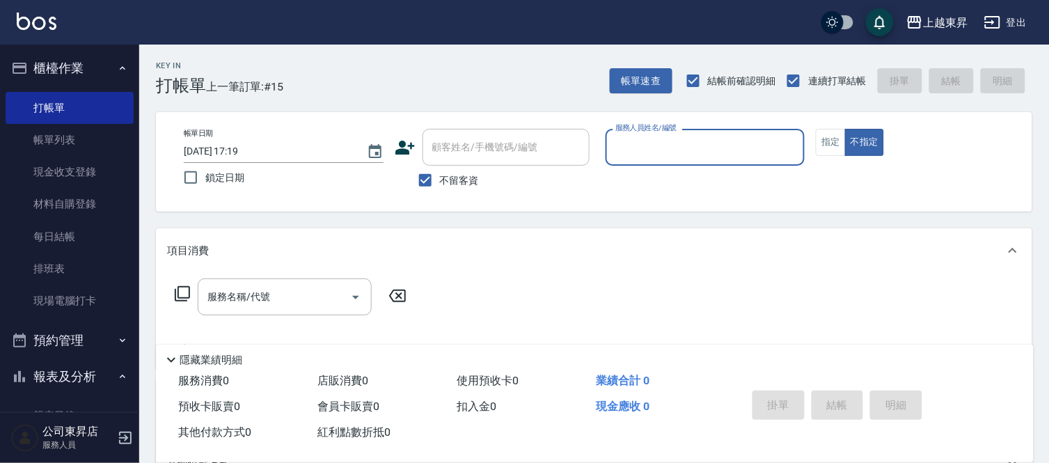
drag, startPoint x: 428, startPoint y: 177, endPoint x: 443, endPoint y: 159, distance: 23.7
click at [428, 177] on input "不留客資" at bounding box center [425, 180] width 29 height 29
checkbox input "false"
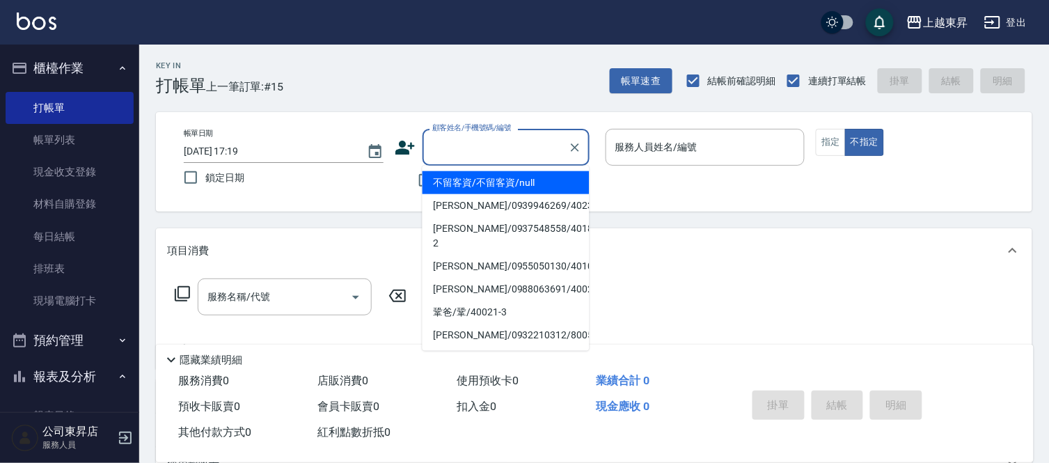
click at [450, 144] on div "顧客姓名/手機號碼/編號 顧客姓名/手機號碼/編號" at bounding box center [506, 147] width 167 height 37
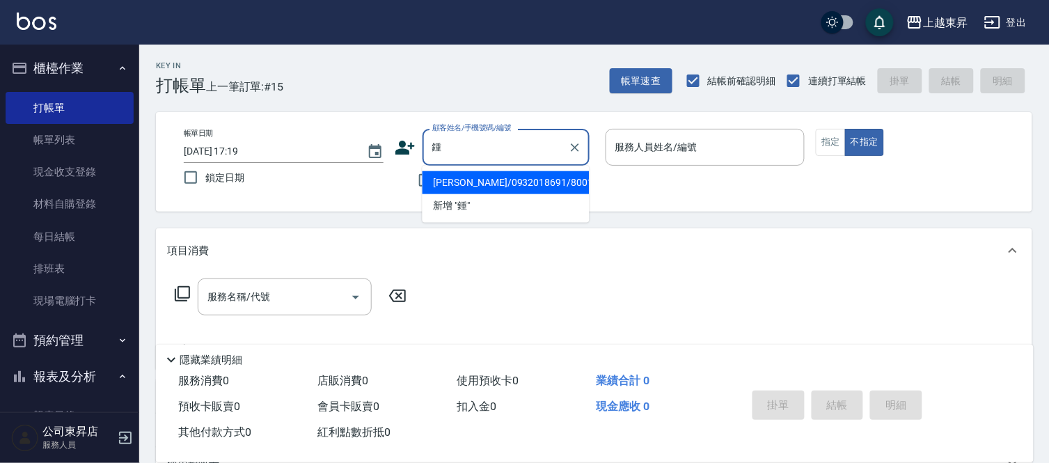
click at [528, 187] on li "[PERSON_NAME]/0932018691/80019" at bounding box center [506, 182] width 167 height 23
type input "[PERSON_NAME]/0932018691/80019"
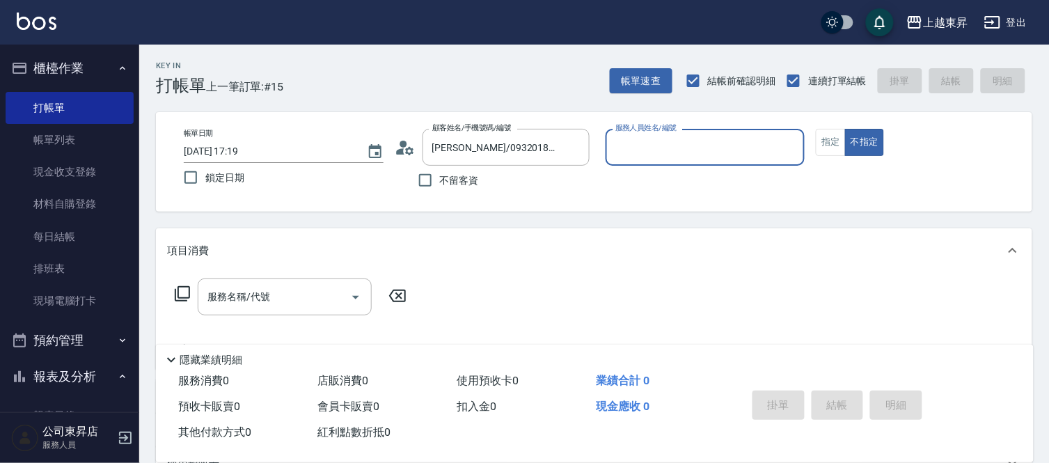
type input "[PERSON_NAME]-08"
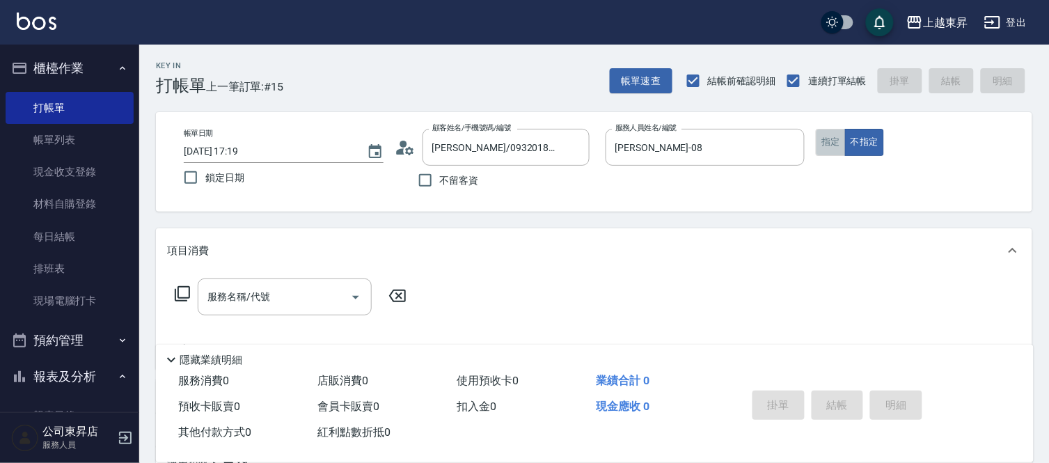
click at [836, 150] on button "指定" at bounding box center [831, 142] width 30 height 27
click at [232, 296] on div "服務名稱/代號 服務名稱/代號" at bounding box center [285, 297] width 174 height 37
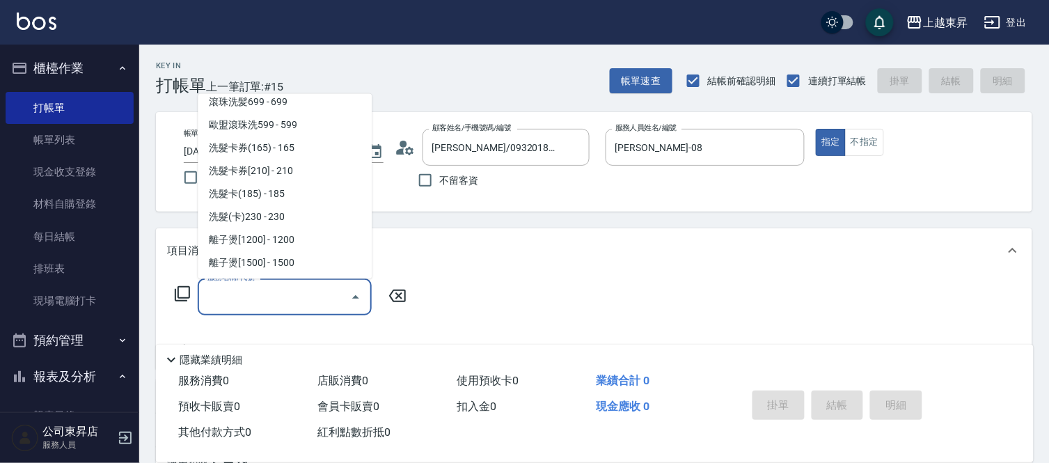
scroll to position [309, 0]
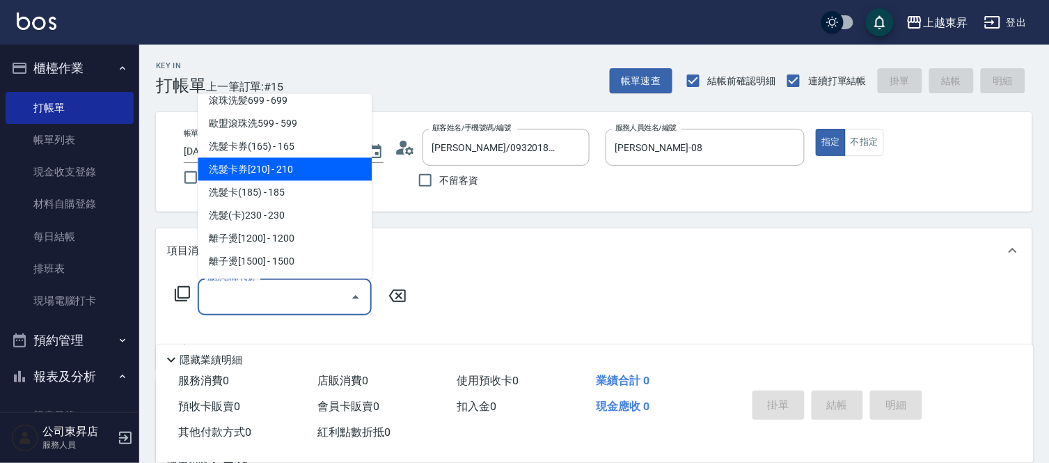
click at [286, 170] on span "洗髮卡券[210] - 210" at bounding box center [285, 169] width 174 height 23
type input "洗髮卡券[210](222)"
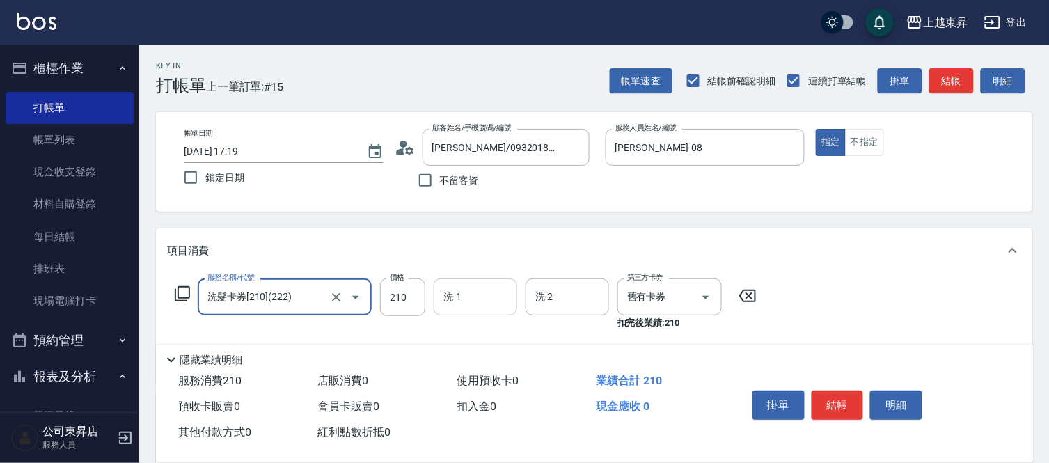
click at [485, 302] on input "洗-1" at bounding box center [475, 297] width 71 height 24
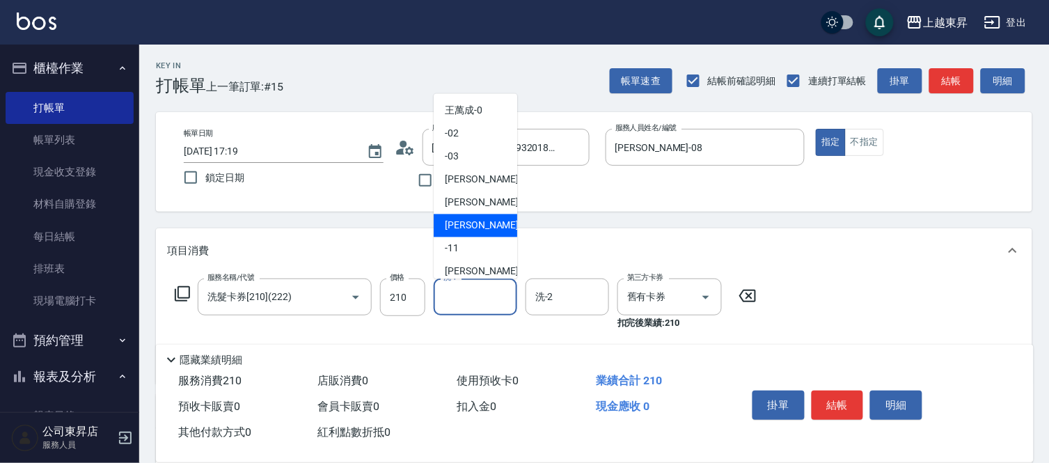
click at [450, 224] on span "[PERSON_NAME]-08" at bounding box center [489, 226] width 88 height 15
type input "[PERSON_NAME]-08"
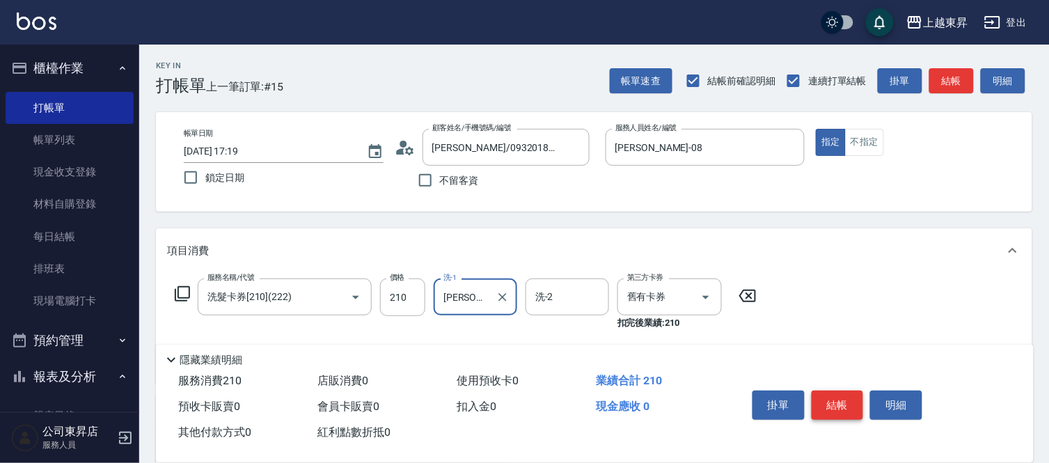
click at [850, 393] on button "結帳" at bounding box center [838, 405] width 52 height 29
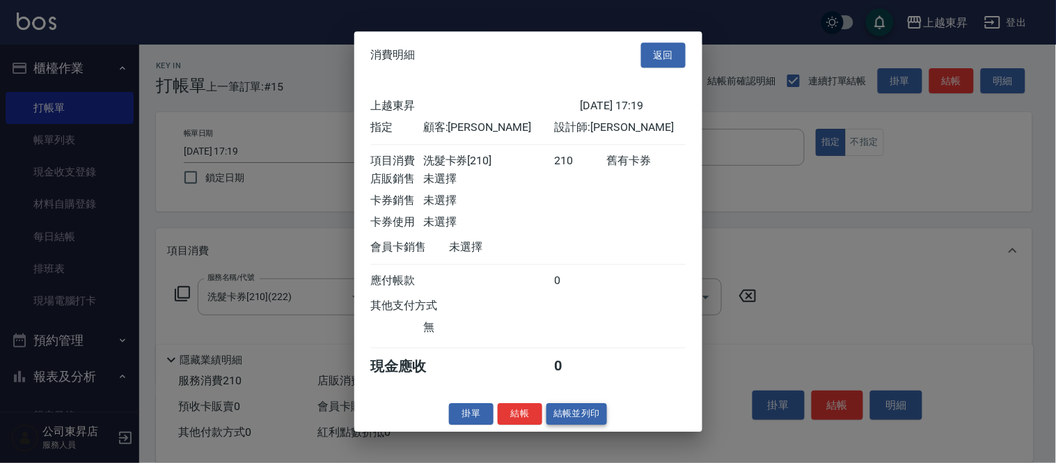
click at [587, 421] on button "結帳並列印" at bounding box center [577, 414] width 61 height 22
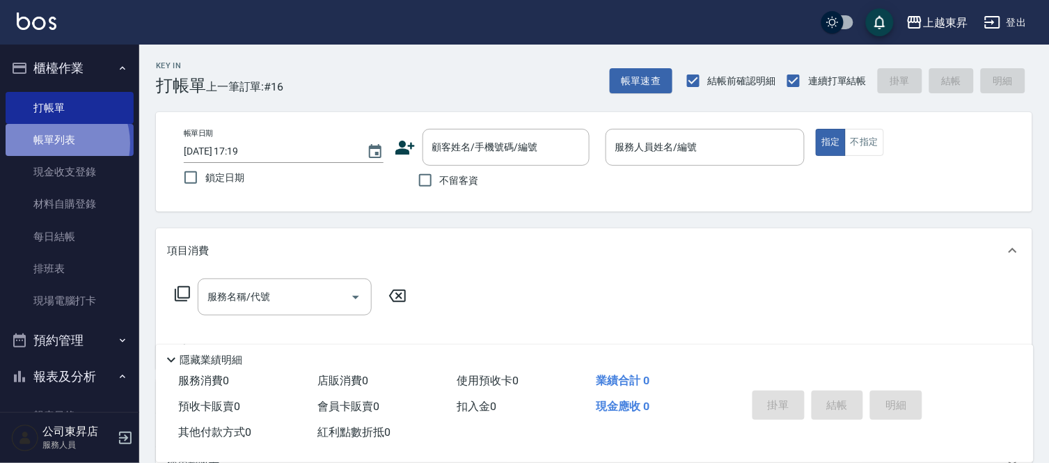
click at [54, 143] on link "帳單列表" at bounding box center [70, 140] width 128 height 32
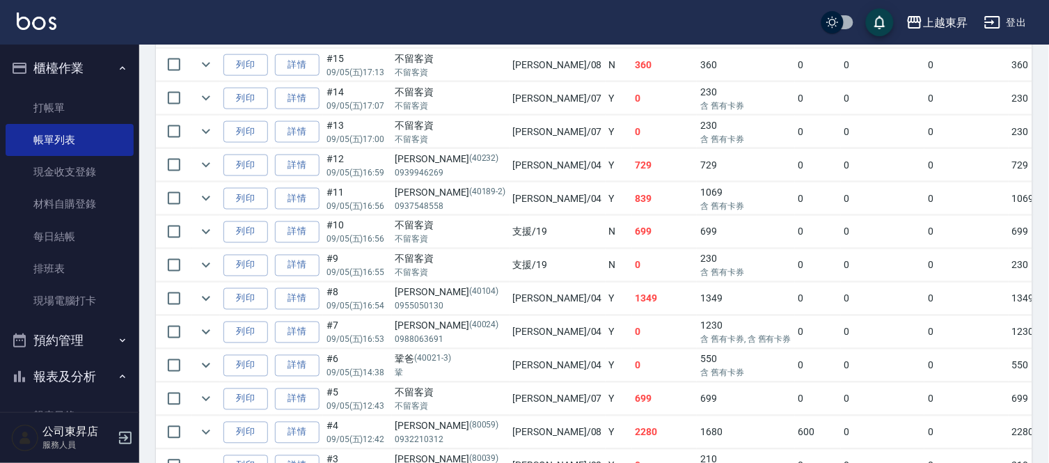
scroll to position [370, 0]
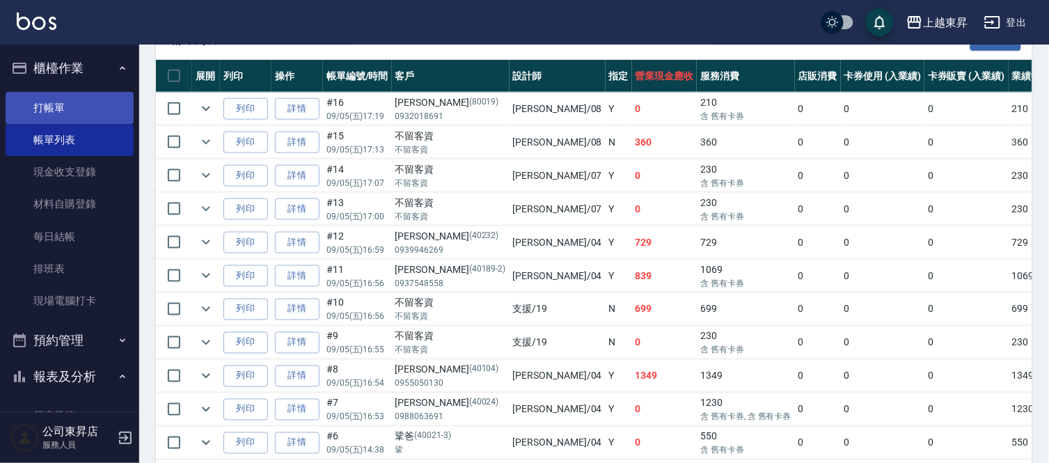
click at [79, 107] on link "打帳單" at bounding box center [70, 108] width 128 height 32
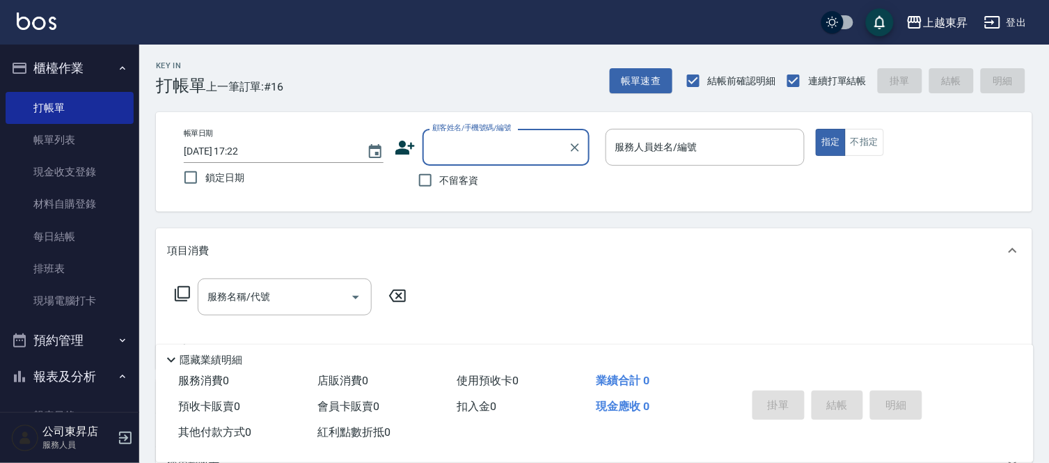
click at [455, 149] on input "顧客姓名/手機號碼/編號" at bounding box center [496, 147] width 134 height 24
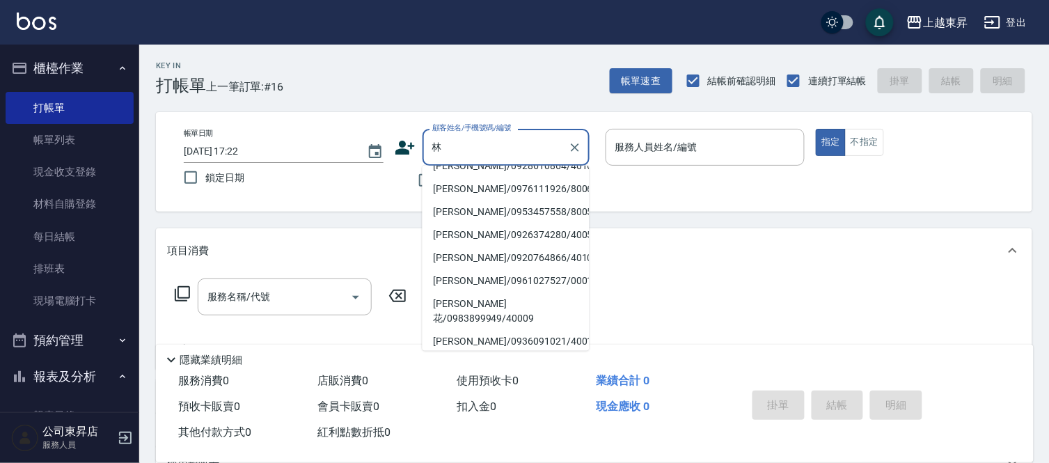
scroll to position [5, 0]
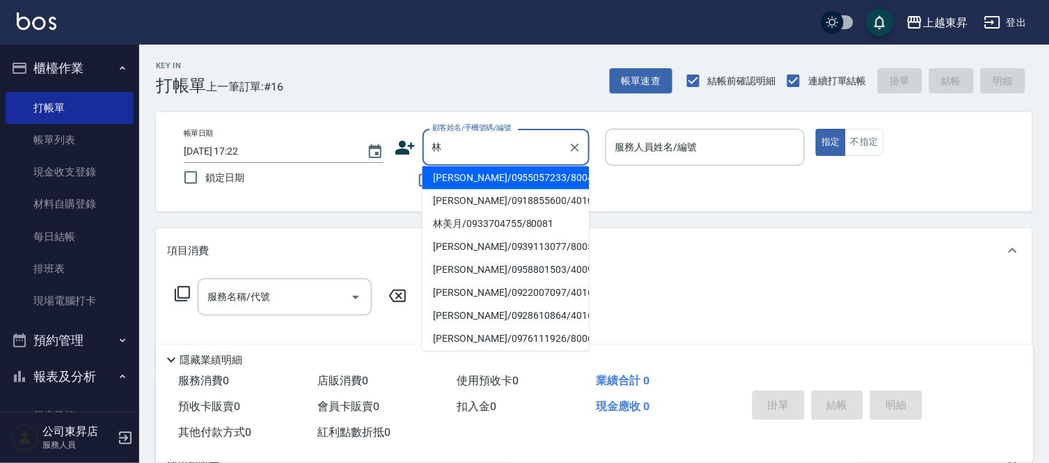
click at [462, 323] on li "[PERSON_NAME]/0928610864/40163" at bounding box center [506, 315] width 167 height 23
type input "[PERSON_NAME]/0928610864/40163"
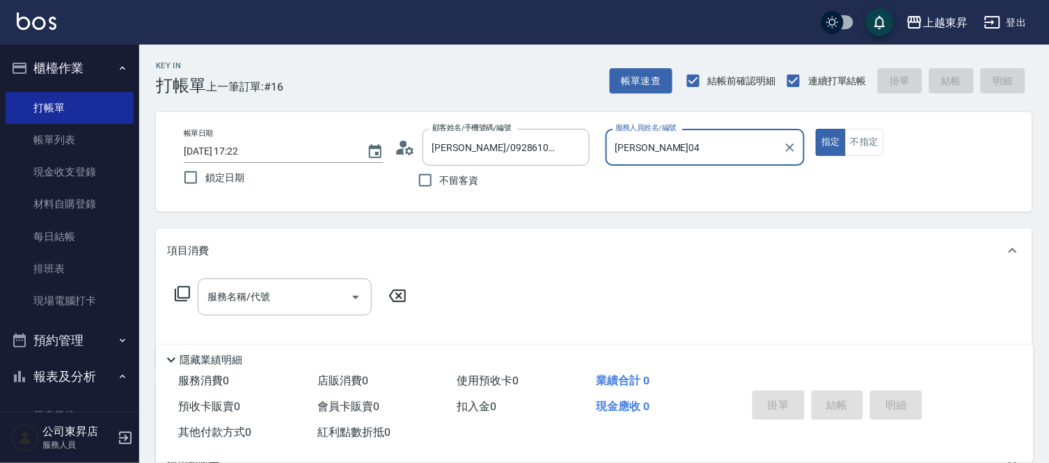
type input "[PERSON_NAME]04"
click at [468, 137] on input "[PERSON_NAME]/0928610864/40163" at bounding box center [496, 147] width 134 height 24
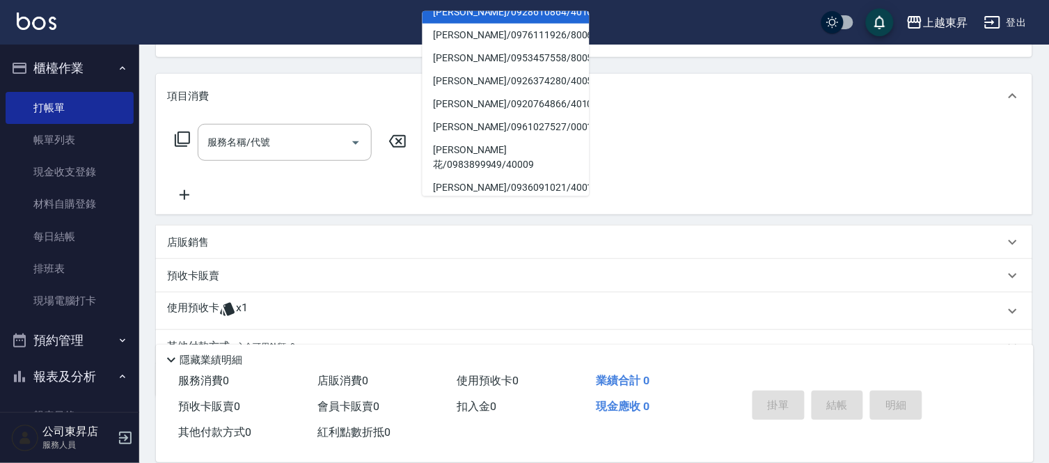
scroll to position [155, 0]
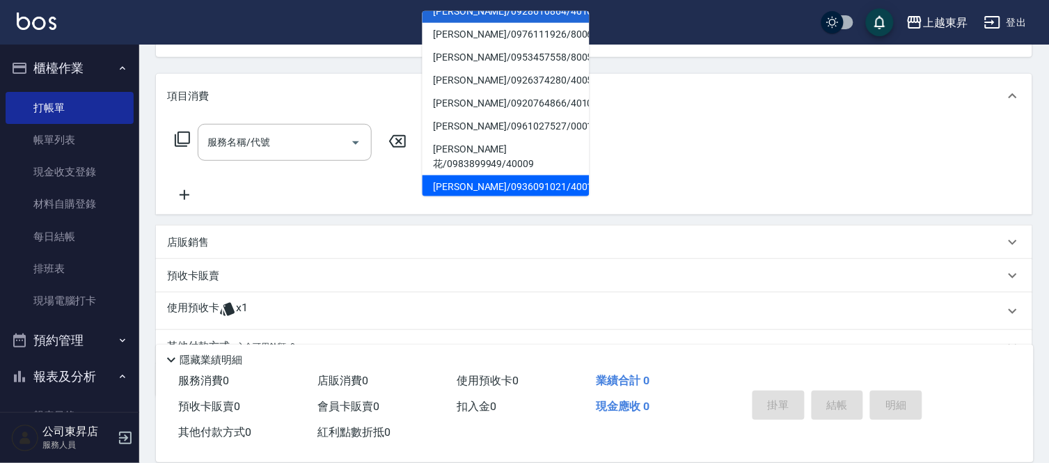
click at [469, 175] on li "[PERSON_NAME]/0936091021/40010" at bounding box center [506, 186] width 167 height 23
type input "[PERSON_NAME]/0936091021/40010"
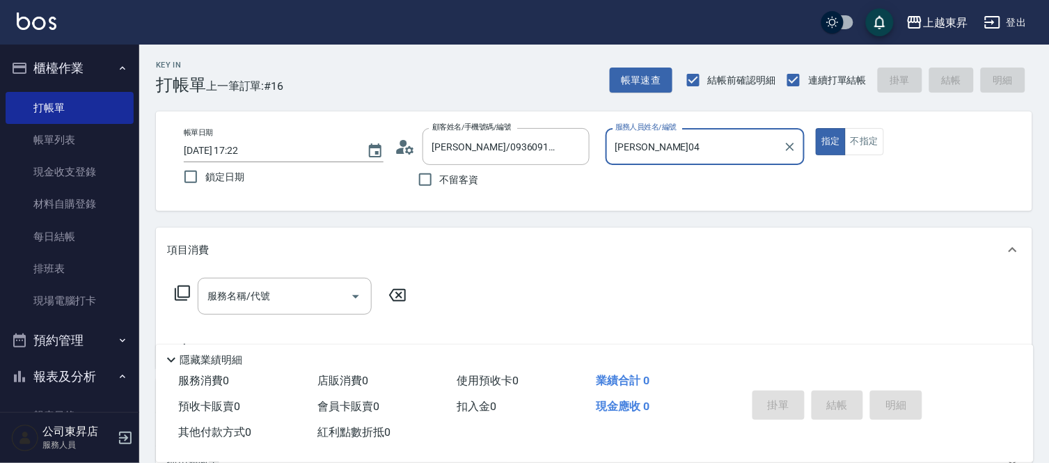
scroll to position [0, 0]
click at [645, 141] on input "[PERSON_NAME]04" at bounding box center [695, 147] width 166 height 24
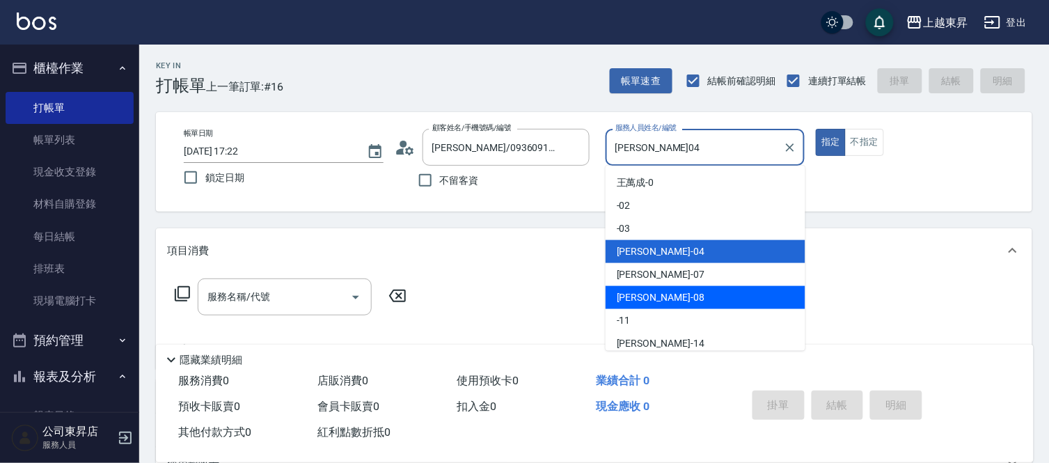
click at [653, 295] on span "[PERSON_NAME]-08" at bounding box center [661, 297] width 88 height 15
type input "[PERSON_NAME]-08"
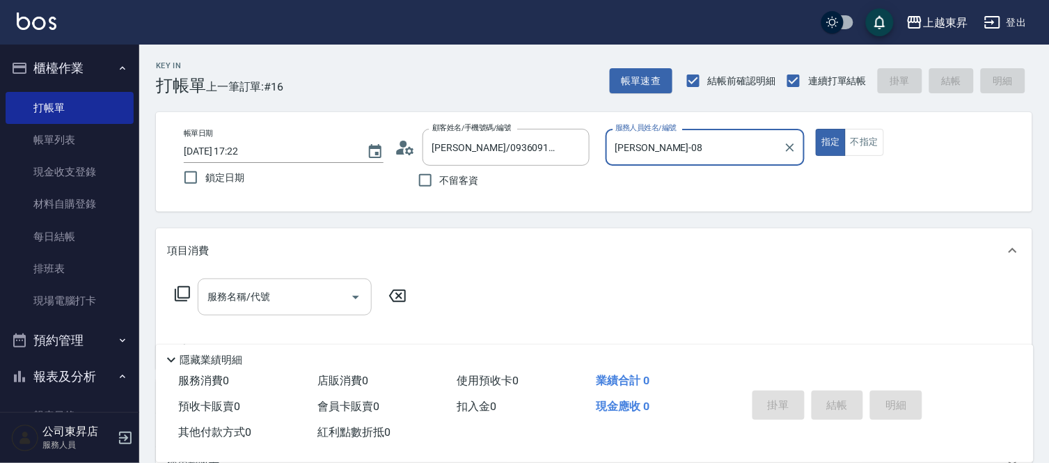
click at [304, 302] on input "服務名稱/代號" at bounding box center [274, 297] width 141 height 24
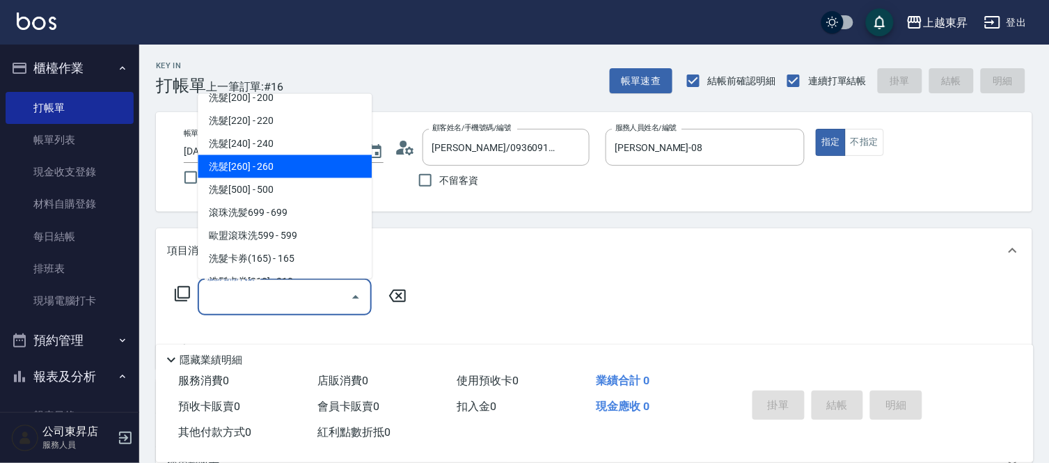
scroll to position [232, 0]
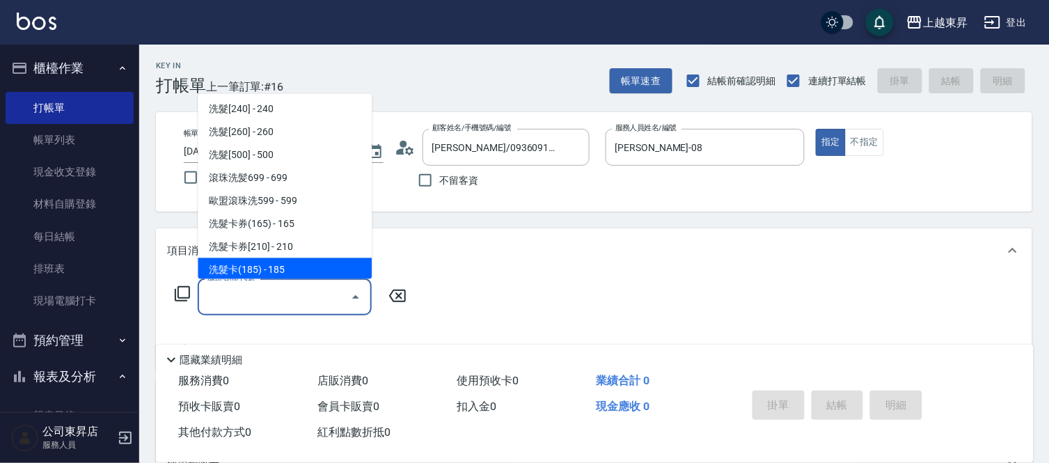
click at [290, 263] on span "洗髮卡(185) - 185" at bounding box center [285, 269] width 174 height 23
type input "洗髮卡(185)(223)"
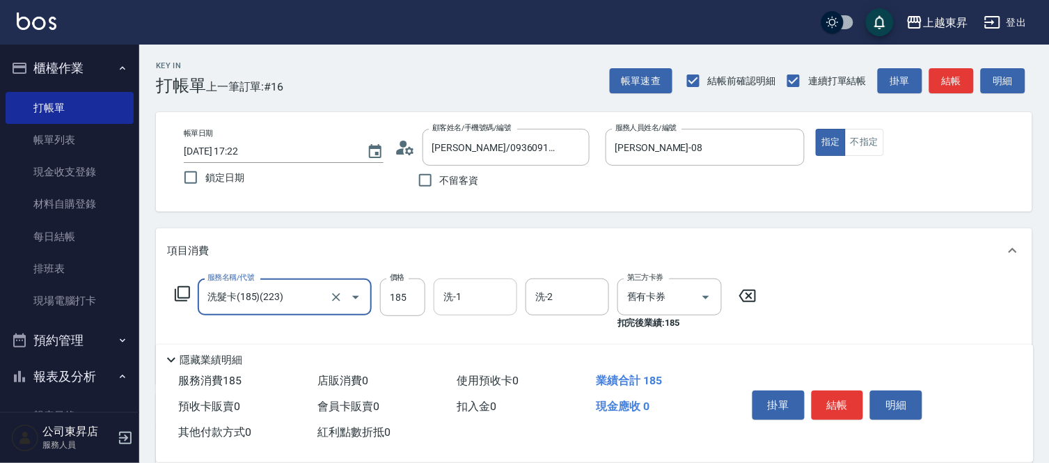
click at [467, 302] on input "洗-1" at bounding box center [475, 297] width 71 height 24
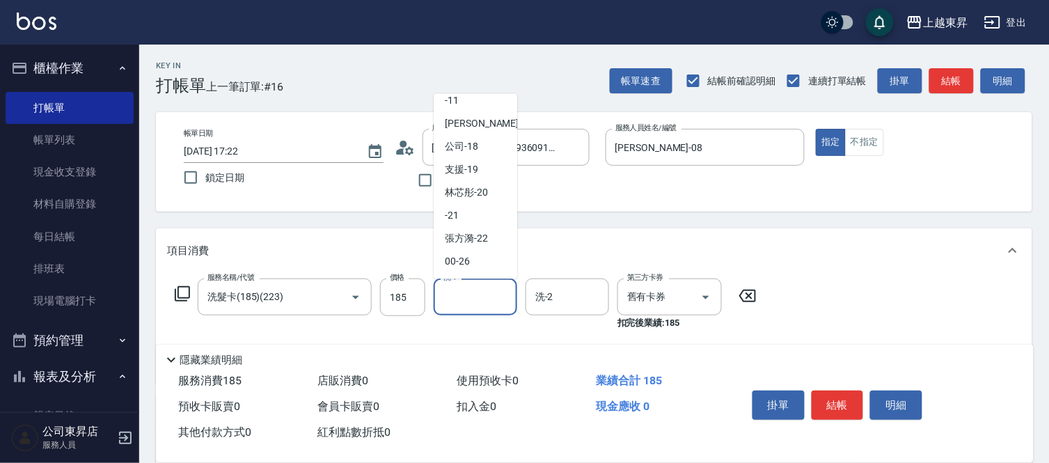
scroll to position [155, 0]
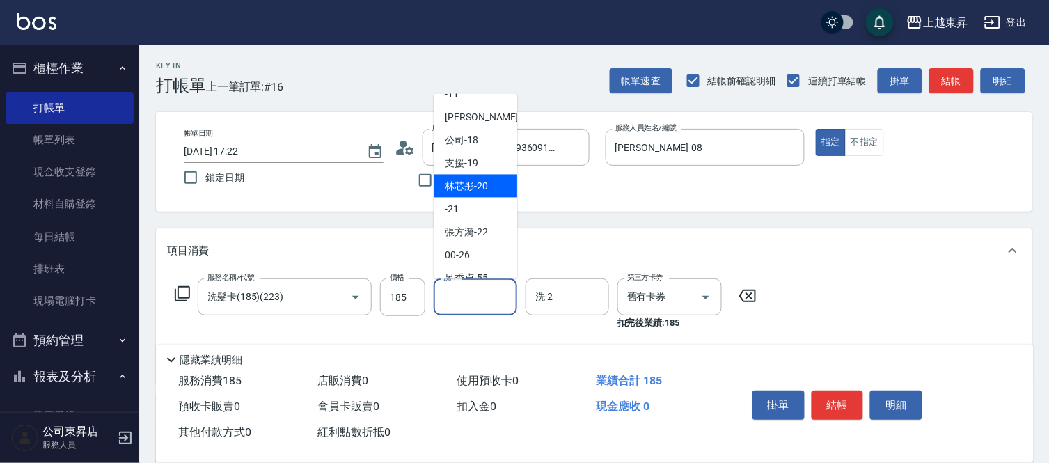
click at [476, 189] on span "林芯彤 -20" at bounding box center [466, 186] width 43 height 15
type input "林芯彤-20"
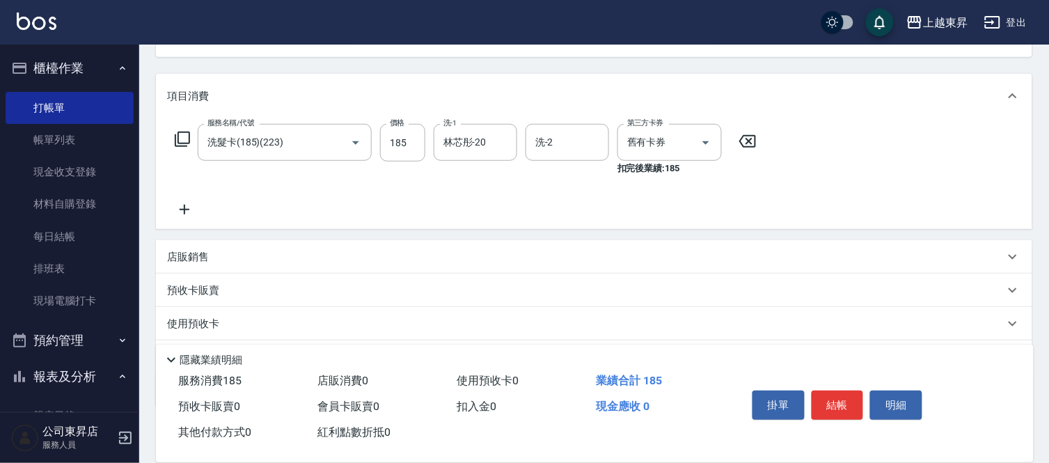
click at [181, 212] on icon at bounding box center [184, 209] width 35 height 17
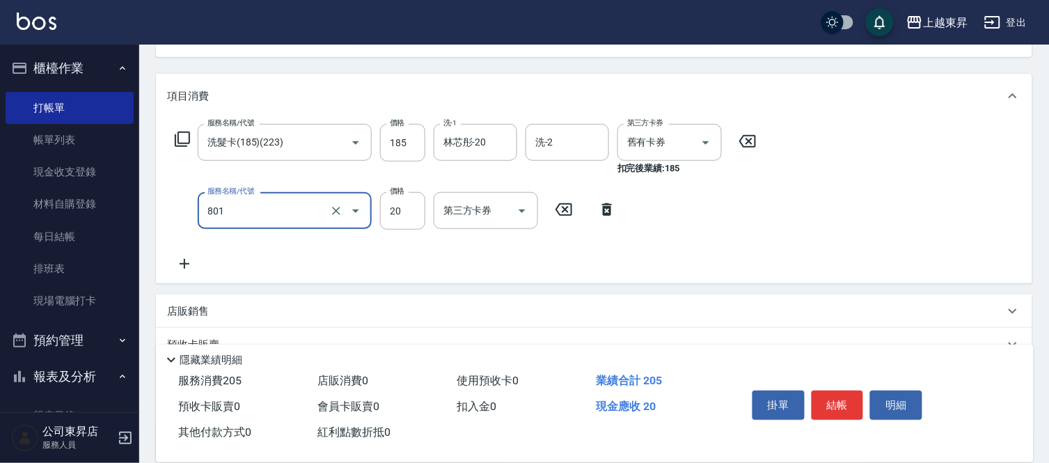
type input "潤絲(801)"
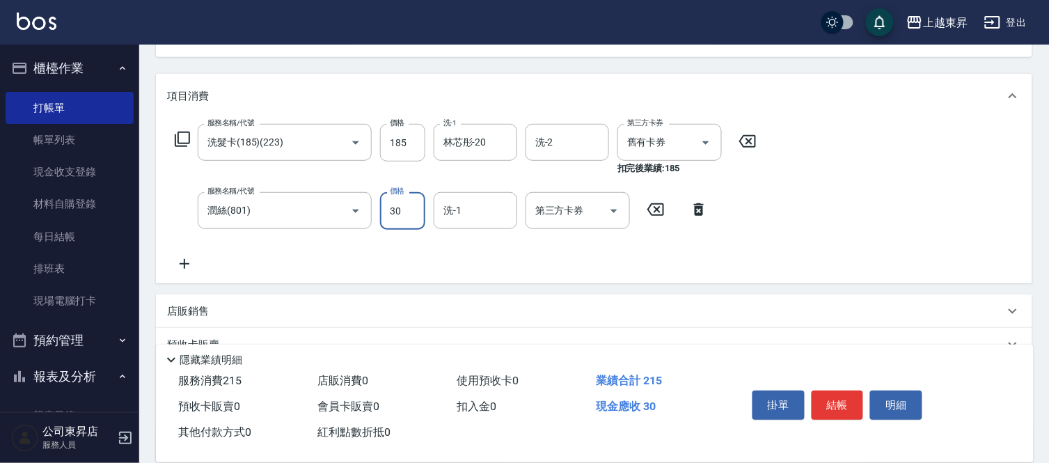
type input "30"
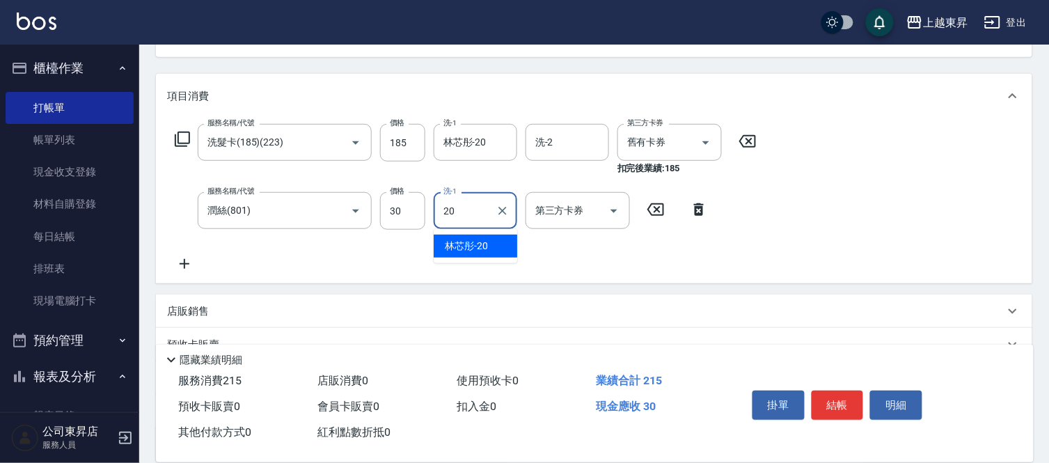
type input "林芯彤-20"
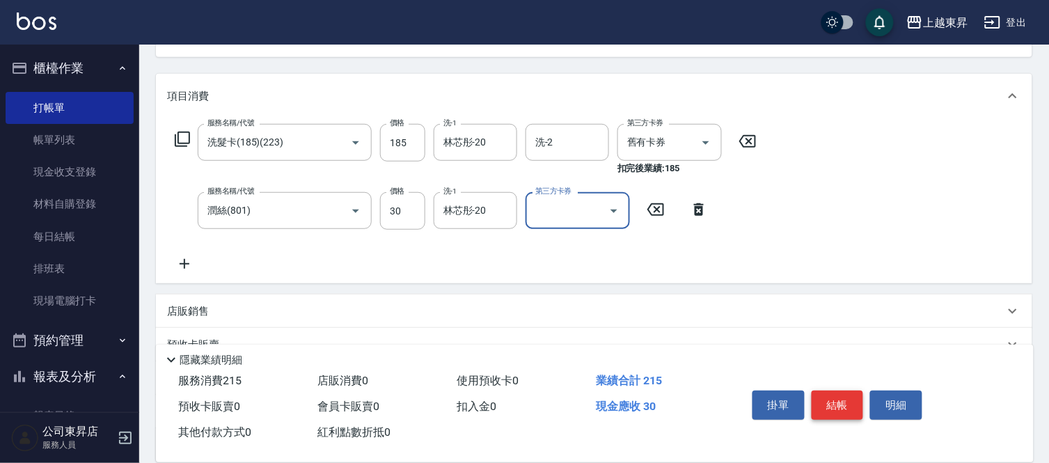
click at [831, 398] on button "結帳" at bounding box center [838, 405] width 52 height 29
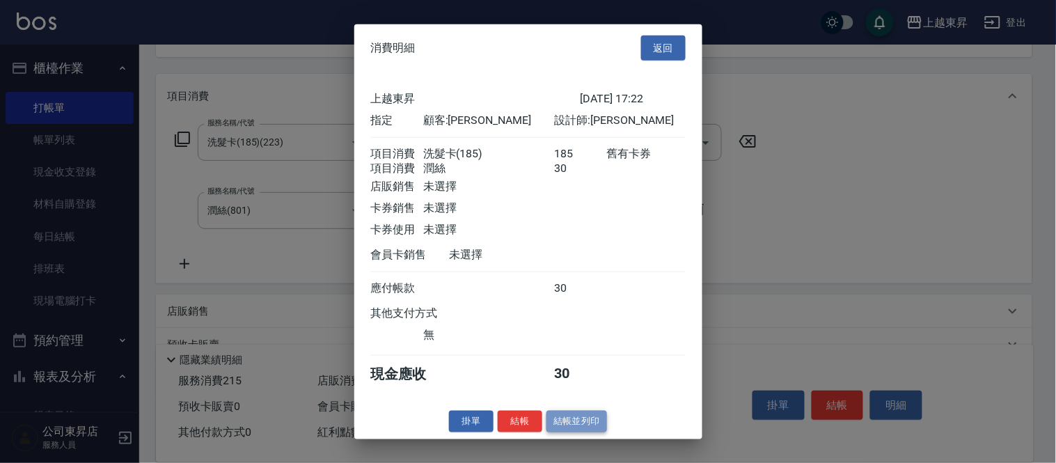
click at [572, 432] on button "結帳並列印" at bounding box center [577, 422] width 61 height 22
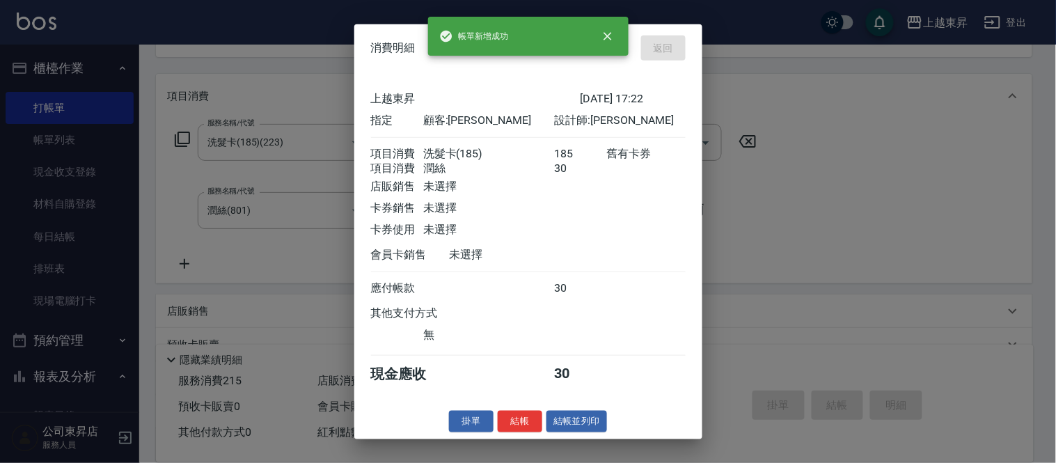
type input "[DATE] 17:51"
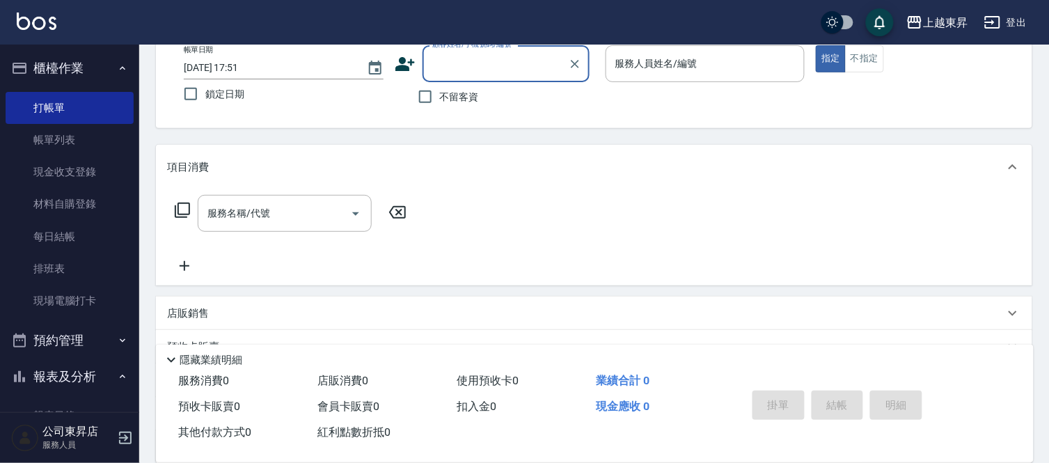
scroll to position [58, 0]
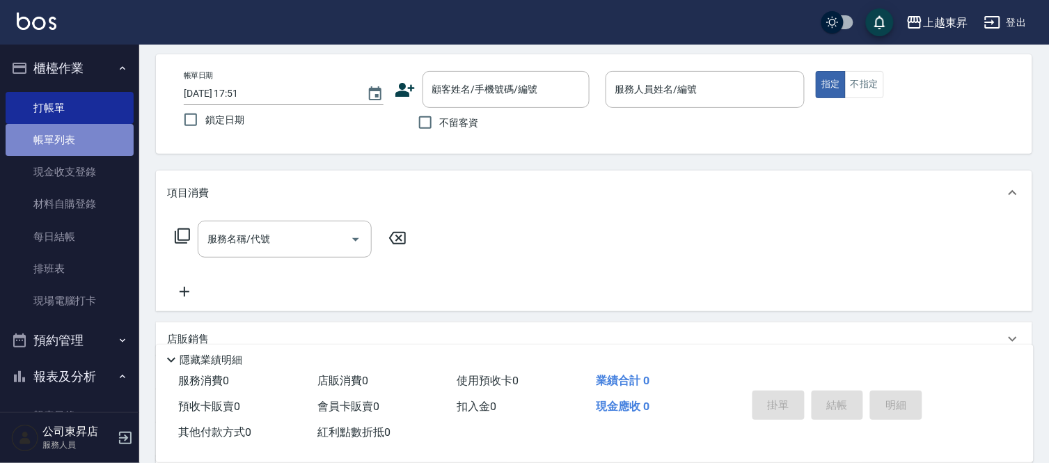
click at [101, 126] on link "帳單列表" at bounding box center [70, 140] width 128 height 32
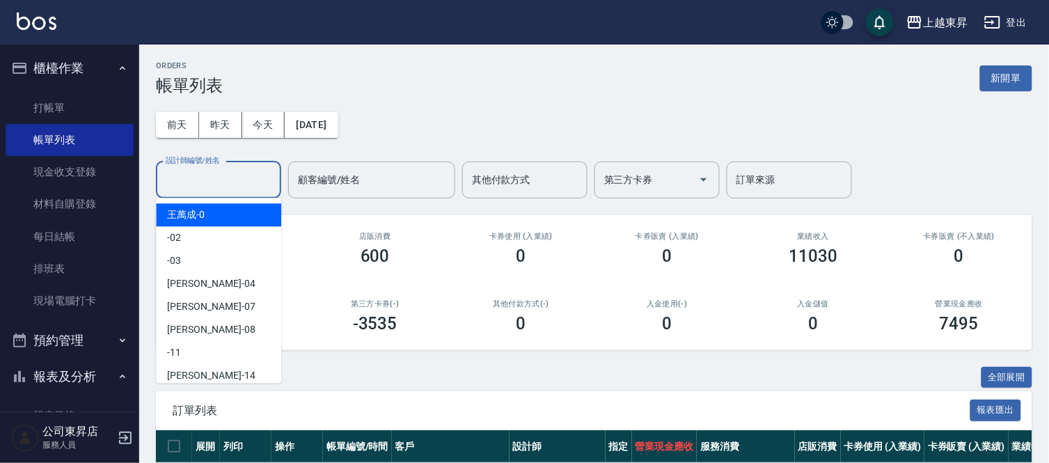
click at [175, 178] on input "設計師編號/姓名" at bounding box center [218, 180] width 113 height 24
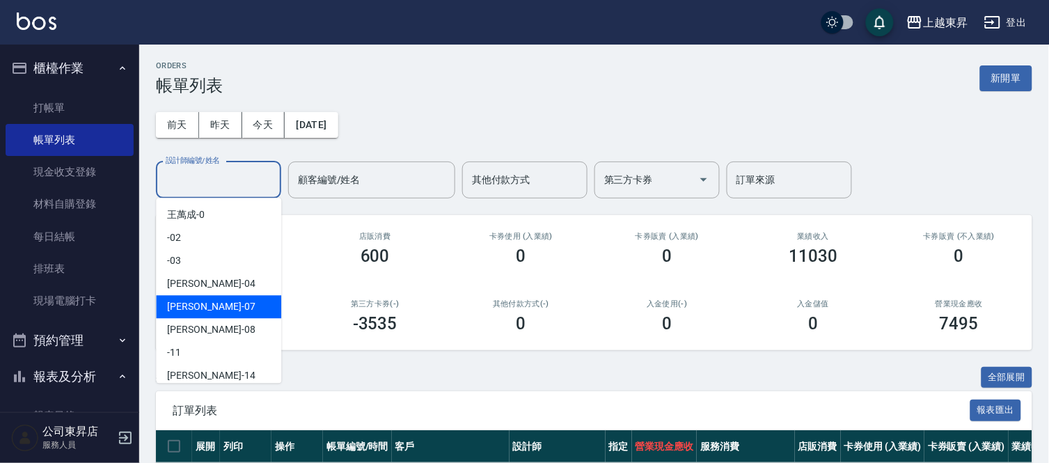
click at [212, 304] on div "榮松 -07" at bounding box center [218, 306] width 125 height 23
type input "[PERSON_NAME]-07"
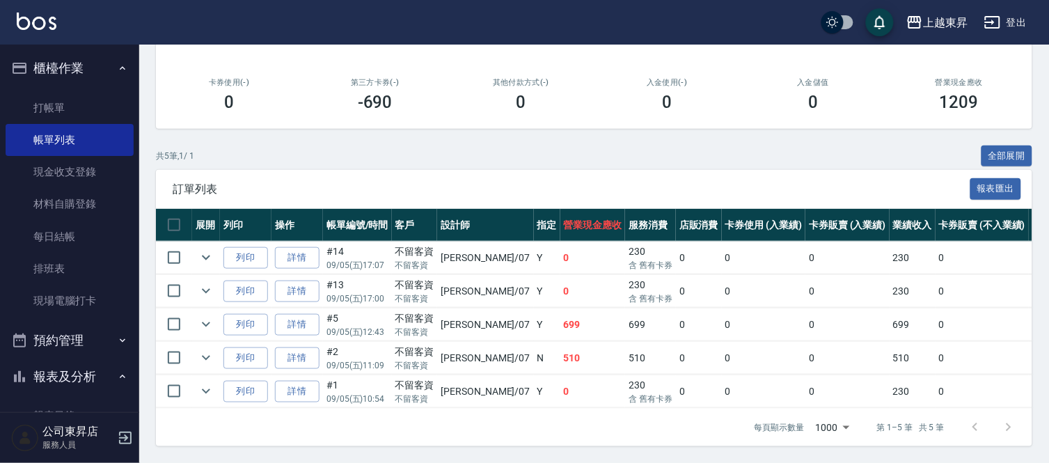
scroll to position [232, 0]
click at [38, 96] on link "打帳單" at bounding box center [70, 108] width 128 height 32
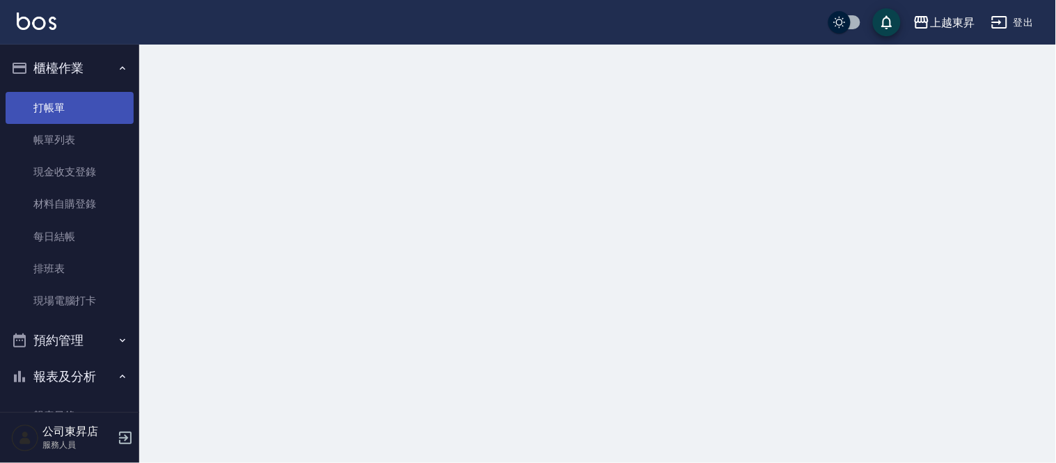
click at [38, 96] on link "打帳單" at bounding box center [70, 108] width 128 height 32
